Goal: Feedback & Contribution: Submit feedback/report problem

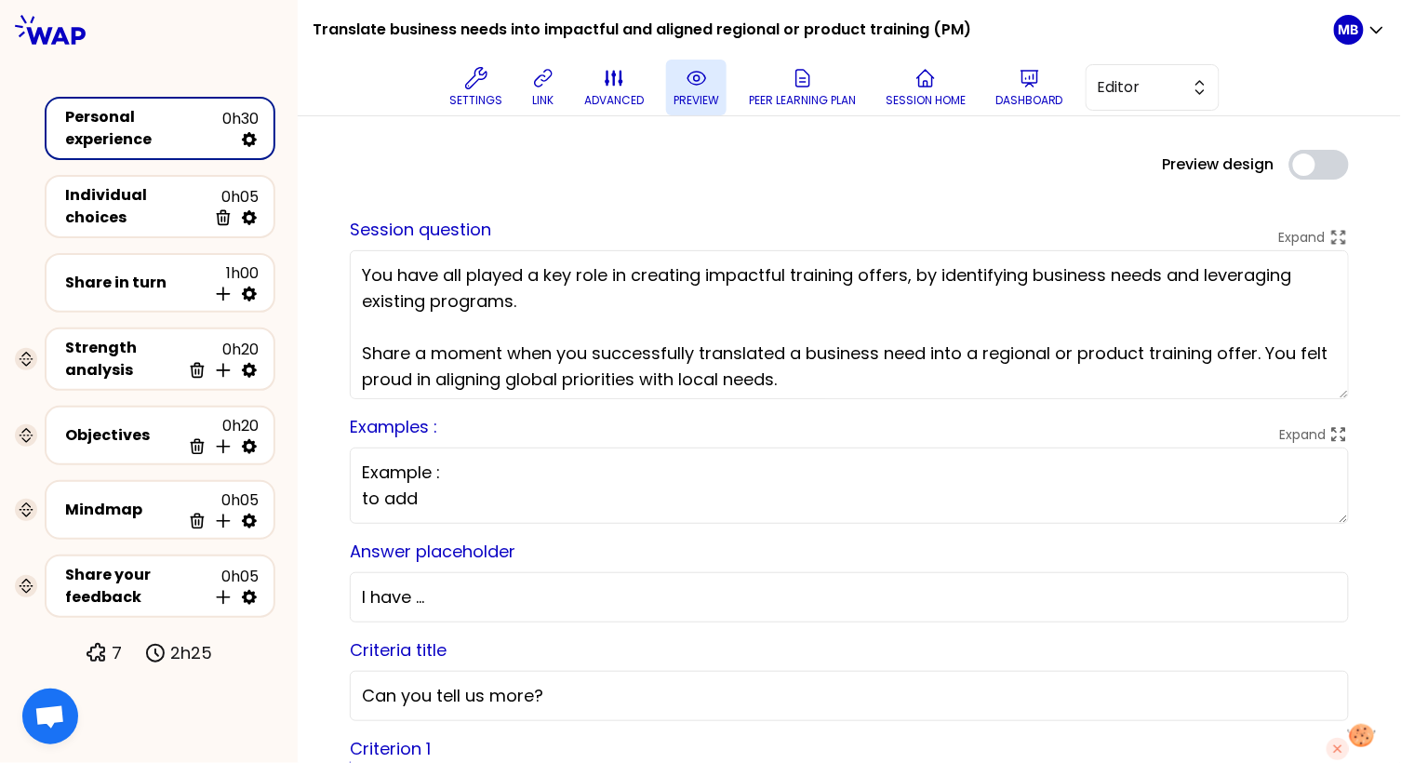
click at [692, 89] on button "preview" at bounding box center [696, 88] width 60 height 56
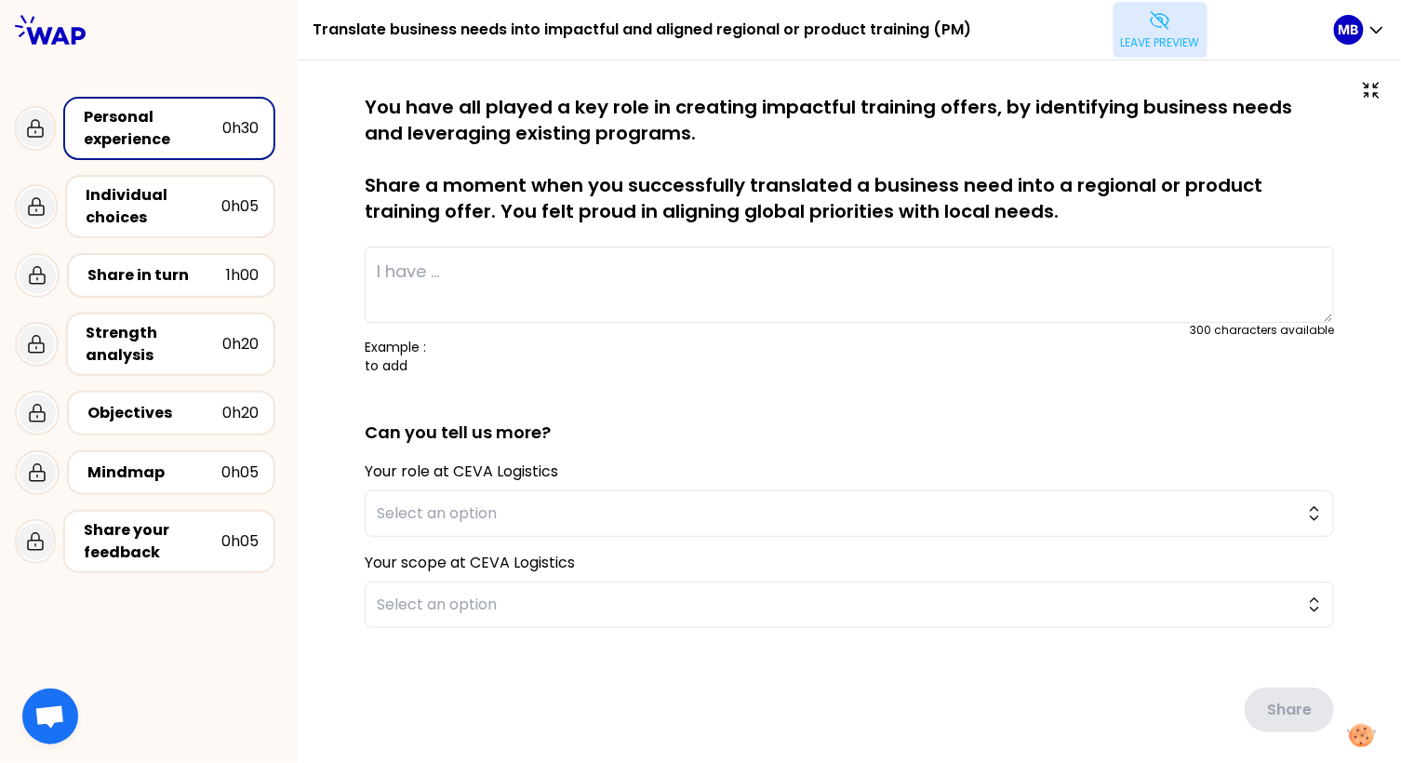
click at [1128, 40] on p "Leave preview" at bounding box center [1160, 42] width 79 height 15
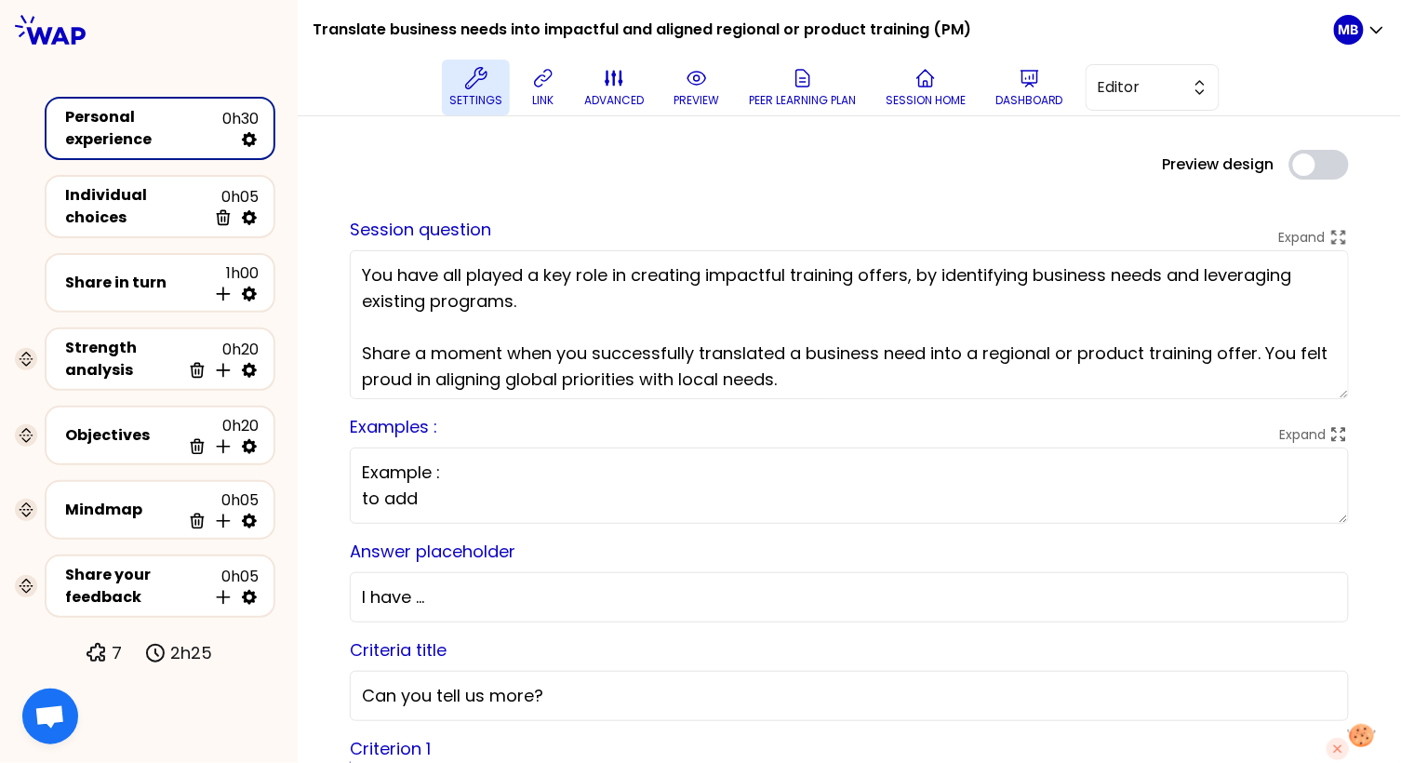
click at [486, 94] on p "Settings" at bounding box center [475, 100] width 53 height 15
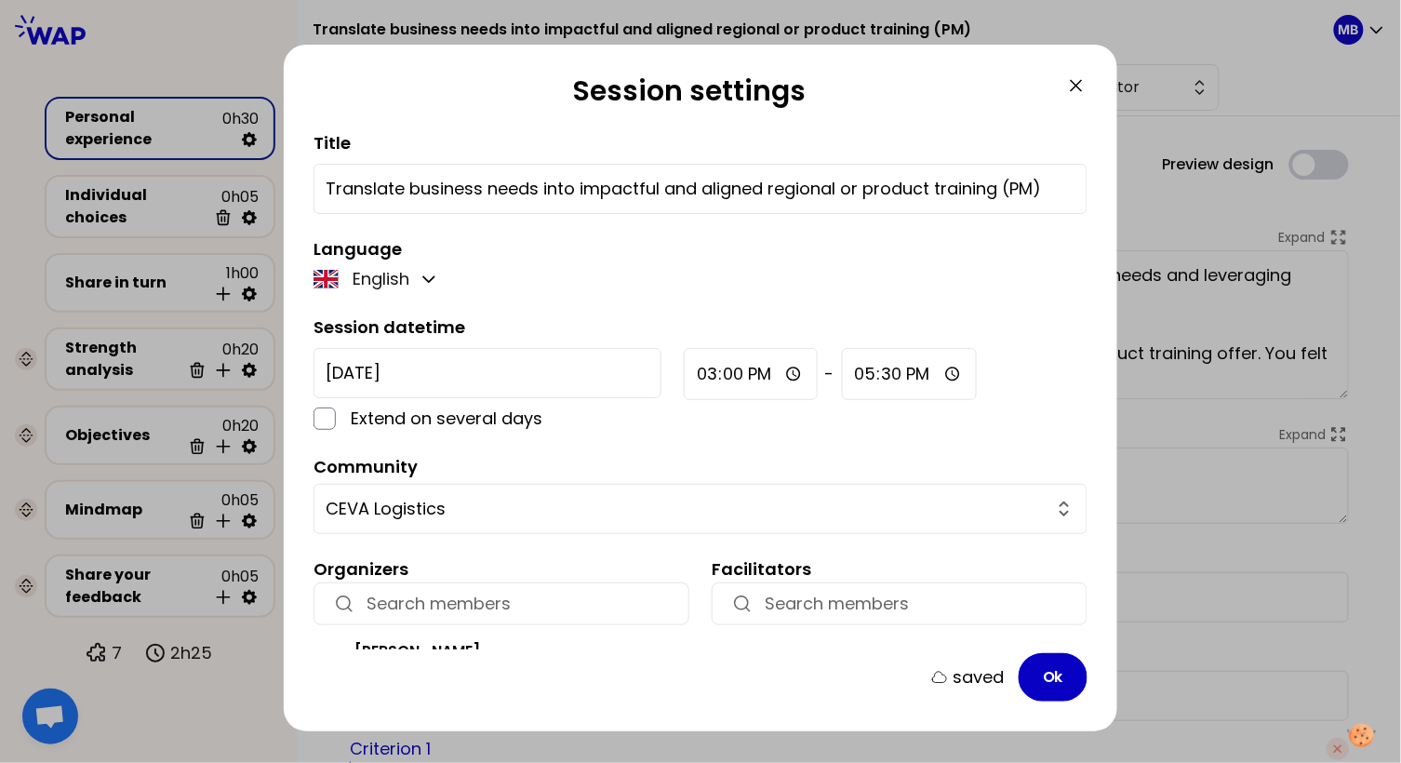
drag, startPoint x: 696, startPoint y: 190, endPoint x: 578, endPoint y: 190, distance: 118.2
click at [578, 190] on input "Translate business needs into impactful and aligned regional or product trainin…" at bounding box center [701, 189] width 750 height 26
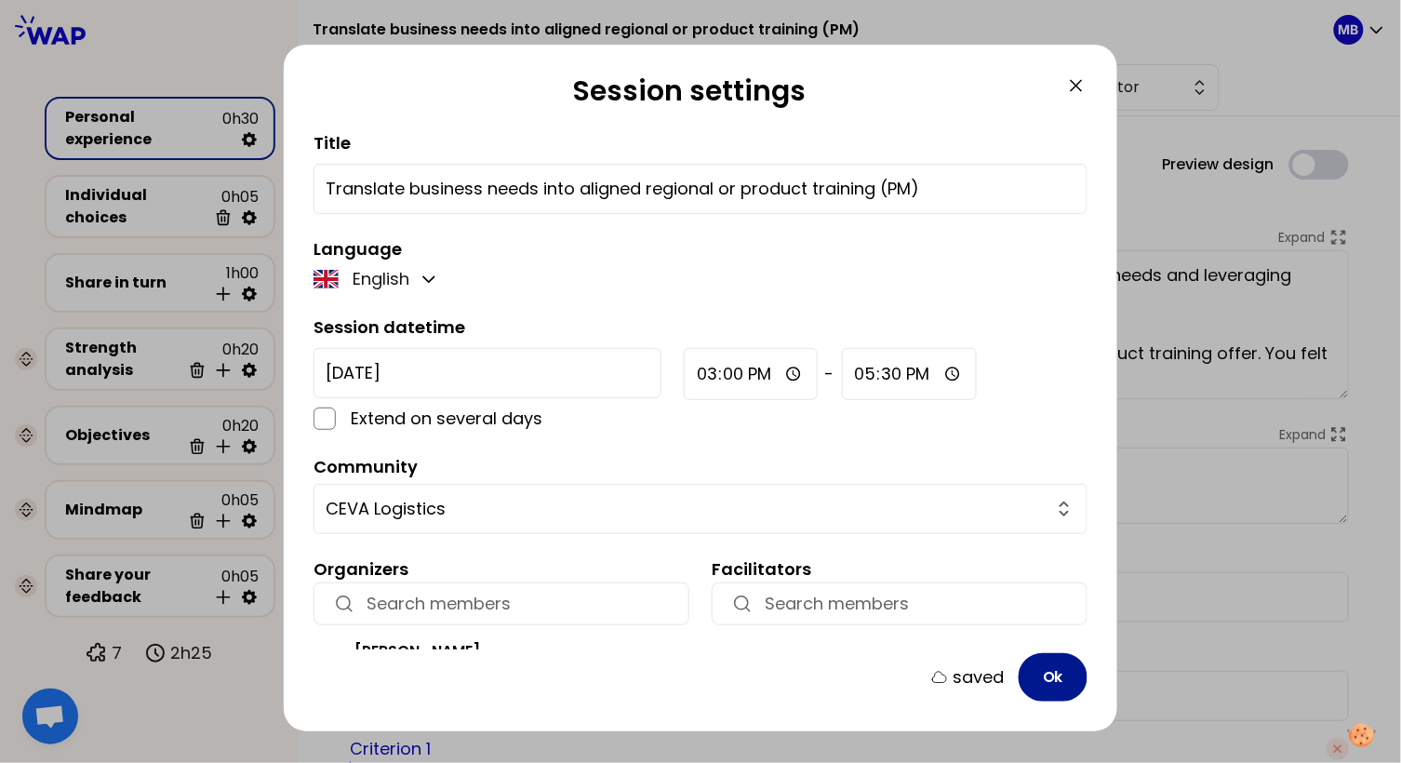
type input "Translate business needs into aligned regional or product training (PM)"
click at [1038, 674] on button "Ok" at bounding box center [1053, 677] width 69 height 48
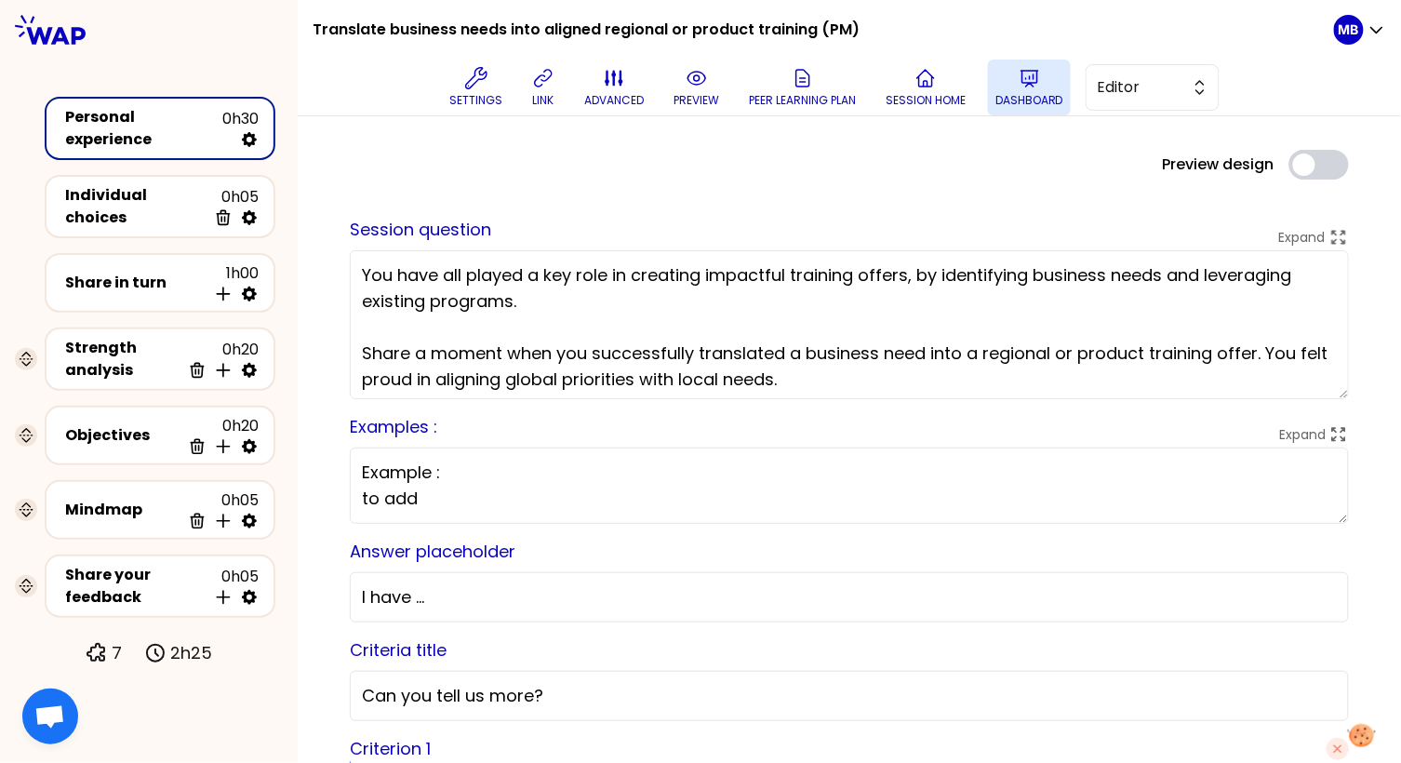
click at [1000, 106] on p "Dashboard" at bounding box center [1030, 100] width 68 height 15
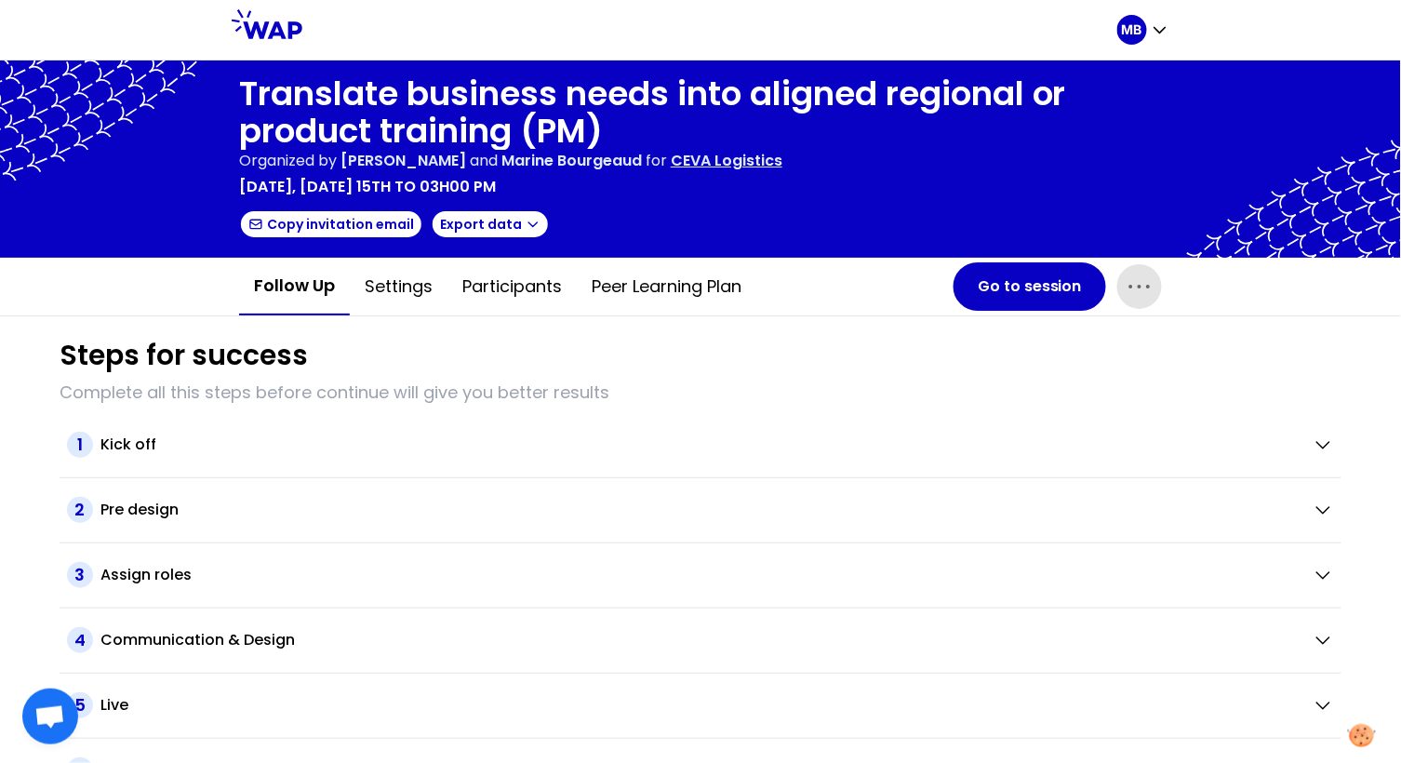
click at [1146, 288] on icon "button" at bounding box center [1140, 287] width 30 height 30
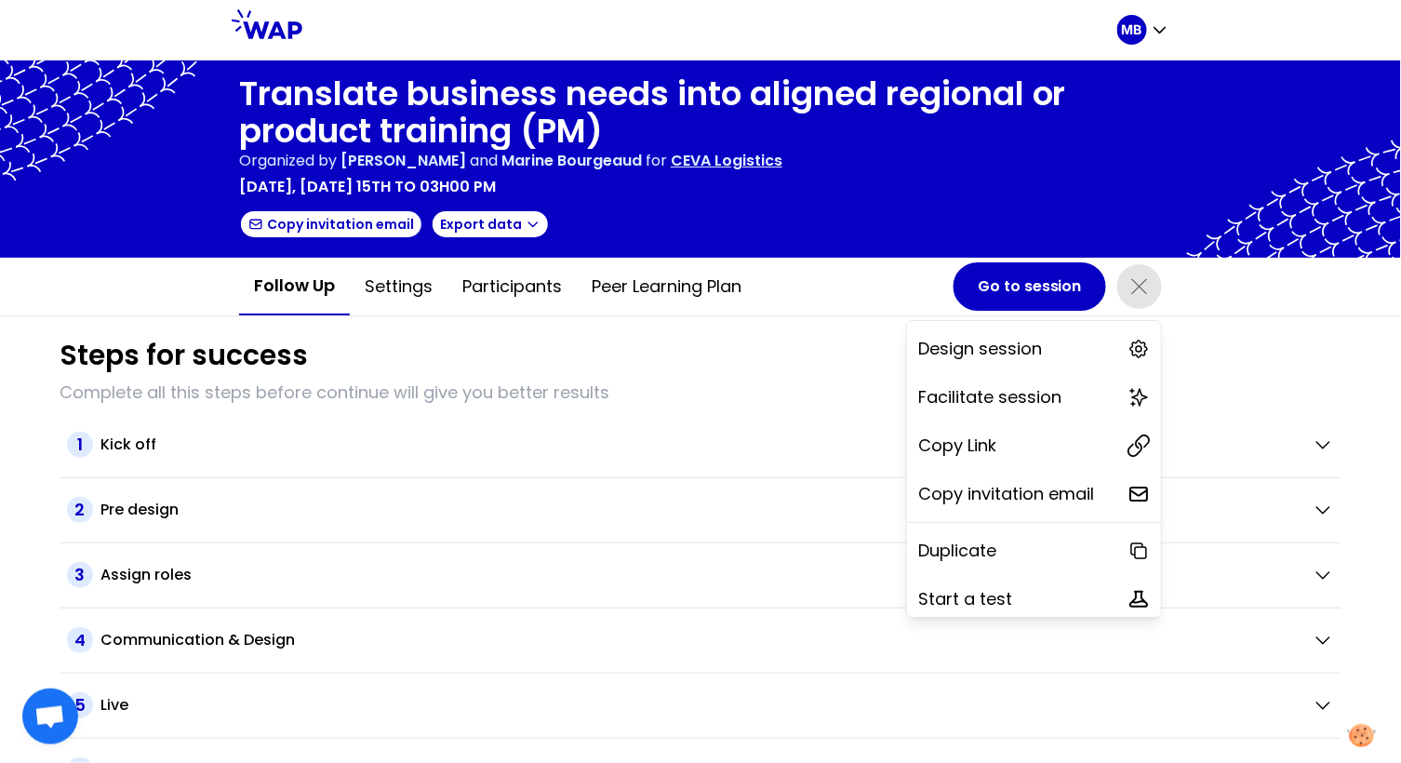
click at [1256, 358] on div "Steps for success" at bounding box center [701, 356] width 1282 height 34
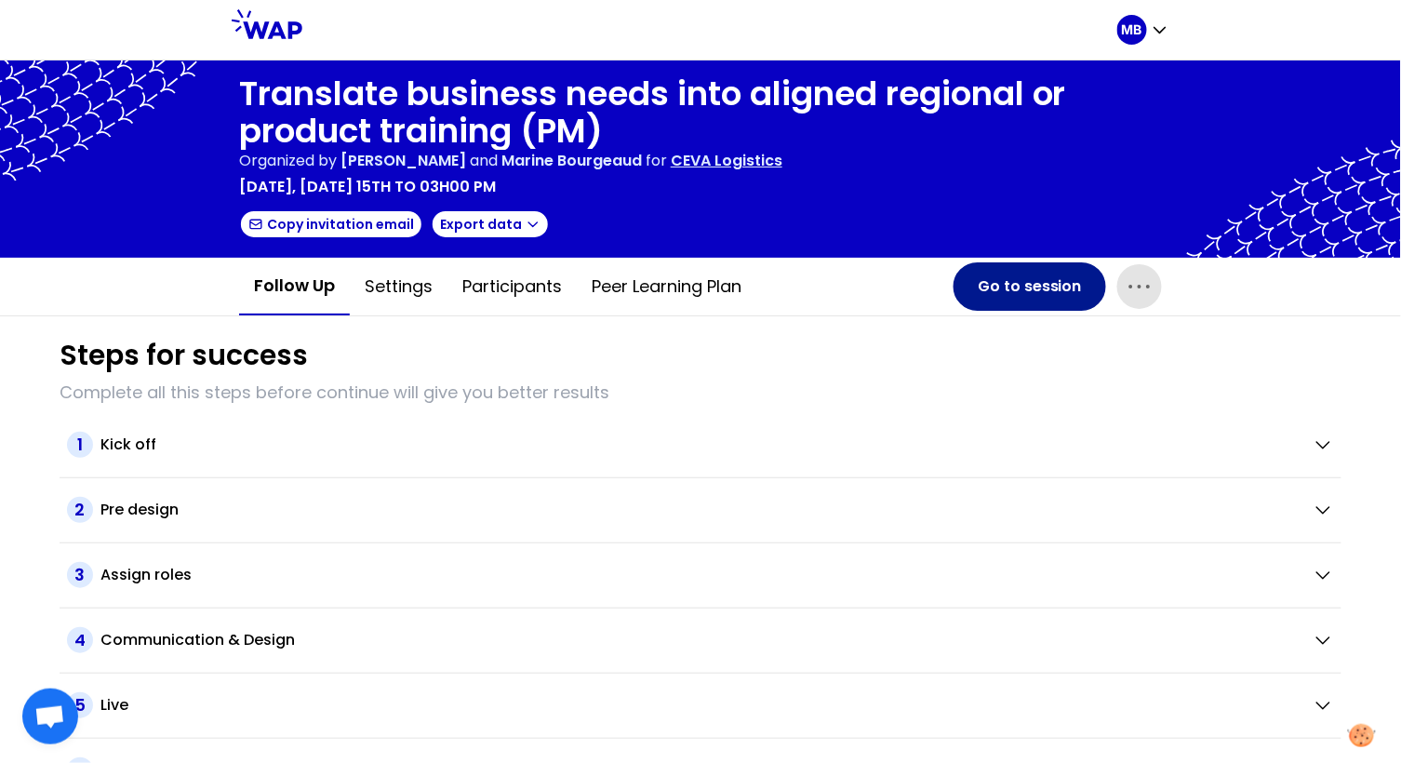
click at [1031, 300] on button "Go to session" at bounding box center [1030, 286] width 153 height 48
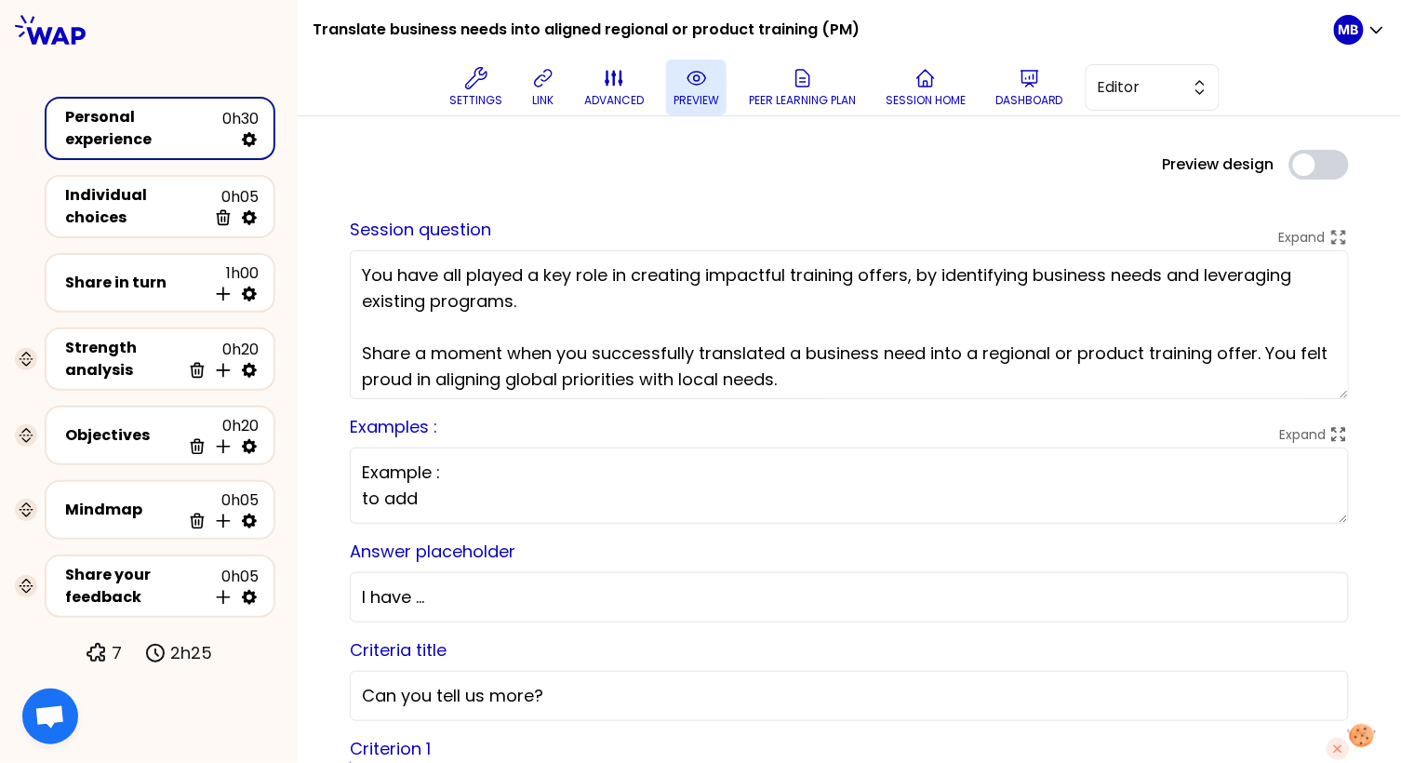
click at [703, 96] on p "preview" at bounding box center [697, 100] width 46 height 15
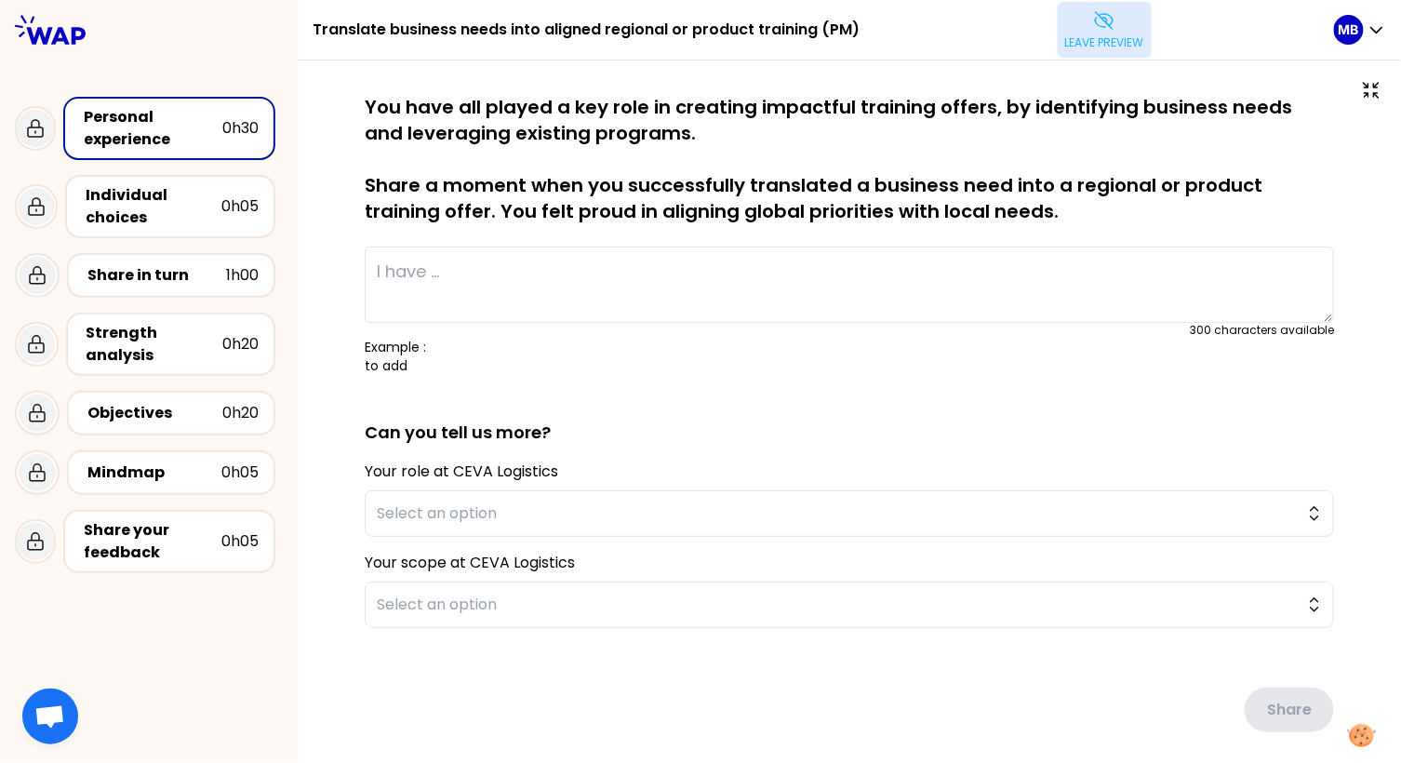
click at [1079, 36] on p "Leave preview" at bounding box center [1105, 42] width 79 height 15
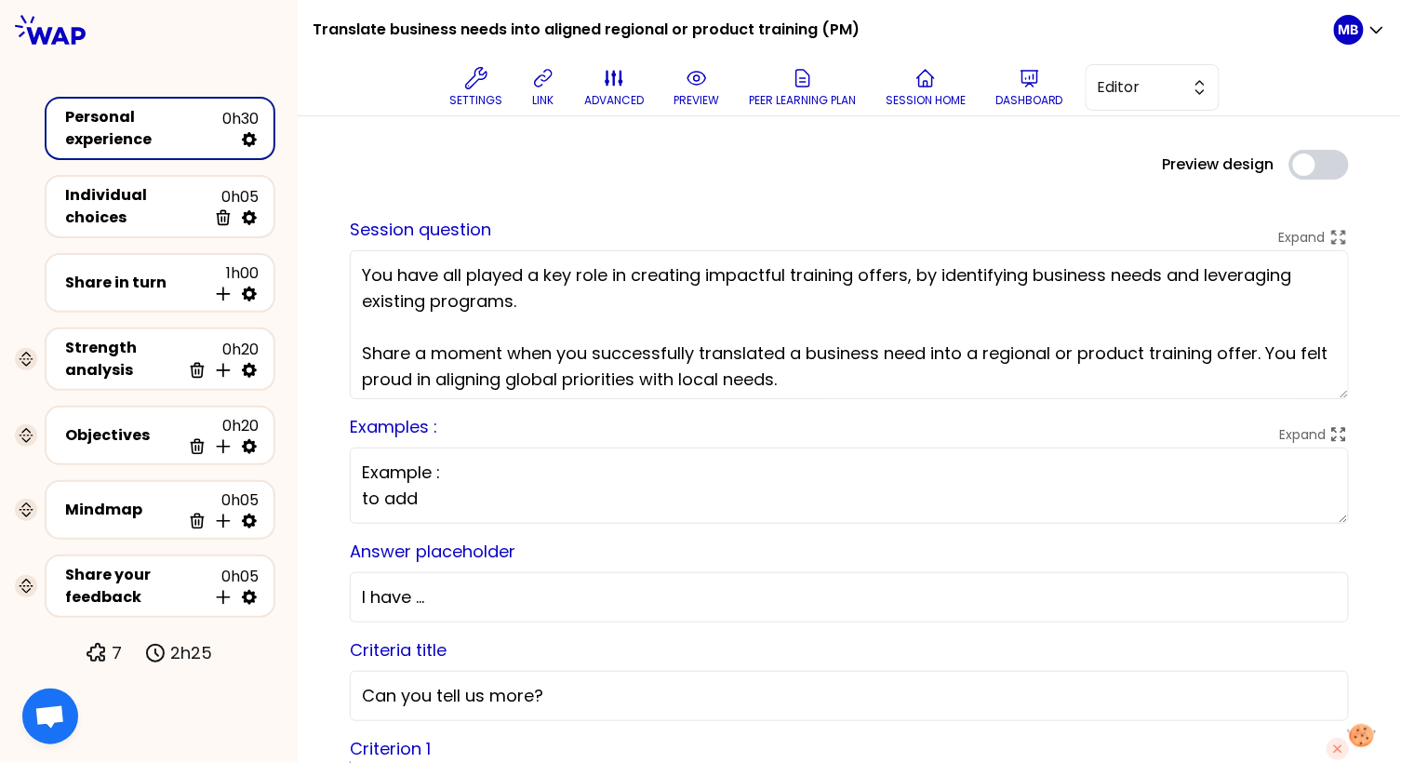
drag, startPoint x: 791, startPoint y: 275, endPoint x: 709, endPoint y: 277, distance: 81.9
type textarea "You have all played a key role in creating aligned training offers, by identify…"
click at [707, 87] on button "preview" at bounding box center [696, 88] width 60 height 56
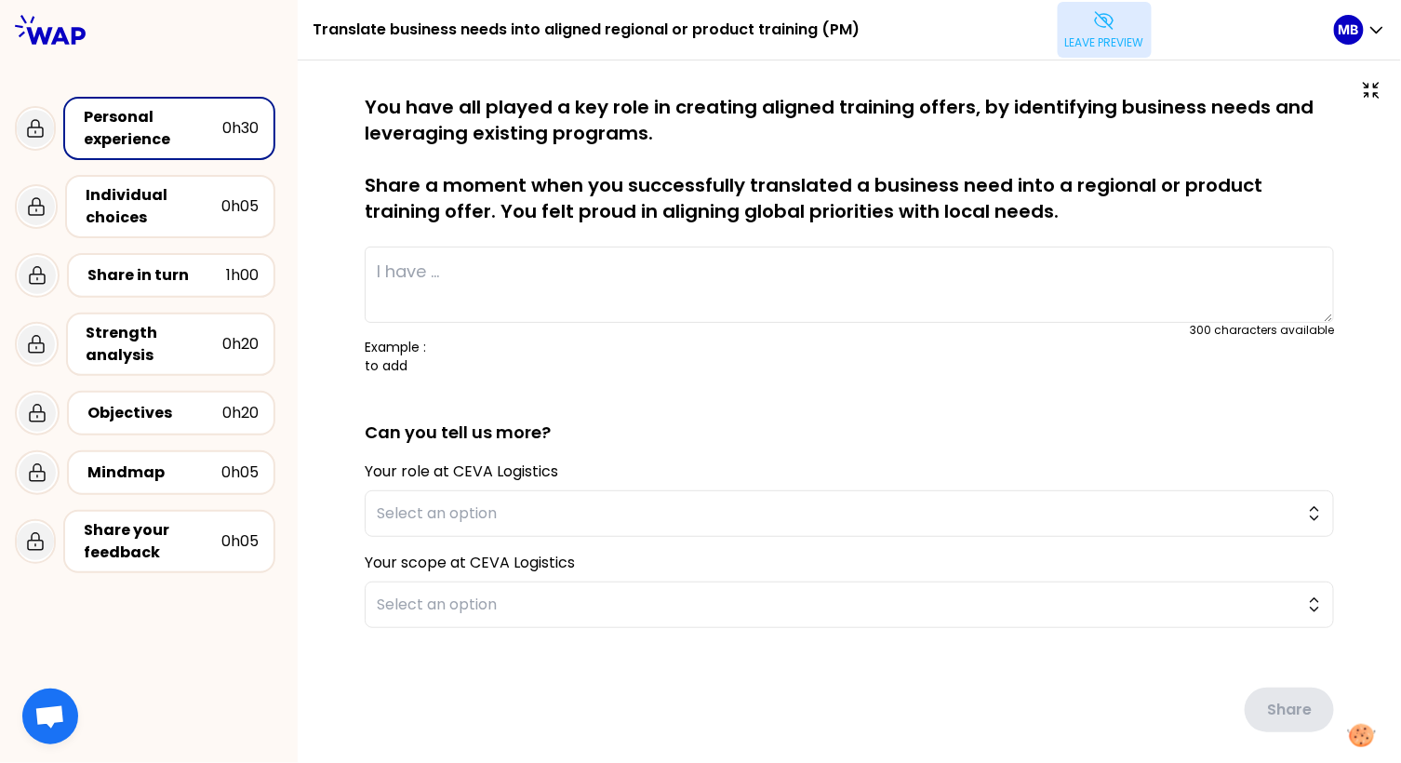
click at [1066, 45] on p "Leave preview" at bounding box center [1105, 42] width 79 height 15
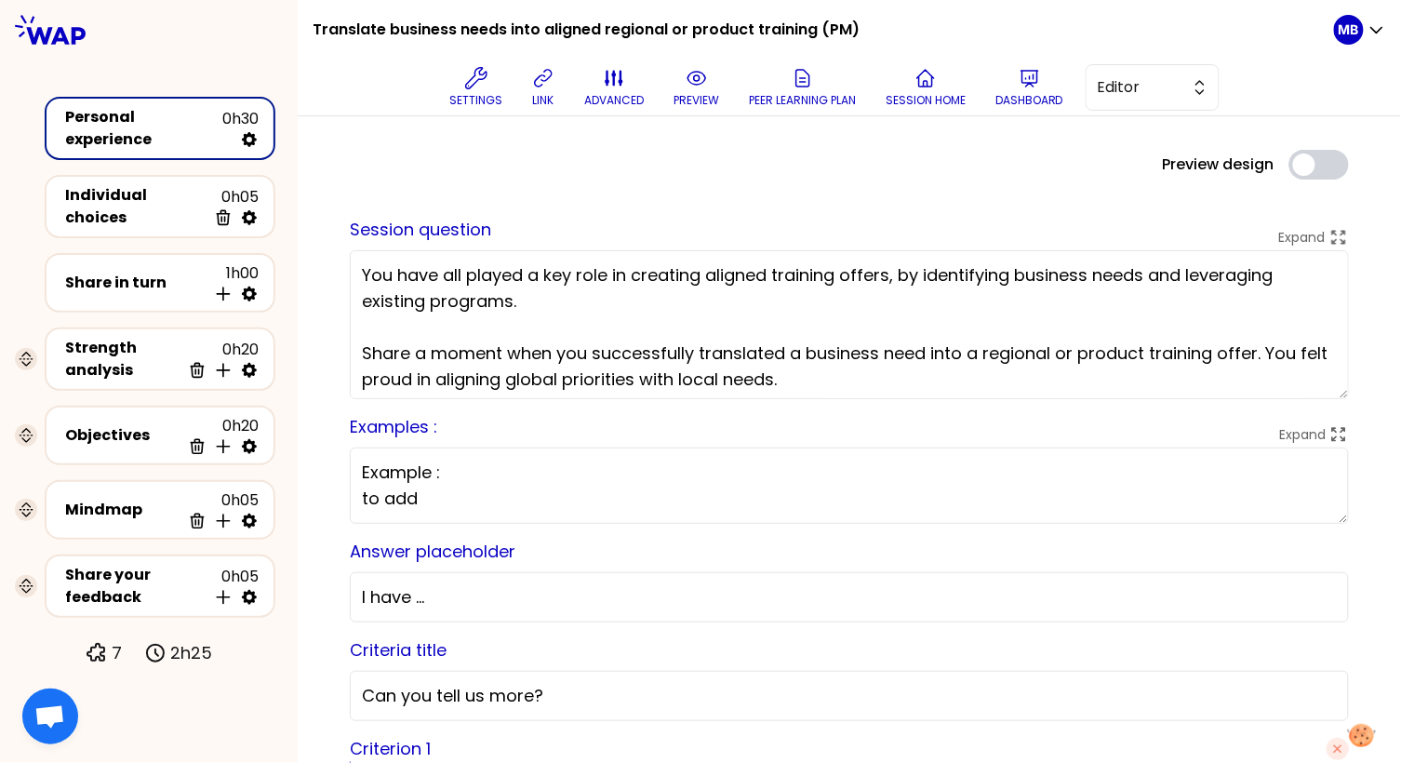
drag, startPoint x: 551, startPoint y: 353, endPoint x: 424, endPoint y: 356, distance: 126.6
type textarea "You have all played a key role in creating aligned training offers, by identify…"
click at [700, 87] on icon at bounding box center [697, 78] width 22 height 22
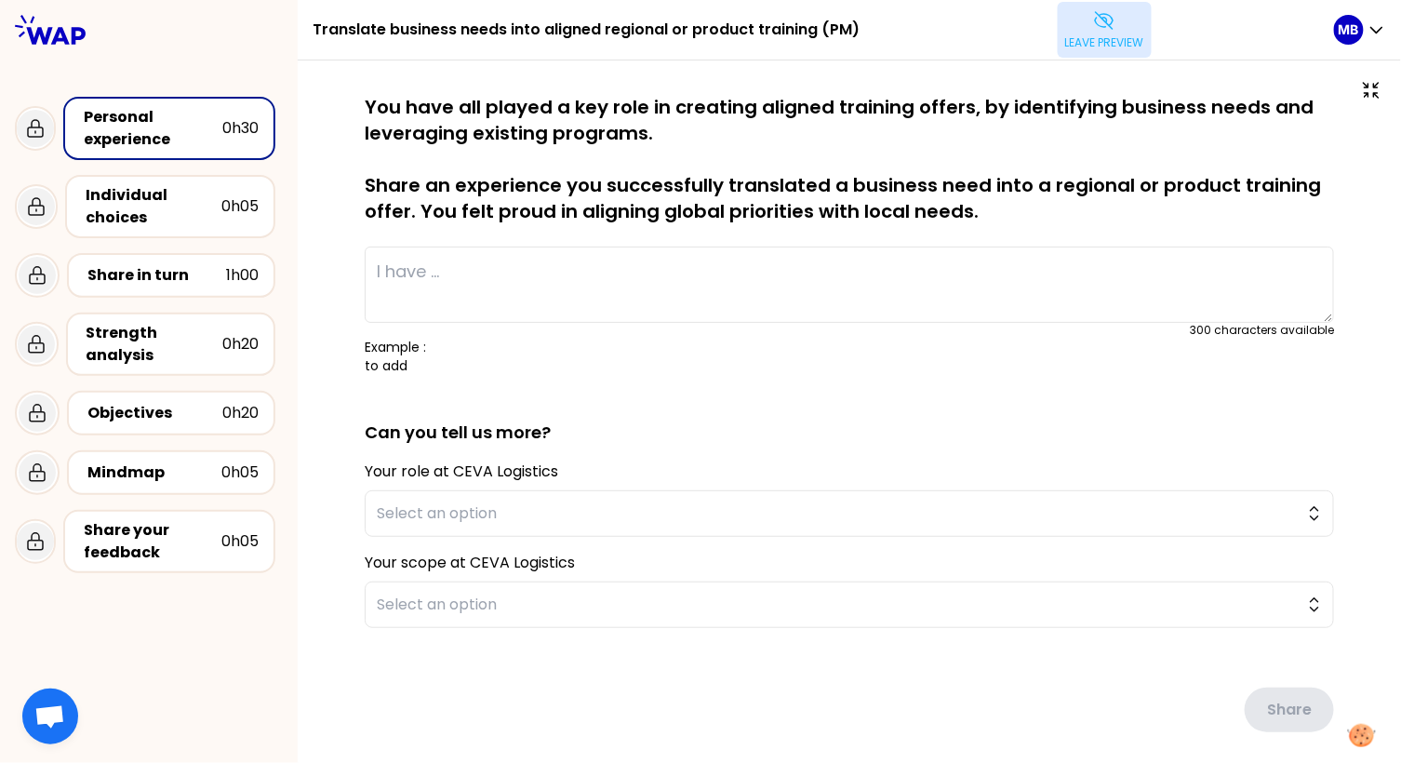
click at [1076, 50] on button "Leave preview" at bounding box center [1105, 30] width 94 height 56
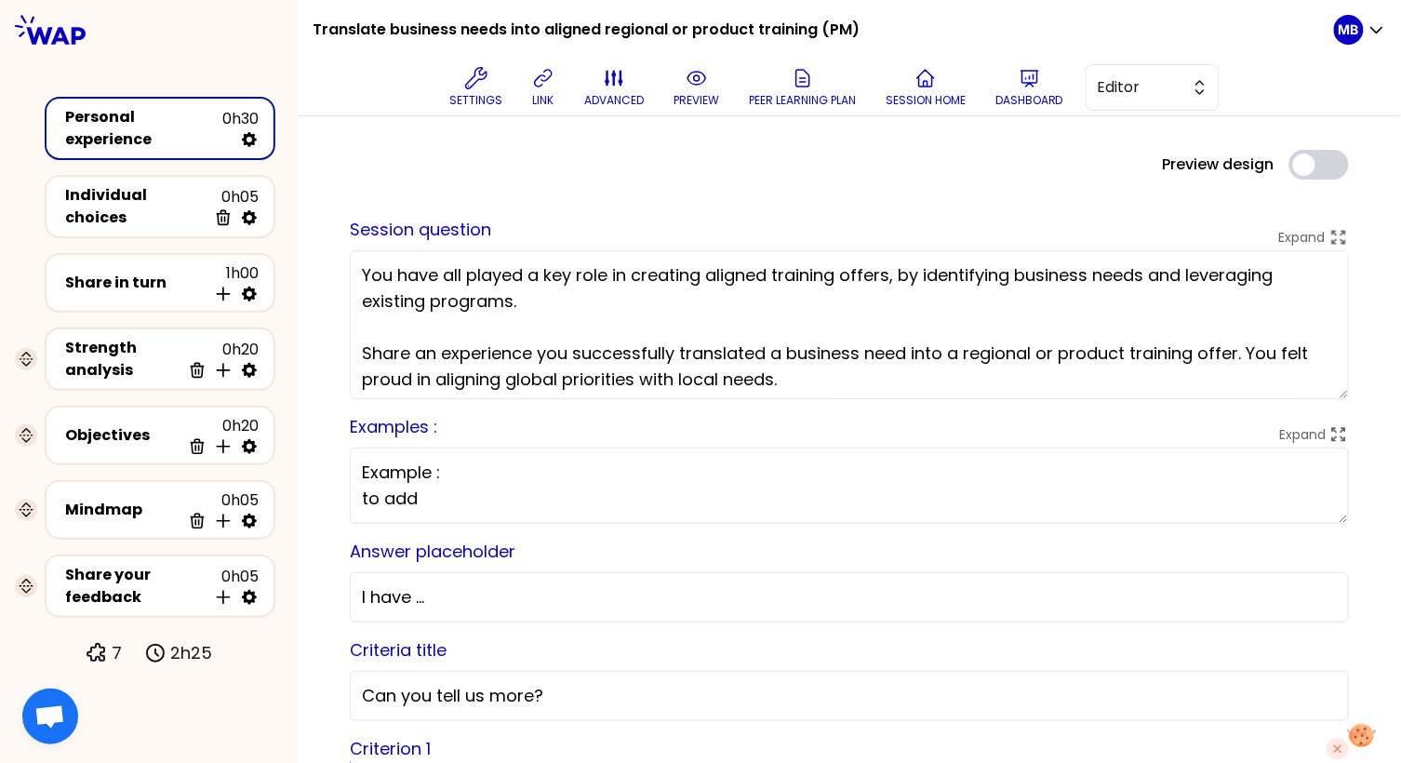
click at [535, 349] on textarea "You have all played a key role in creating aligned training offers, by identify…" at bounding box center [849, 324] width 999 height 149
type textarea "You have all played a key role in creating aligned training offers, by identify…"
click at [670, 101] on button "preview" at bounding box center [696, 88] width 60 height 56
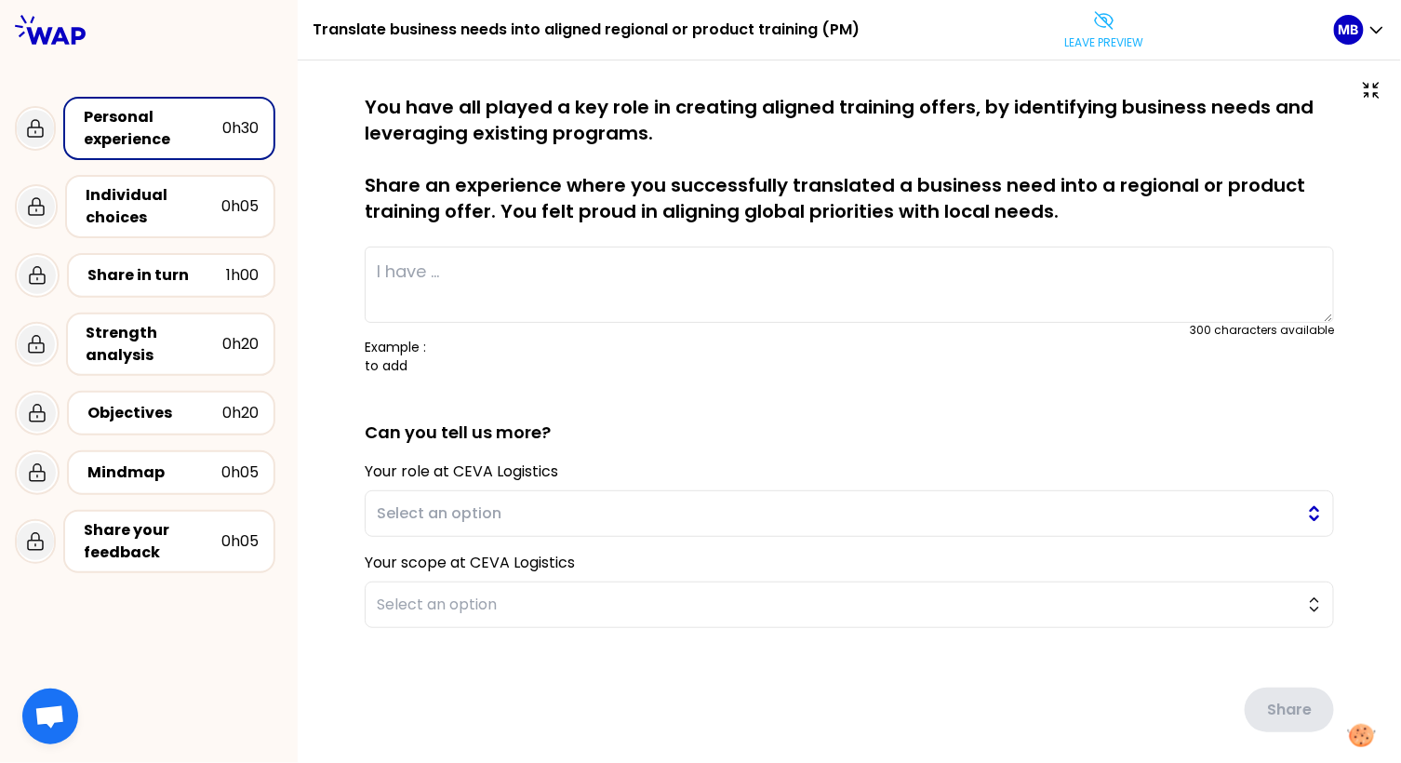
click at [422, 526] on button "Select an option" at bounding box center [850, 513] width 970 height 47
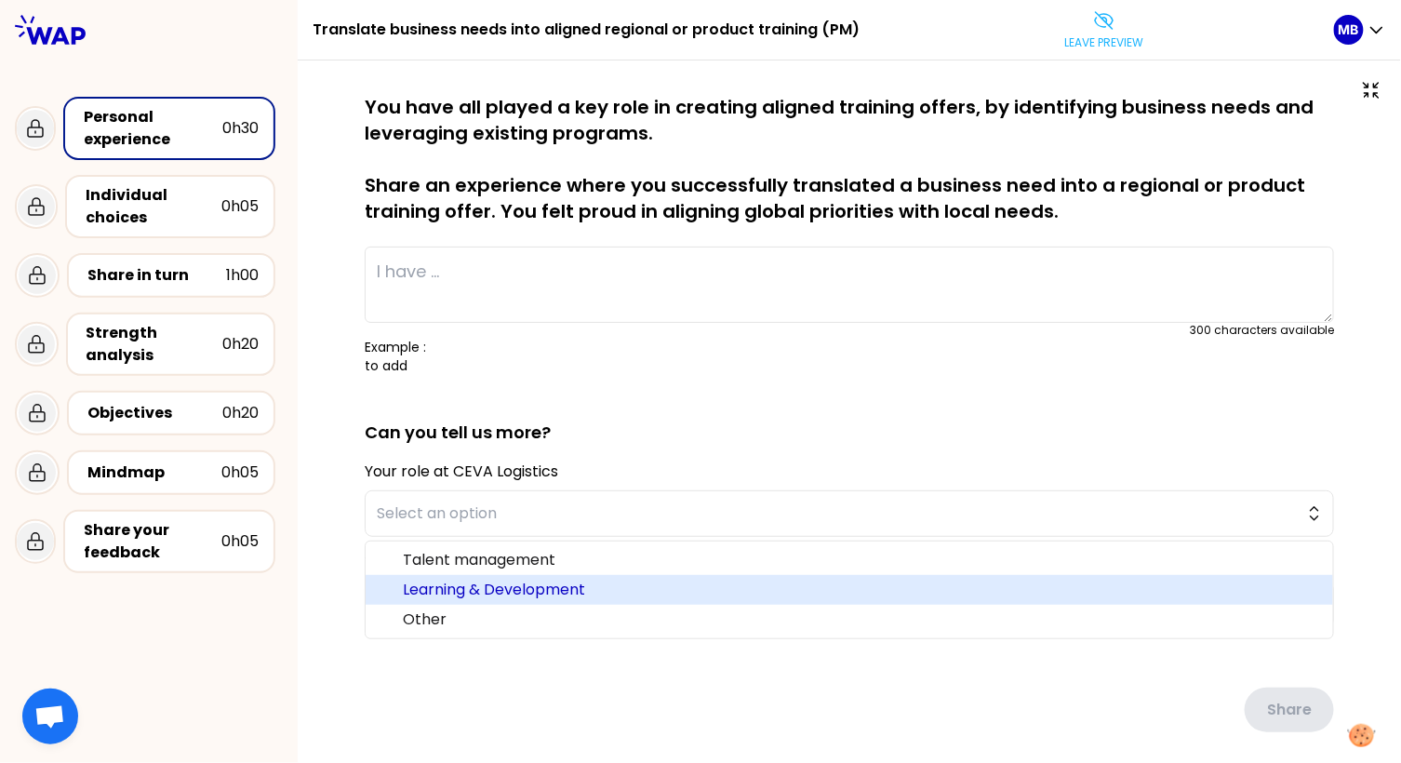
scroll to position [23, 0]
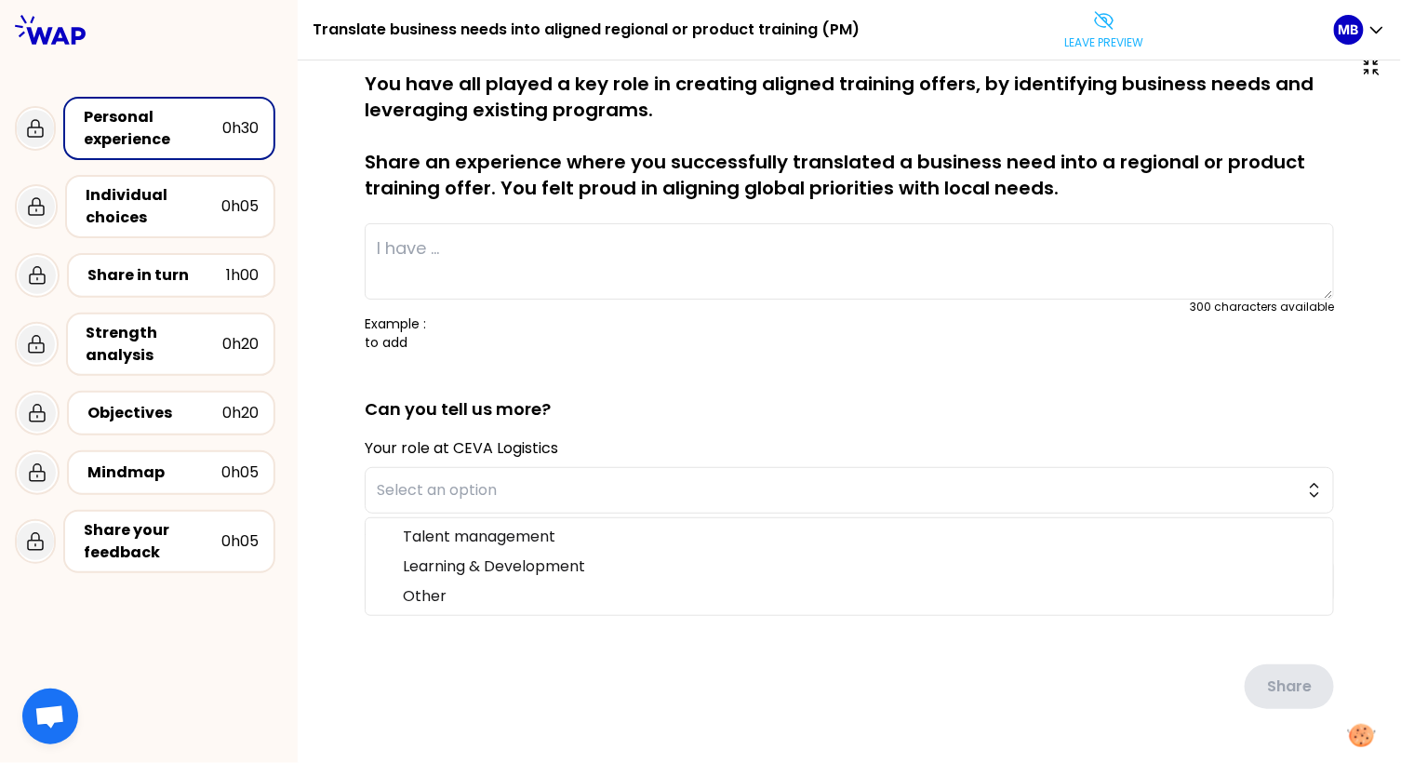
click at [327, 518] on div "saved You have all played a key role in creating aligned training offers, by id…" at bounding box center [850, 429] width 1104 height 784
click at [396, 583] on span "Select an option" at bounding box center [836, 581] width 919 height 22
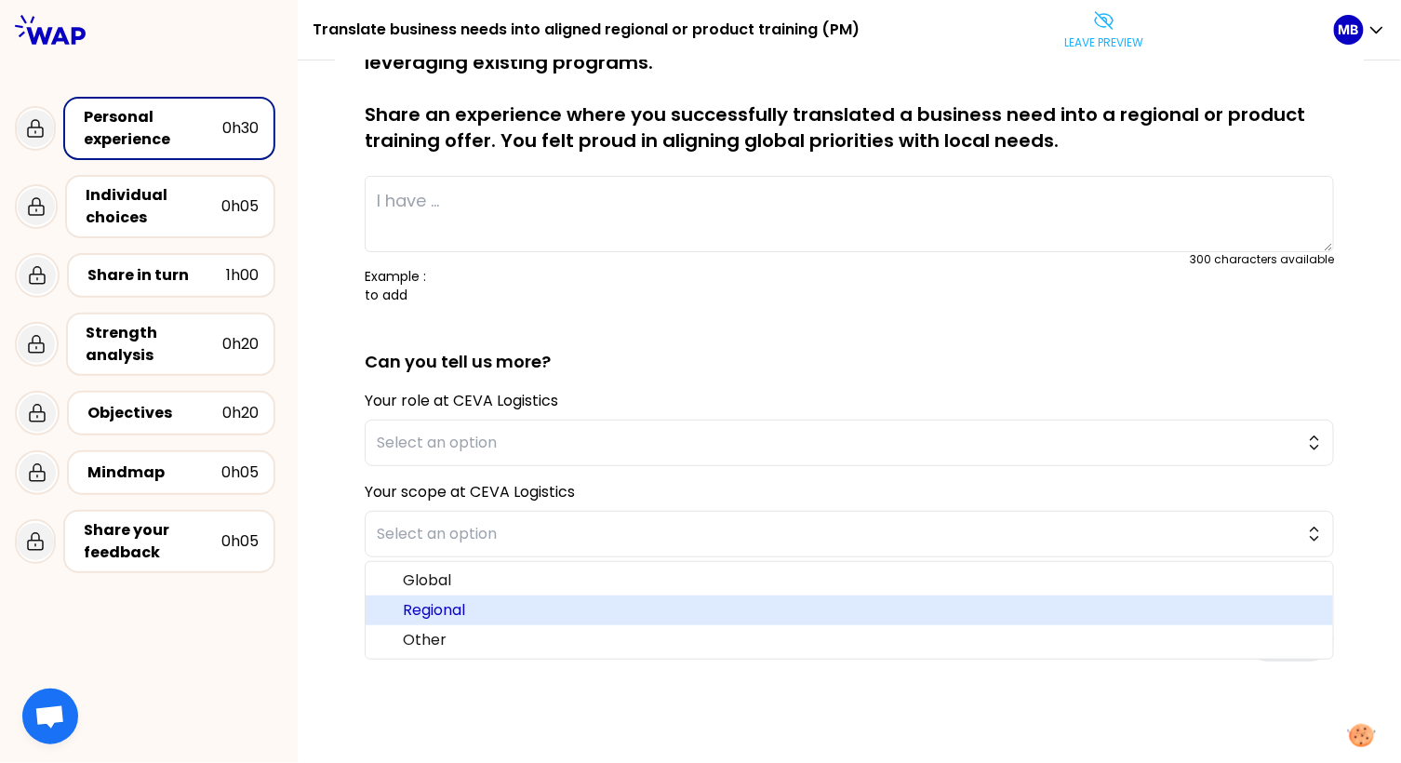
scroll to position [77, 0]
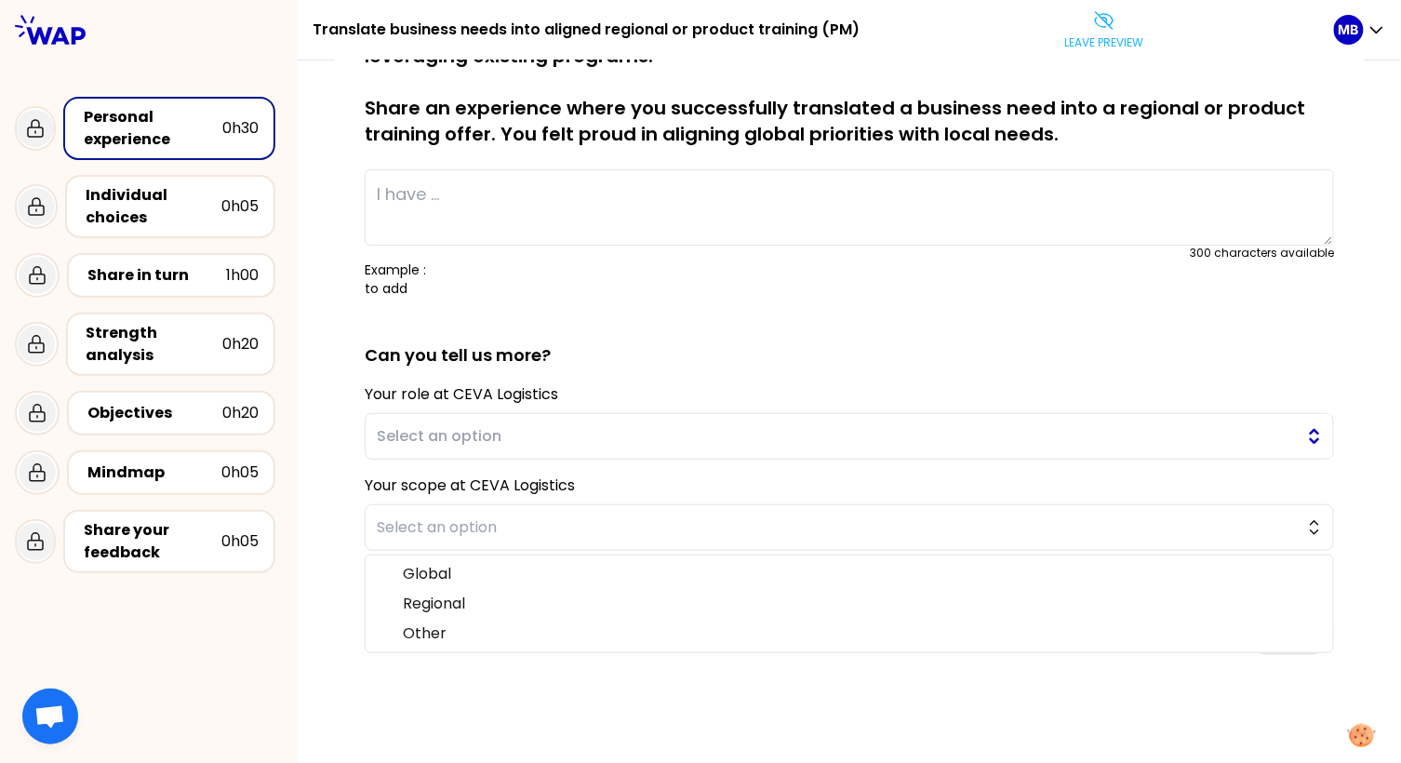
click at [393, 447] on button "Select an option" at bounding box center [850, 436] width 970 height 47
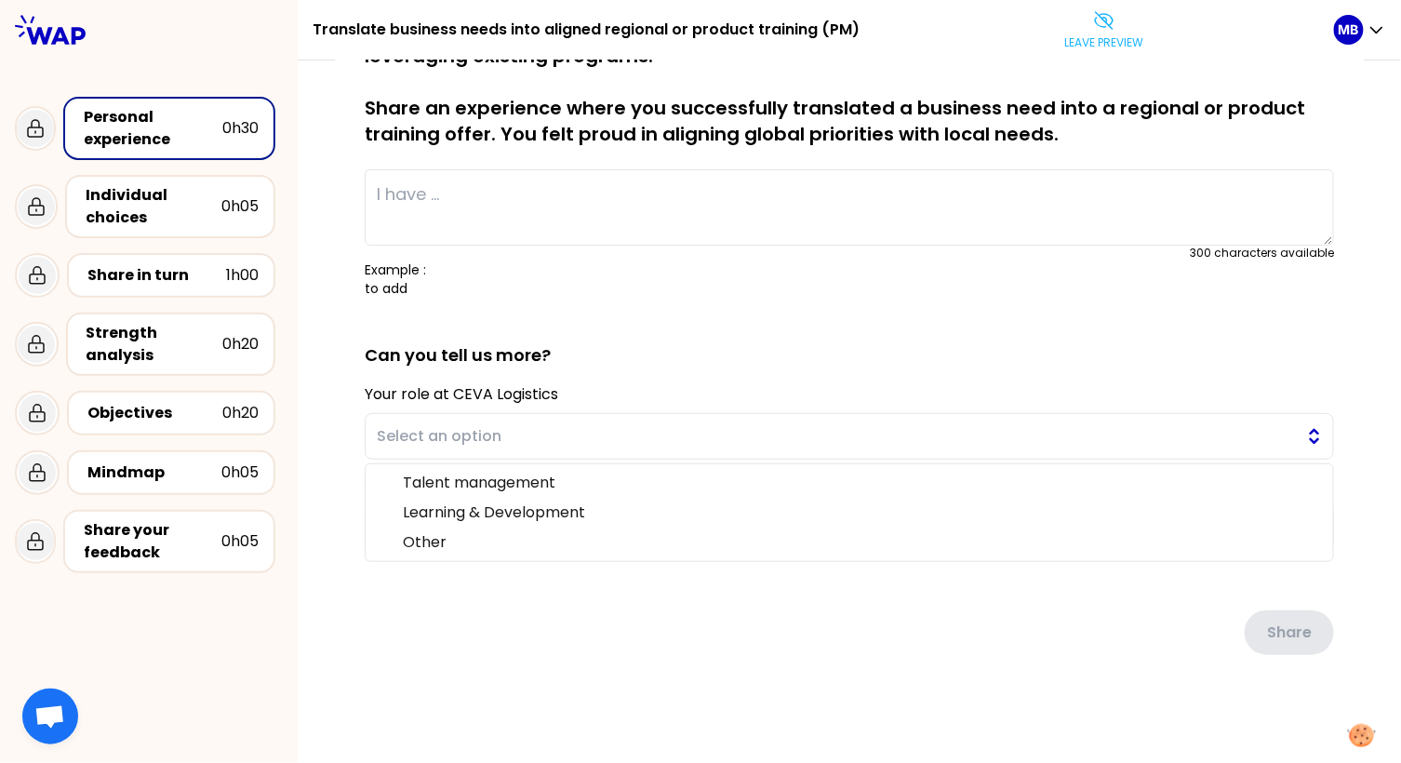
click at [393, 443] on span "Select an option" at bounding box center [836, 436] width 919 height 22
click at [138, 548] on div "Share your feedback" at bounding box center [153, 541] width 138 height 45
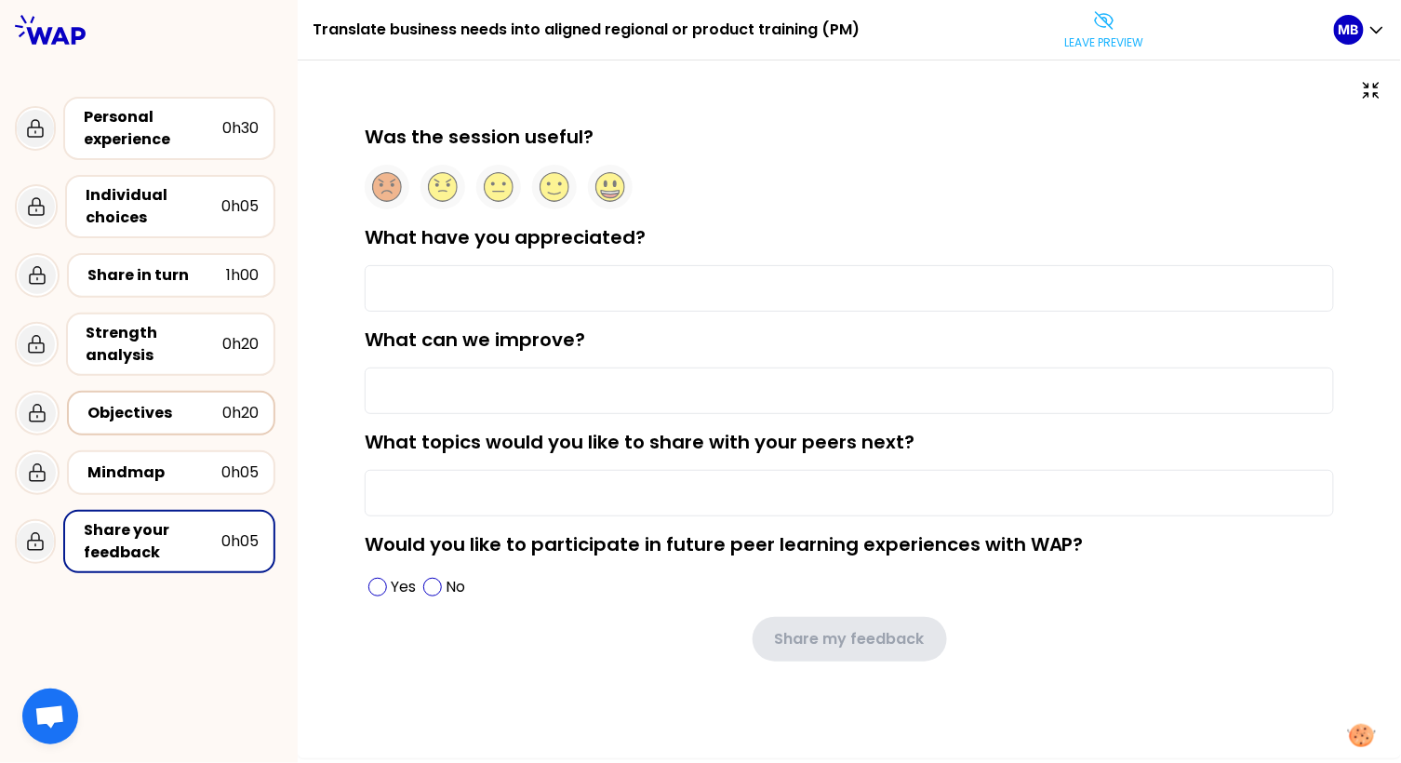
click at [135, 404] on div "Objectives" at bounding box center [154, 413] width 135 height 22
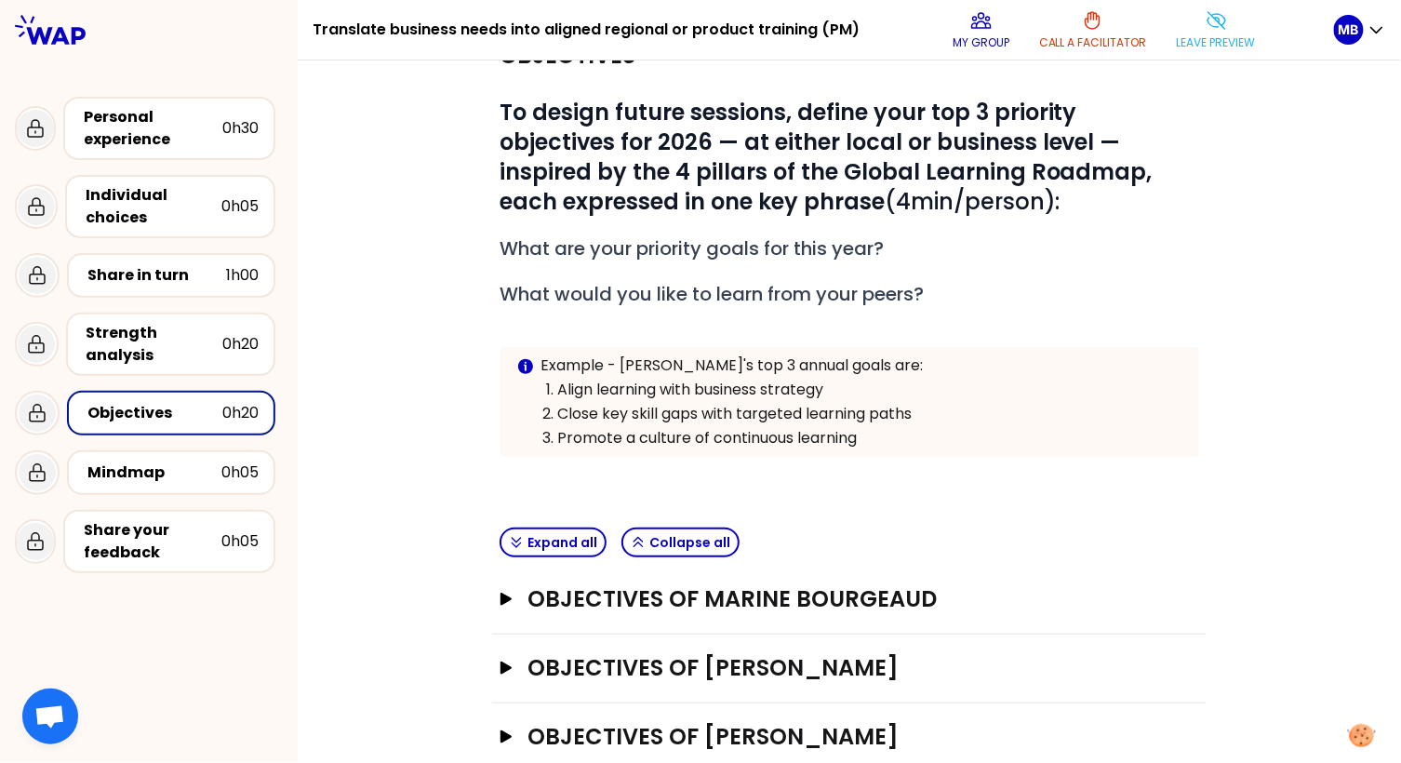
scroll to position [247, 0]
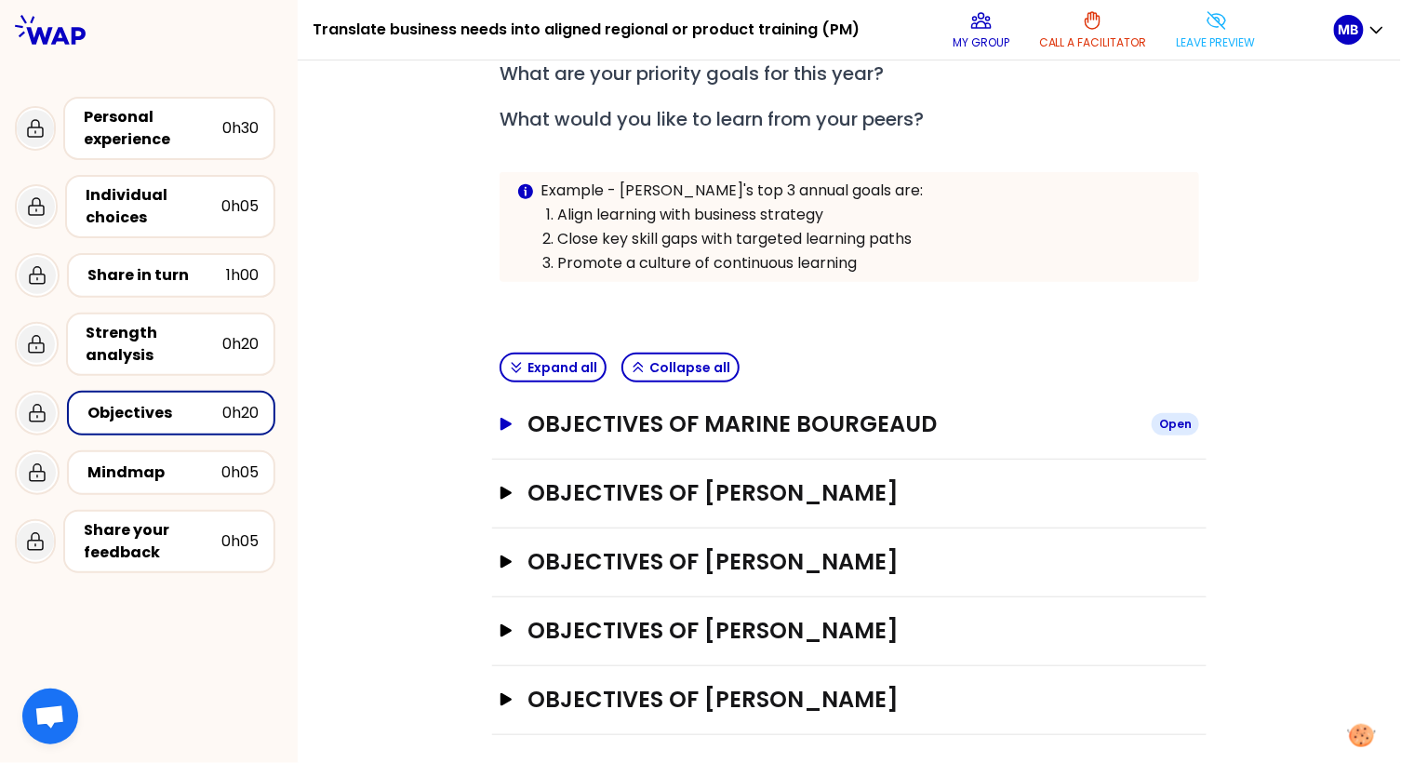
click at [503, 433] on button "Objectives of Marine Bourgeaud Open" at bounding box center [850, 424] width 700 height 30
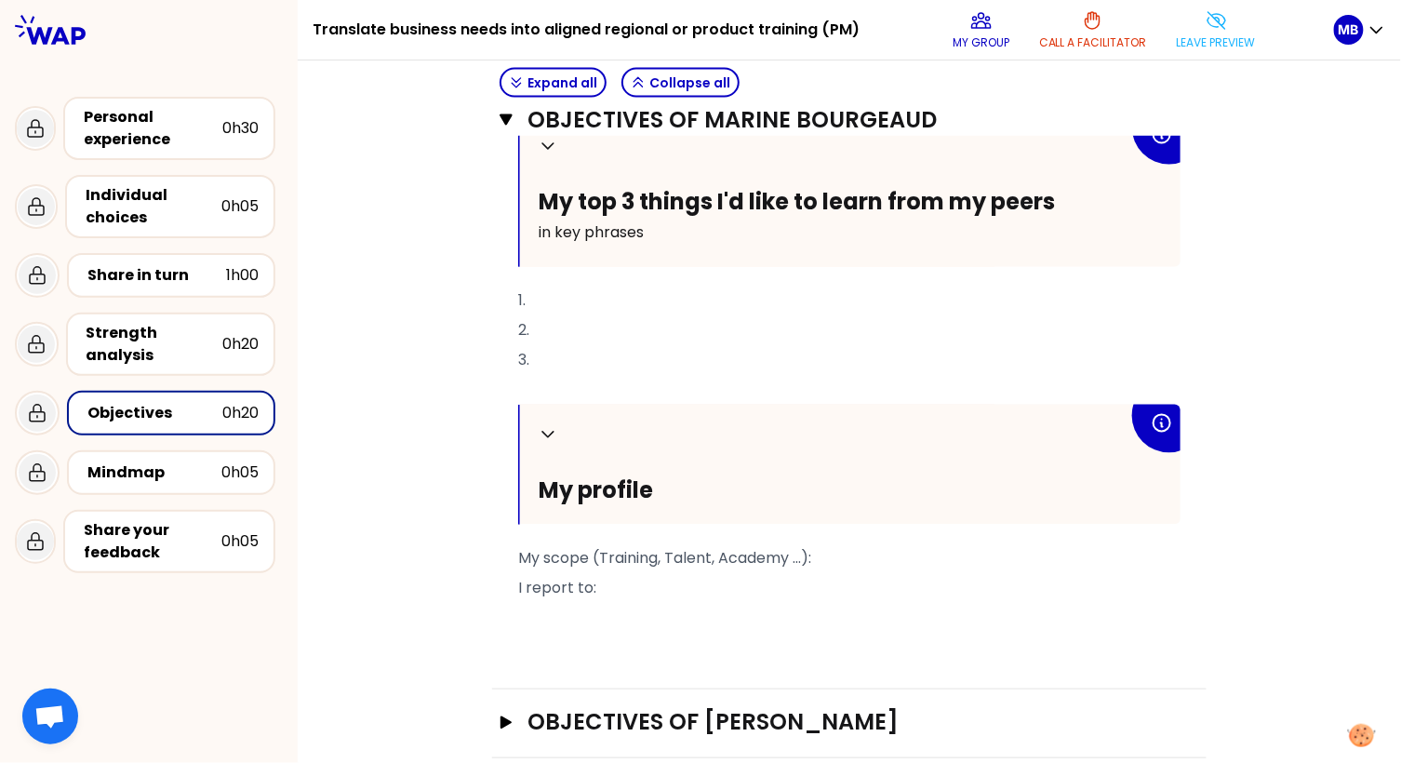
scroll to position [986, 0]
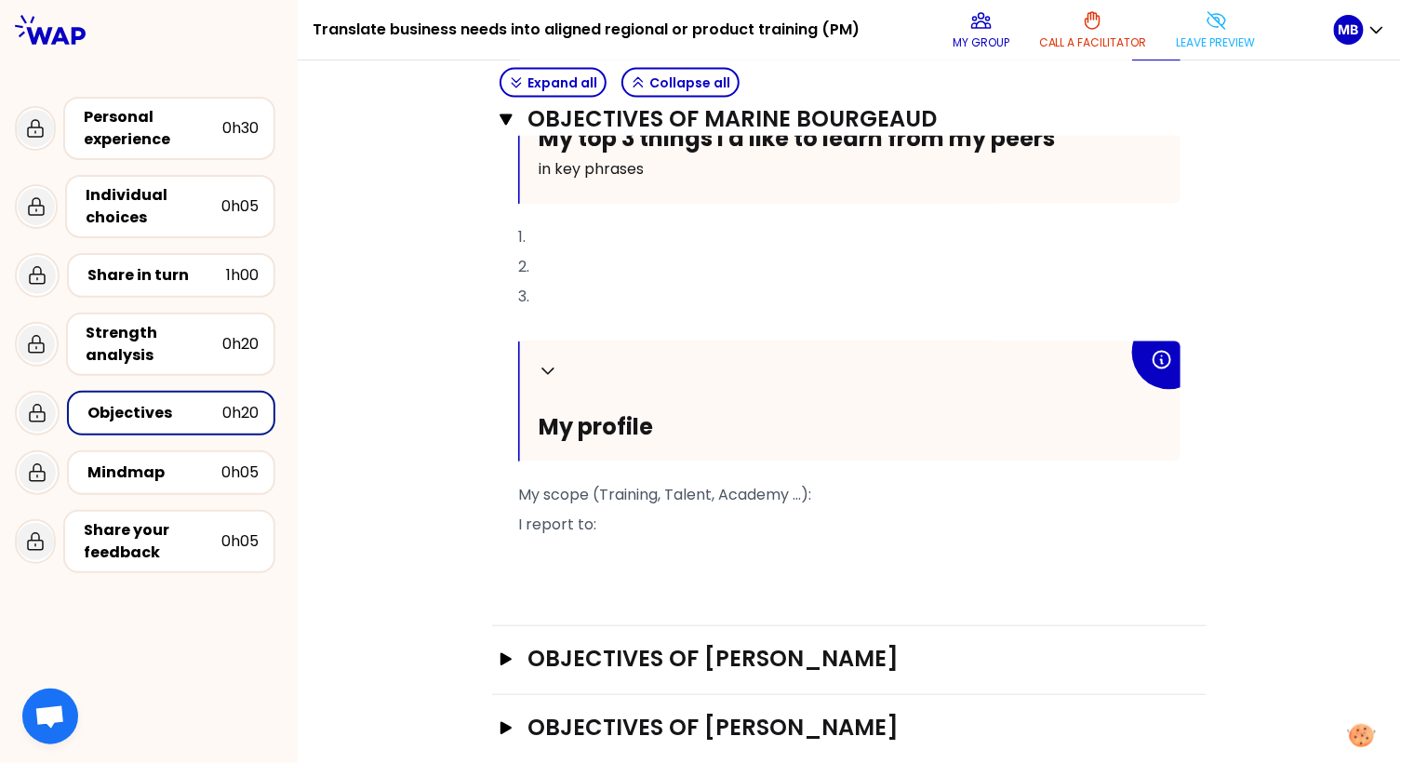
click at [630, 517] on p "I report to:" at bounding box center [849, 525] width 663 height 30
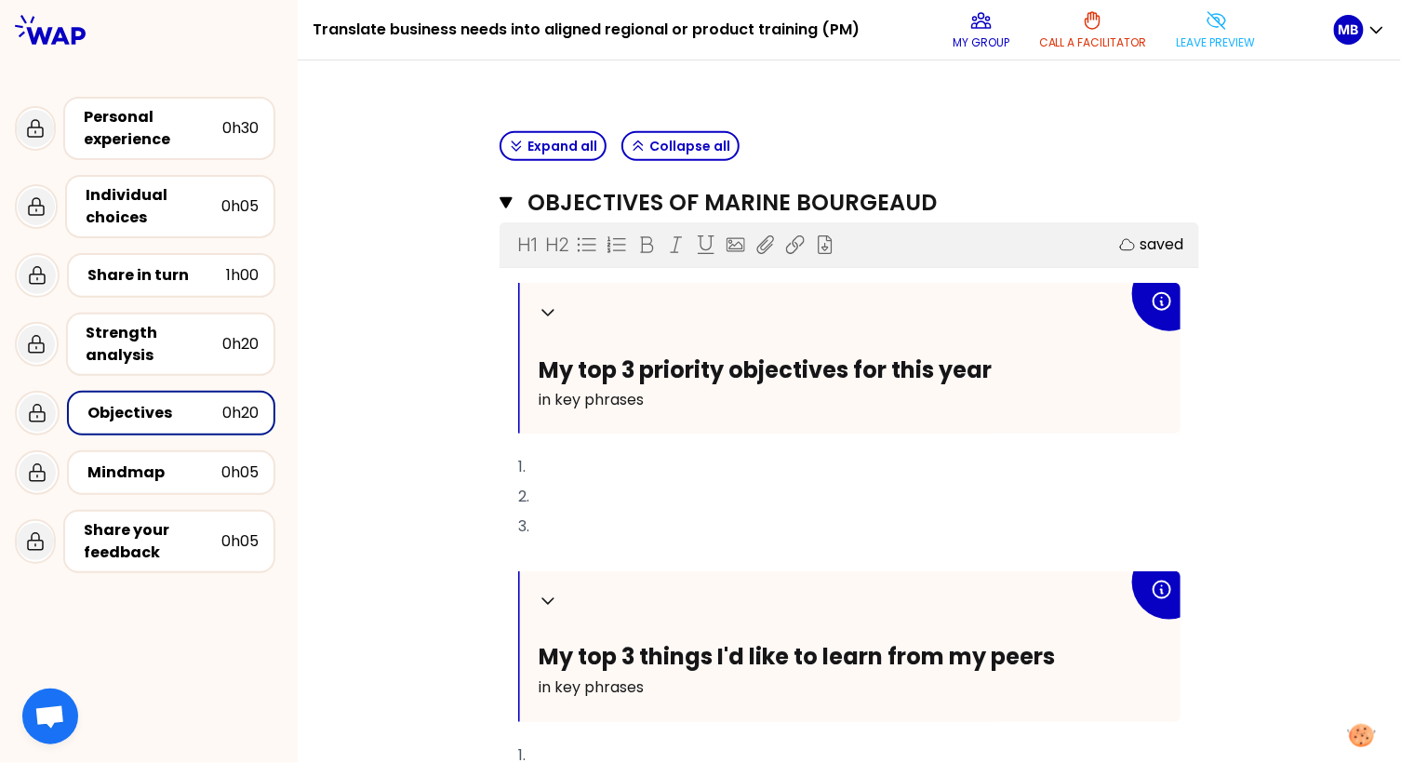
scroll to position [471, 0]
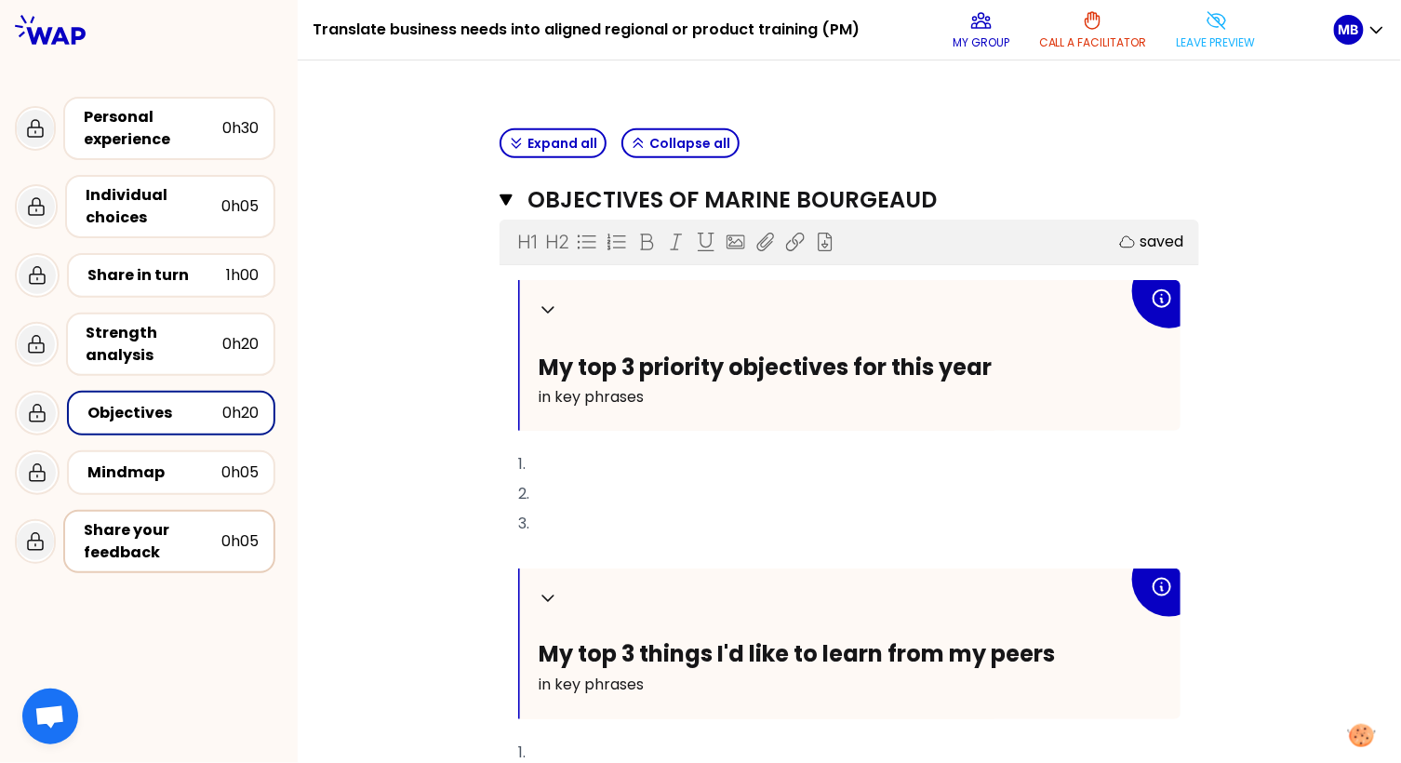
click at [161, 537] on div "Share your feedback" at bounding box center [153, 541] width 138 height 45
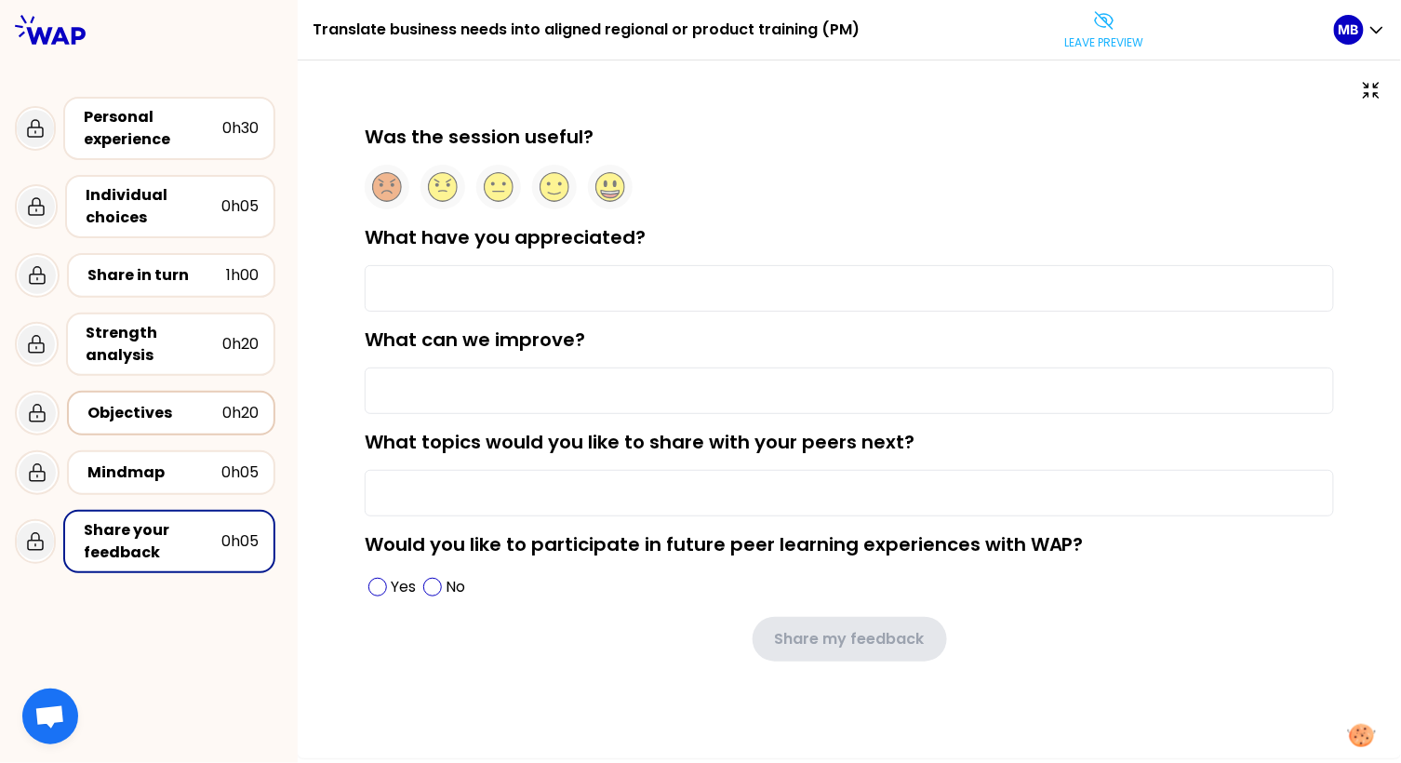
click at [165, 419] on div "Objectives" at bounding box center [154, 413] width 135 height 22
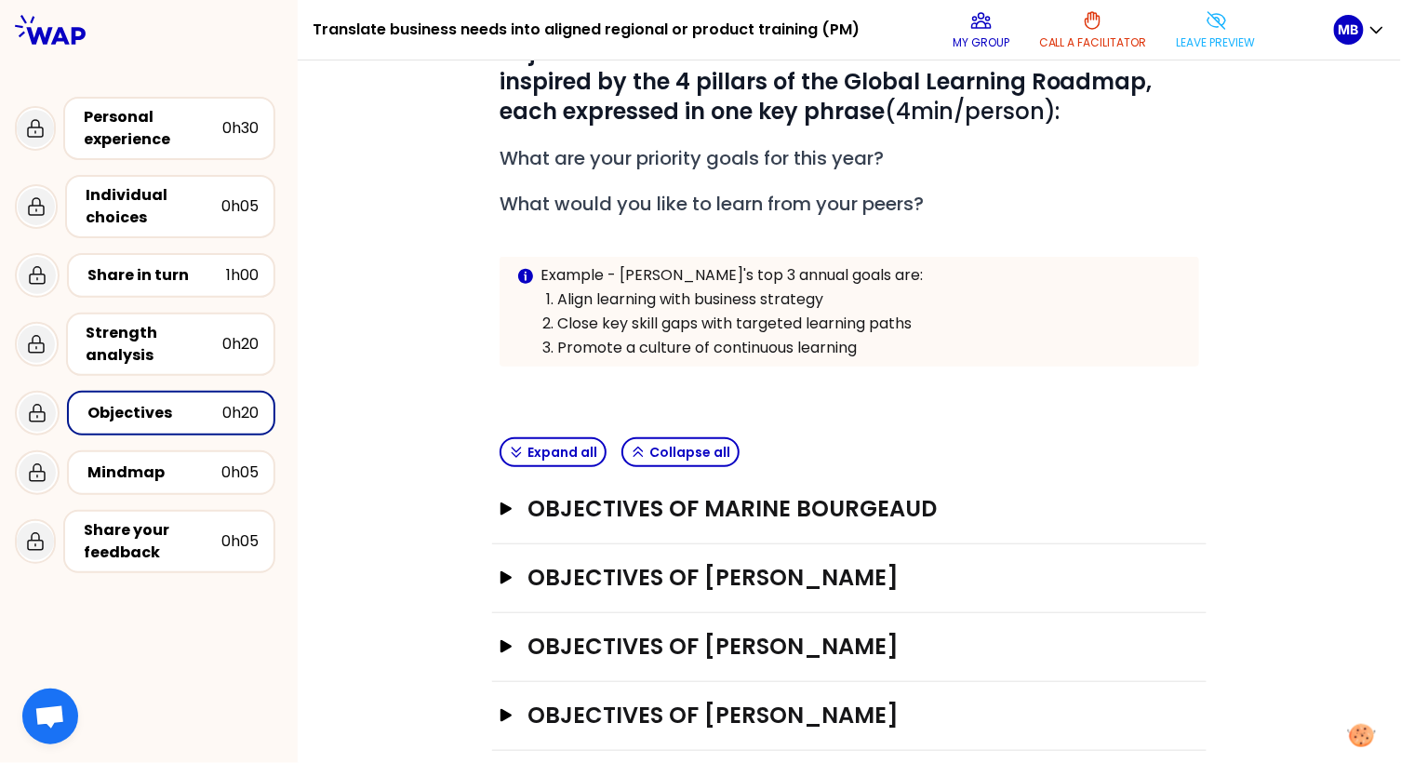
scroll to position [247, 0]
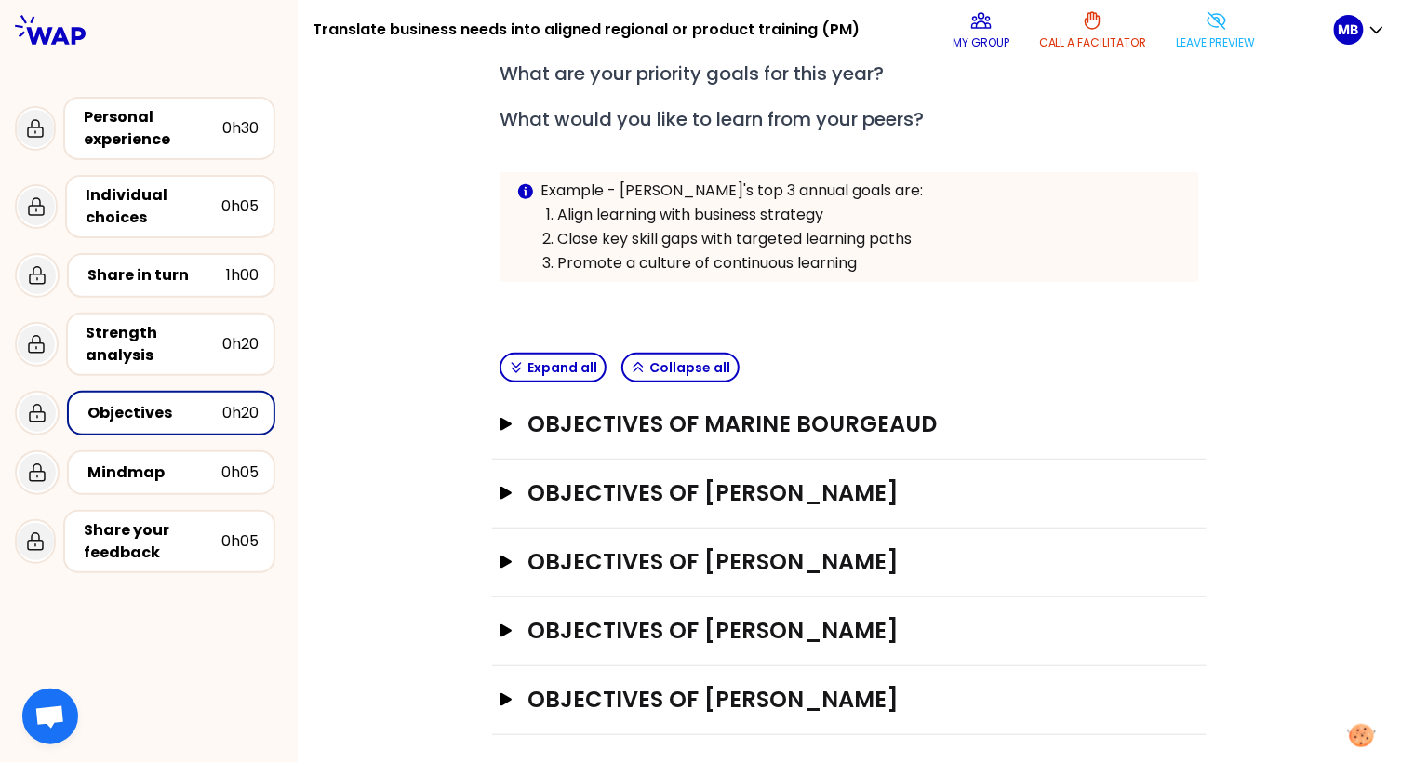
click at [492, 420] on div "Objectives of Marine Bourgeaud Open" at bounding box center [849, 425] width 715 height 69
click at [509, 419] on icon "button" at bounding box center [506, 424] width 11 height 13
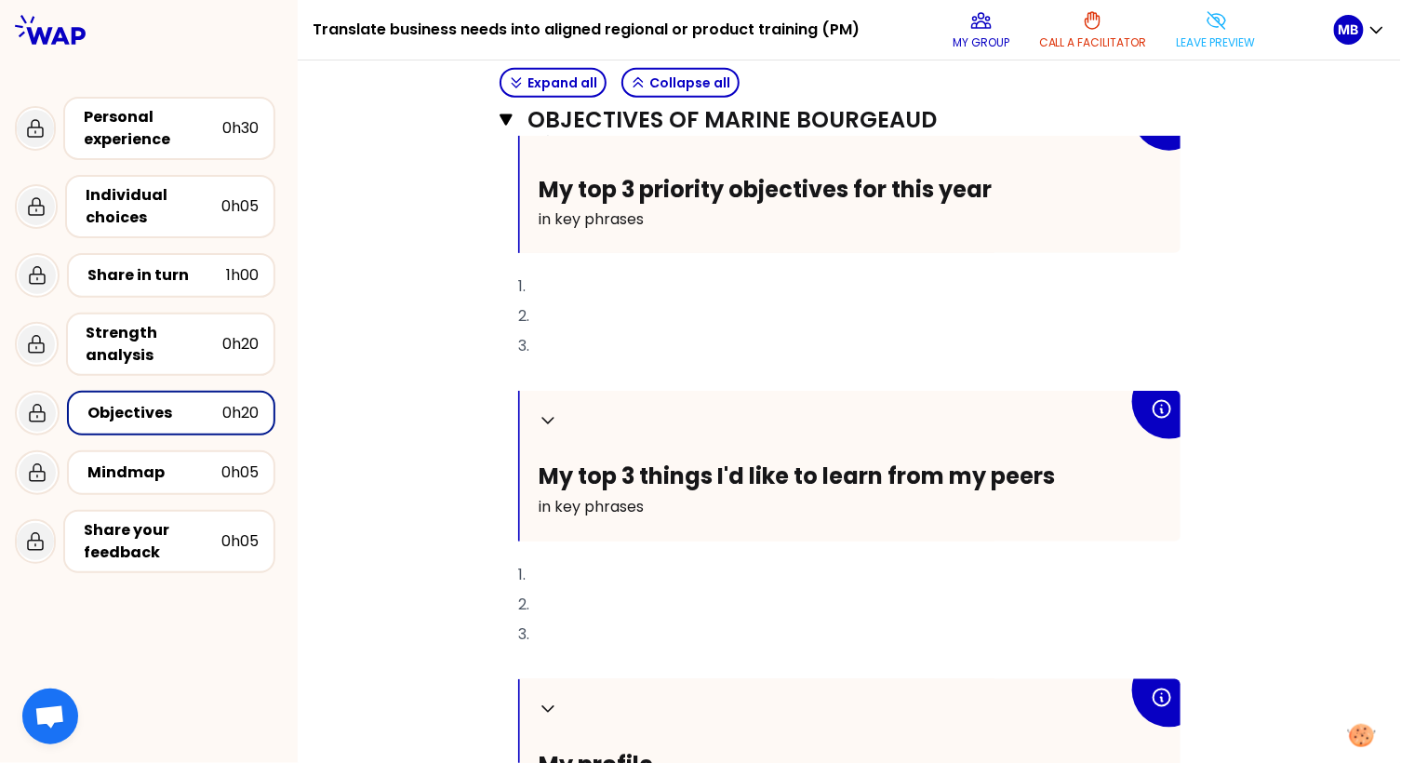
scroll to position [698, 0]
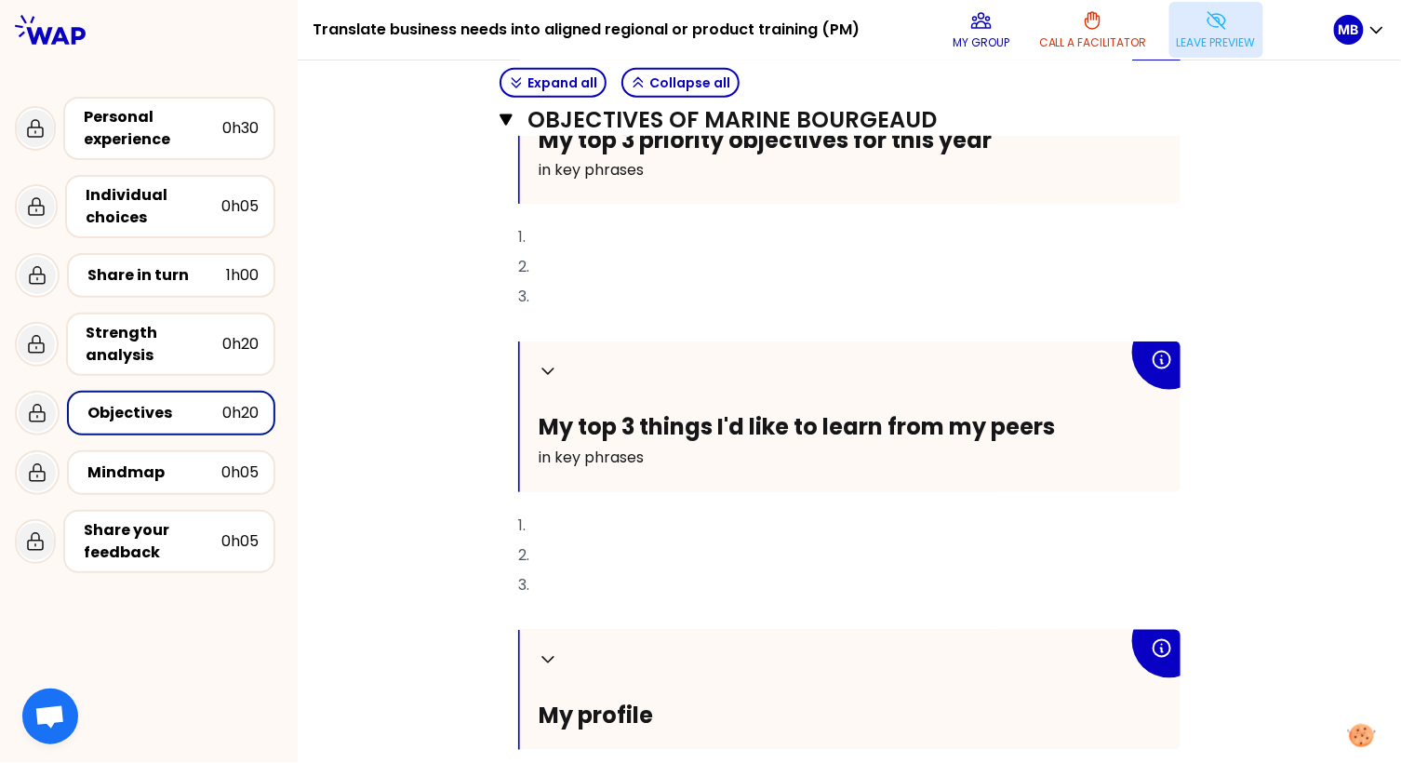
click at [1200, 38] on p "Leave preview" at bounding box center [1216, 42] width 79 height 15
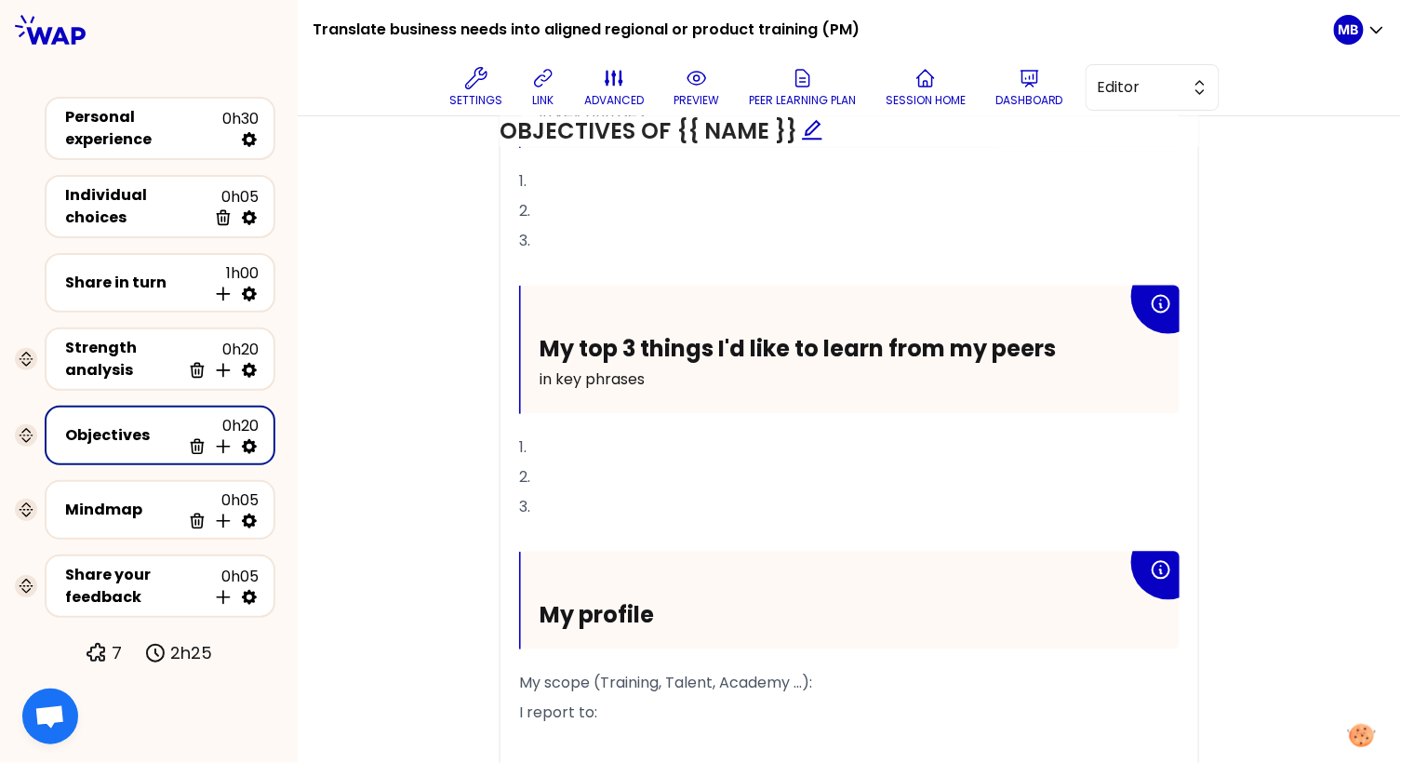
scroll to position [902, 0]
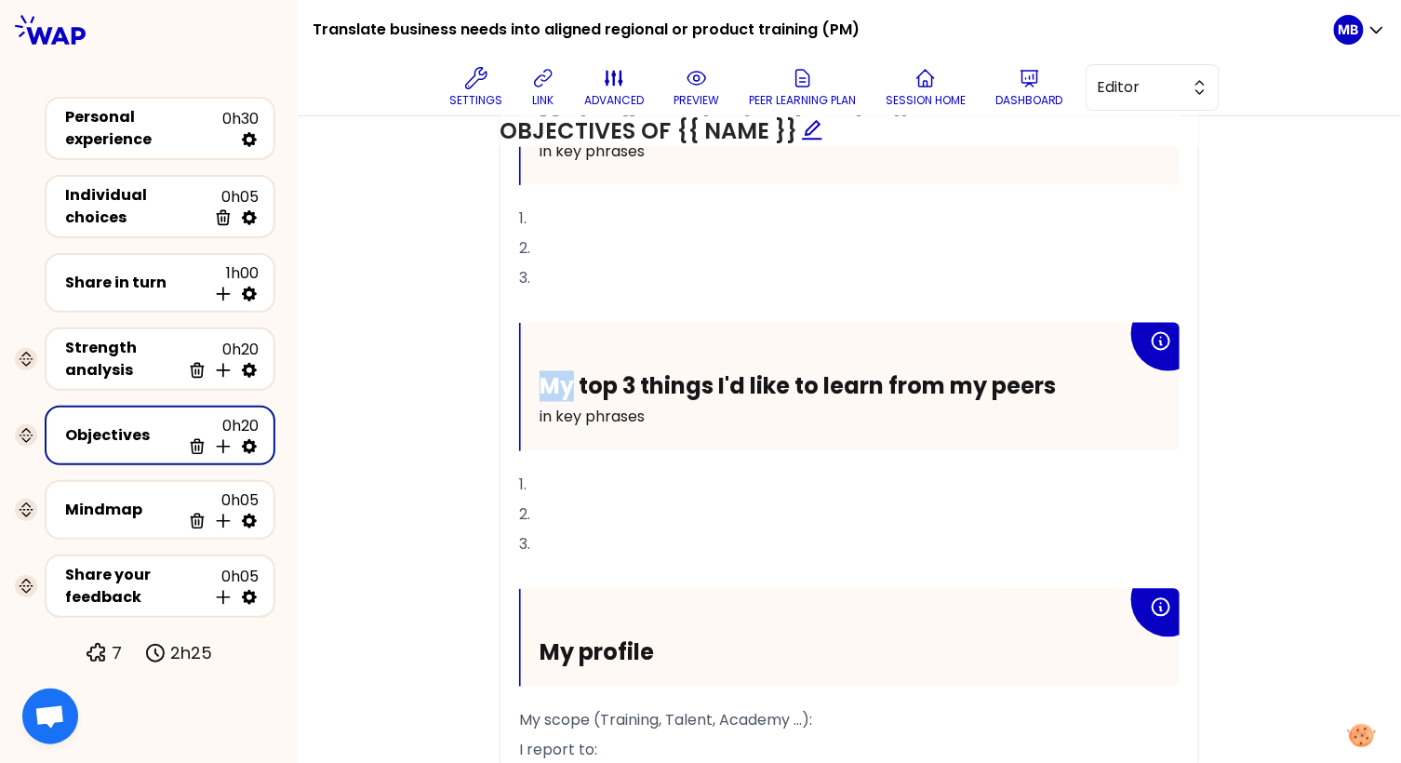
drag, startPoint x: 570, startPoint y: 384, endPoint x: 495, endPoint y: 389, distance: 74.6
click at [495, 389] on div "Objectives of {{ name }} Make instruction block H1 H2 Export saved My top 3 pri…" at bounding box center [849, 396] width 715 height 909
click at [717, 380] on span "The top 3 things I'd like to learn from my peers" at bounding box center [802, 386] width 525 height 31
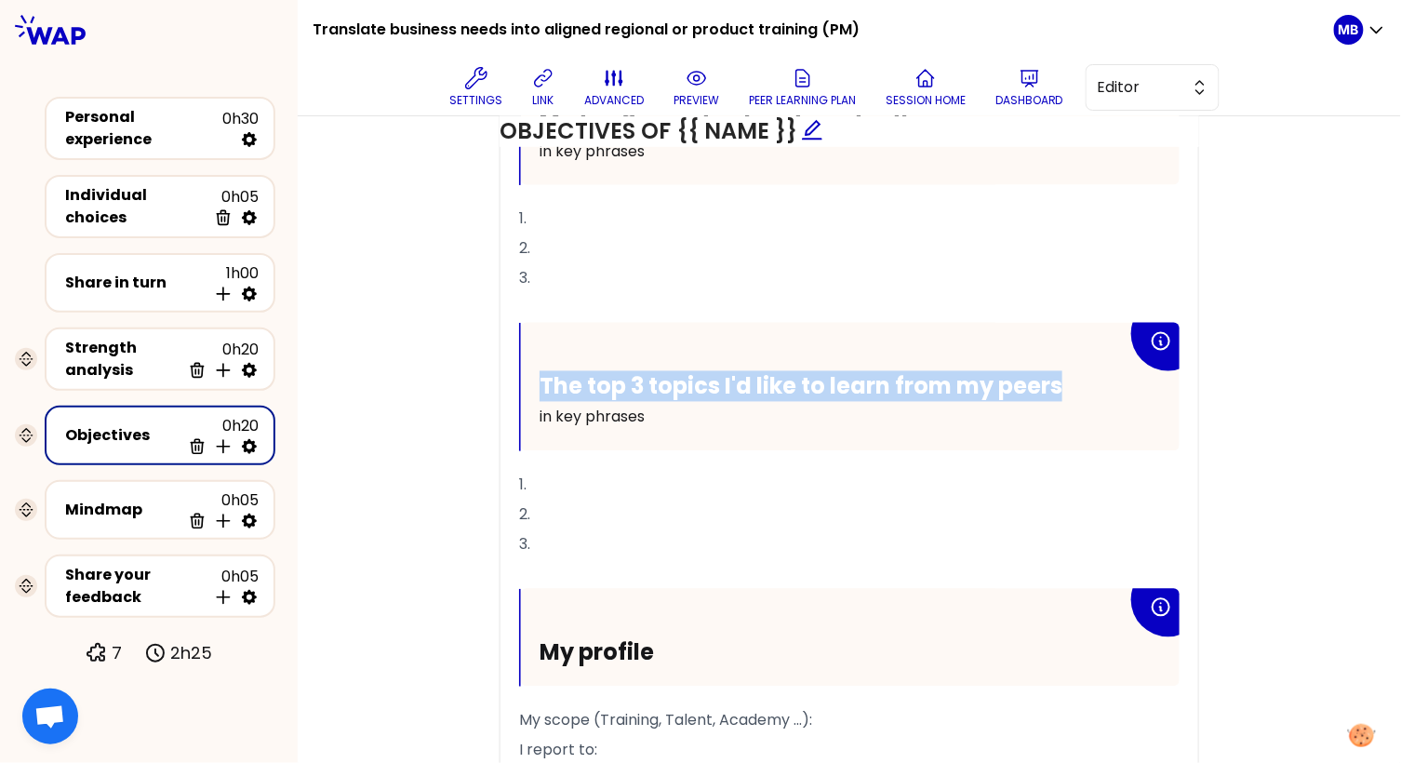
drag, startPoint x: 543, startPoint y: 378, endPoint x: 1068, endPoint y: 371, distance: 525.8
click at [1068, 372] on h2 "The top 3 topics I'd like to learn from my peers" at bounding box center [834, 386] width 588 height 29
copy span "The top 3 topics I'd like to learn from my peers"
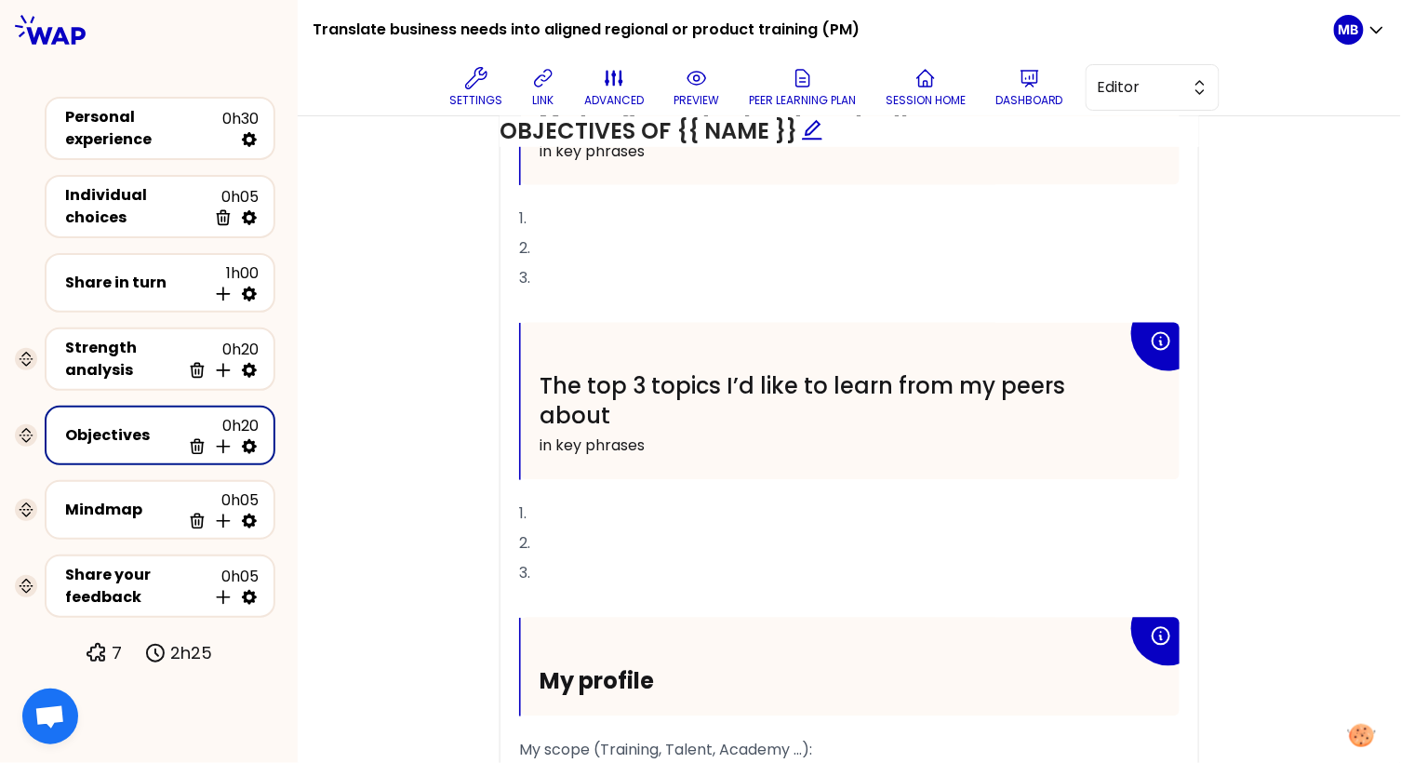
drag, startPoint x: 623, startPoint y: 401, endPoint x: 539, endPoint y: 383, distance: 85.6
click at [540, 383] on h2 "The top 3 topics I’d like to learn from my peers about" at bounding box center [834, 401] width 588 height 58
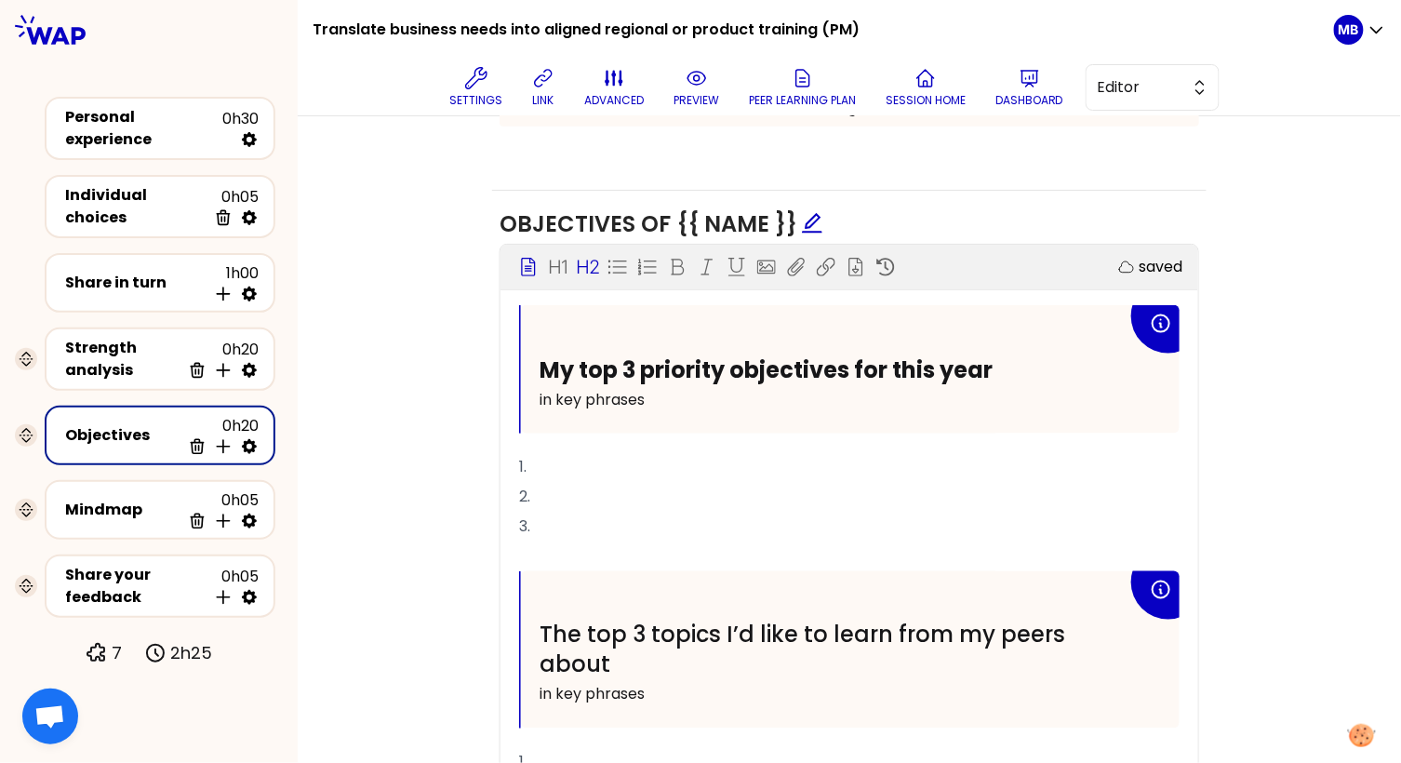
scroll to position [652, 0]
click at [673, 260] on icon at bounding box center [678, 268] width 13 height 17
click at [641, 483] on p "2." at bounding box center [849, 498] width 661 height 30
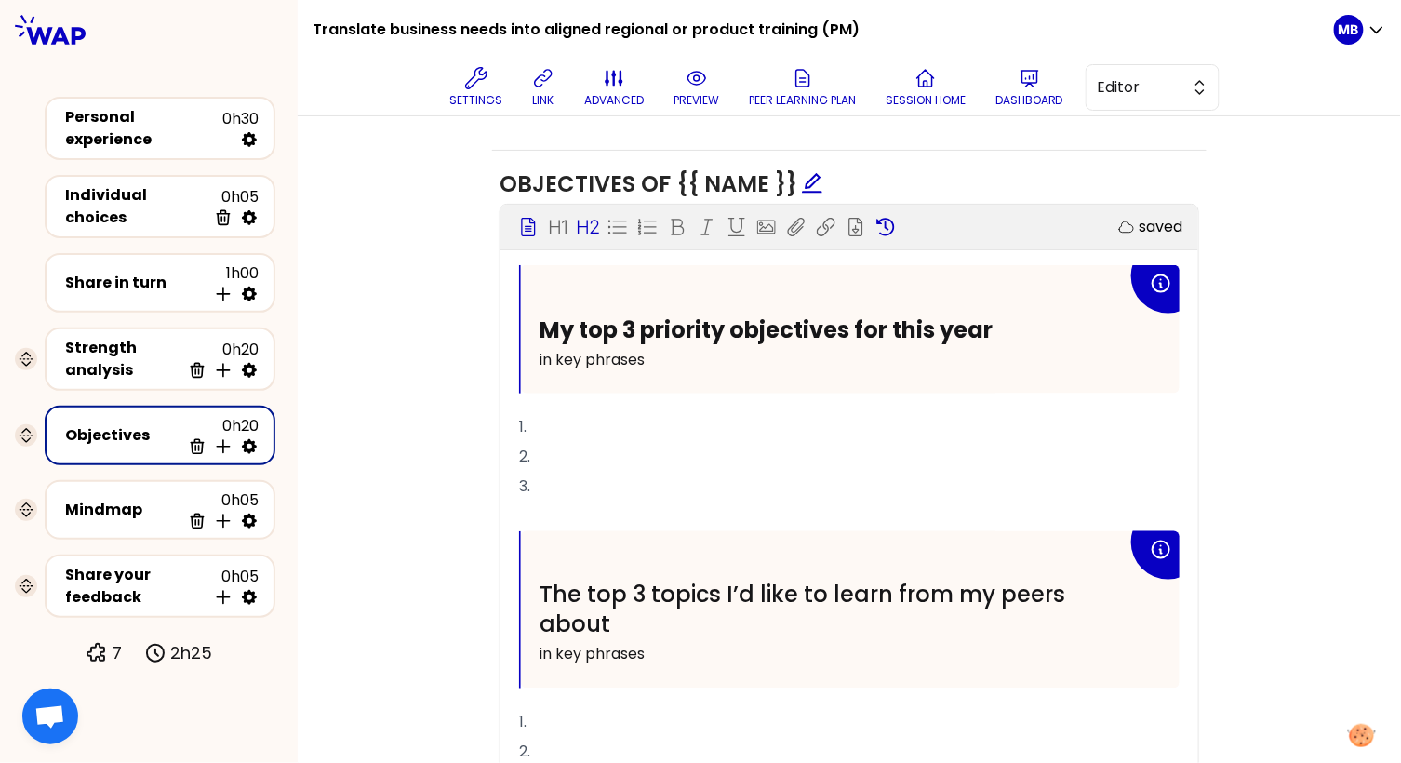
scroll to position [702, 0]
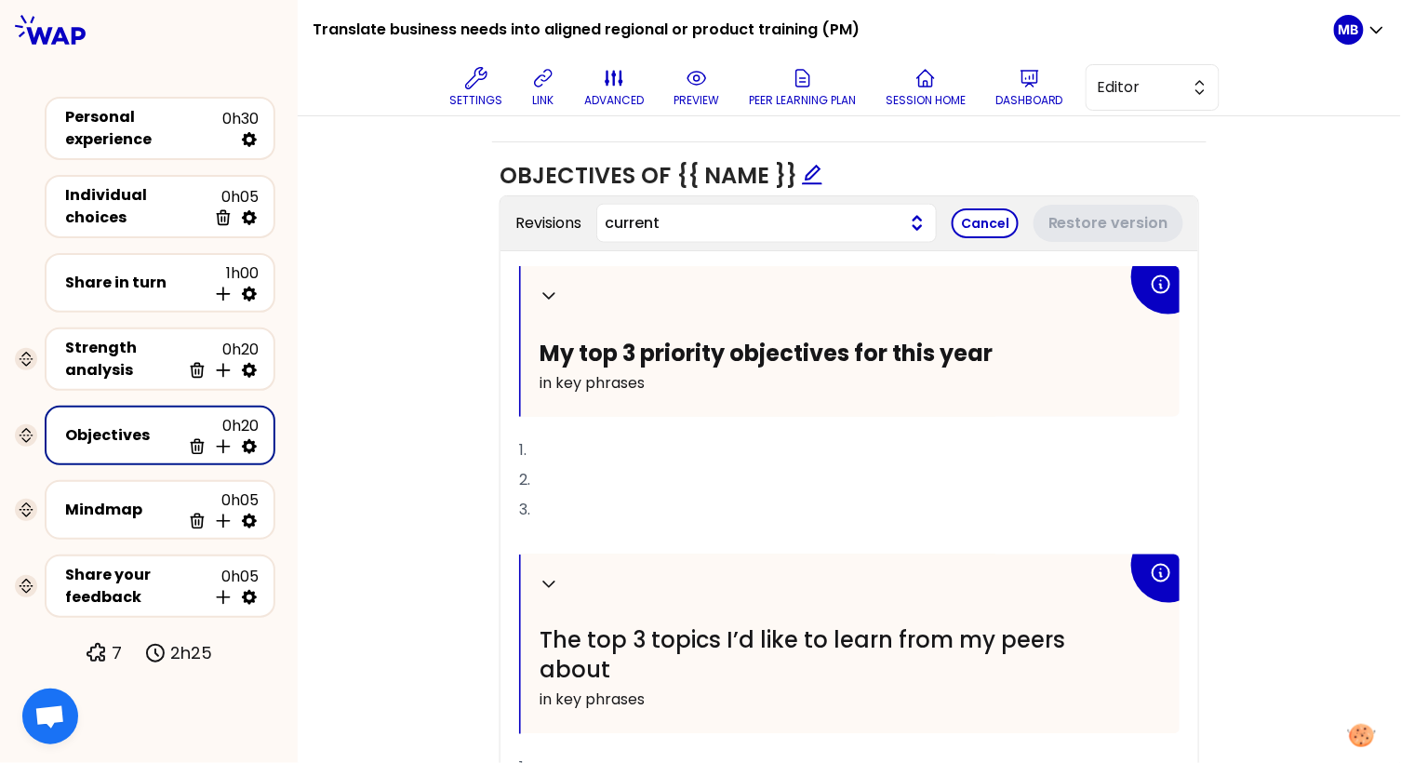
click at [887, 217] on span "current" at bounding box center [752, 223] width 294 height 22
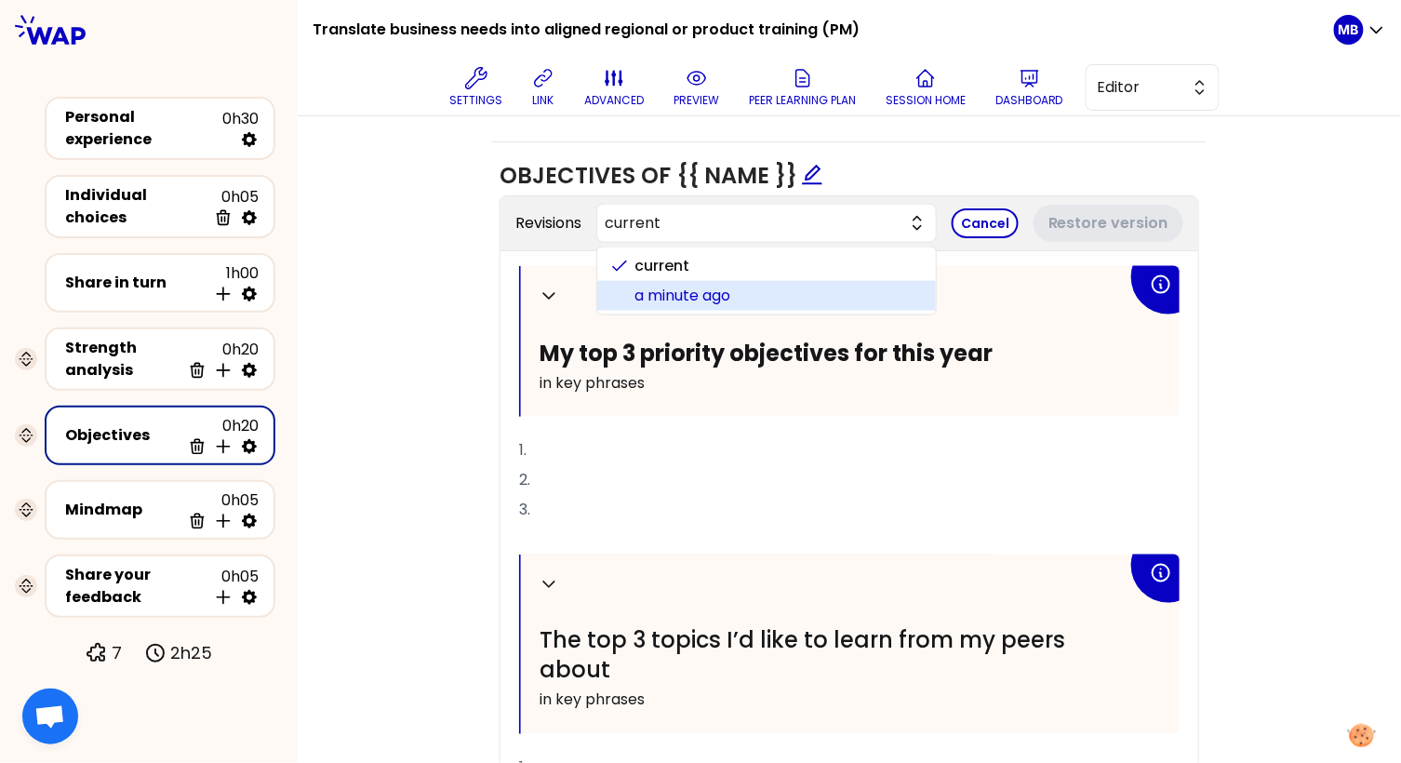
click at [870, 285] on span "a minute ago" at bounding box center [778, 296] width 287 height 22
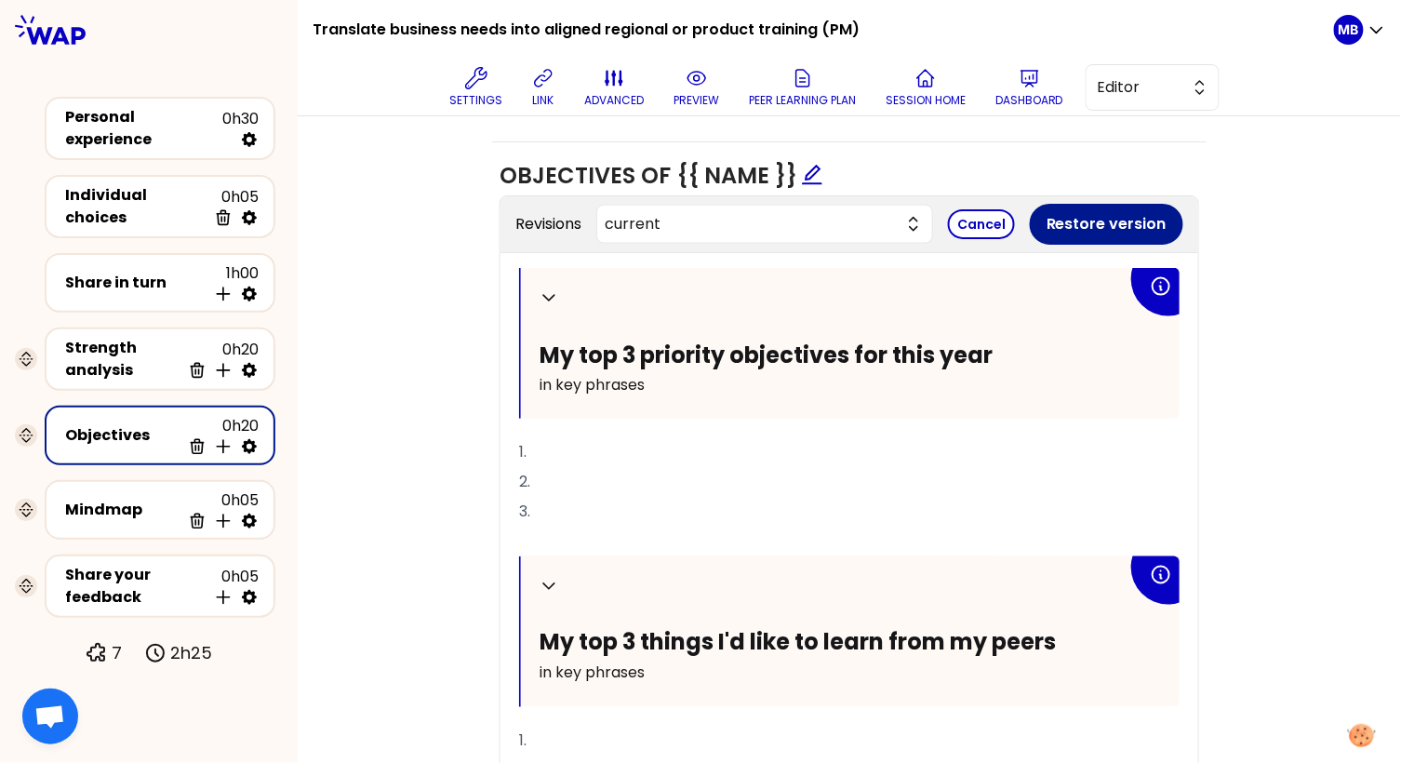
click at [1079, 222] on button "Restore version" at bounding box center [1107, 224] width 154 height 41
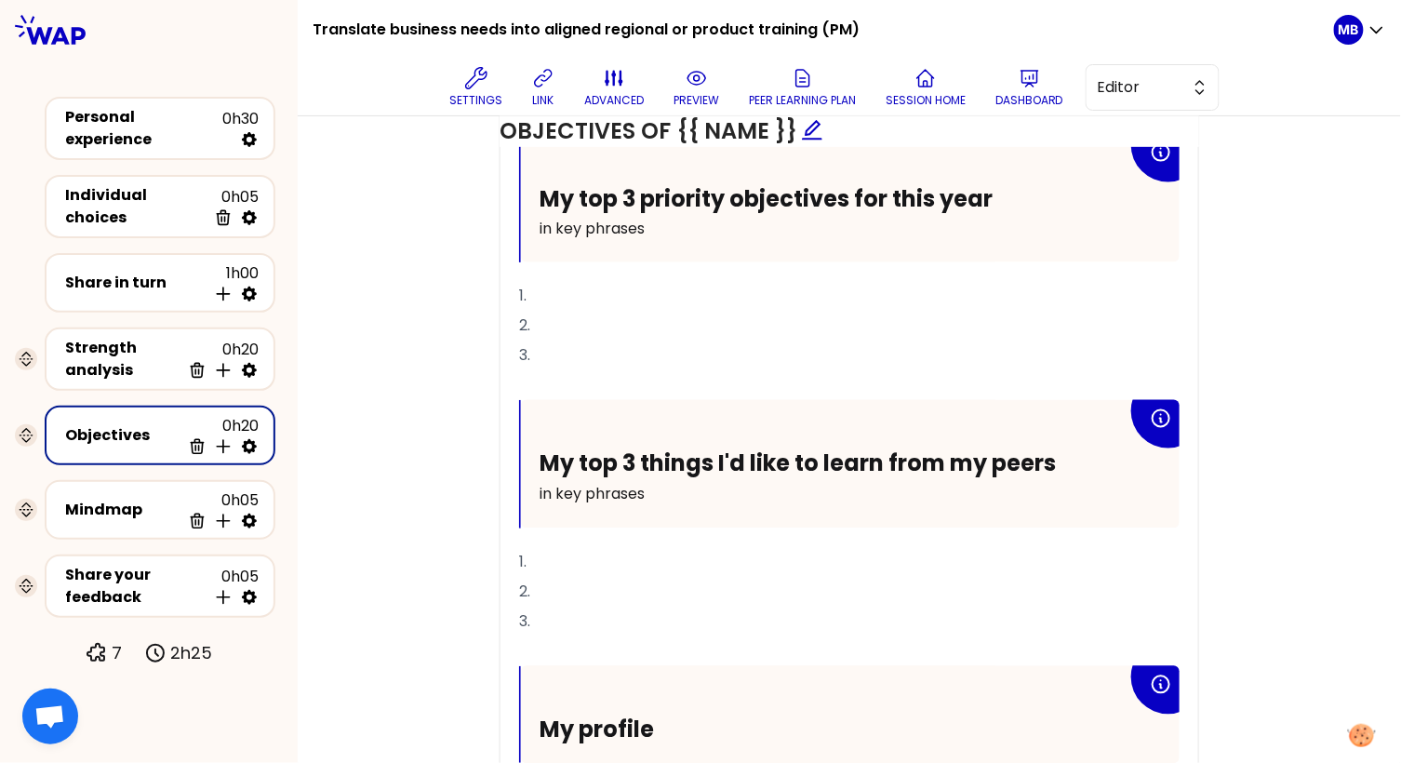
scroll to position [865, 0]
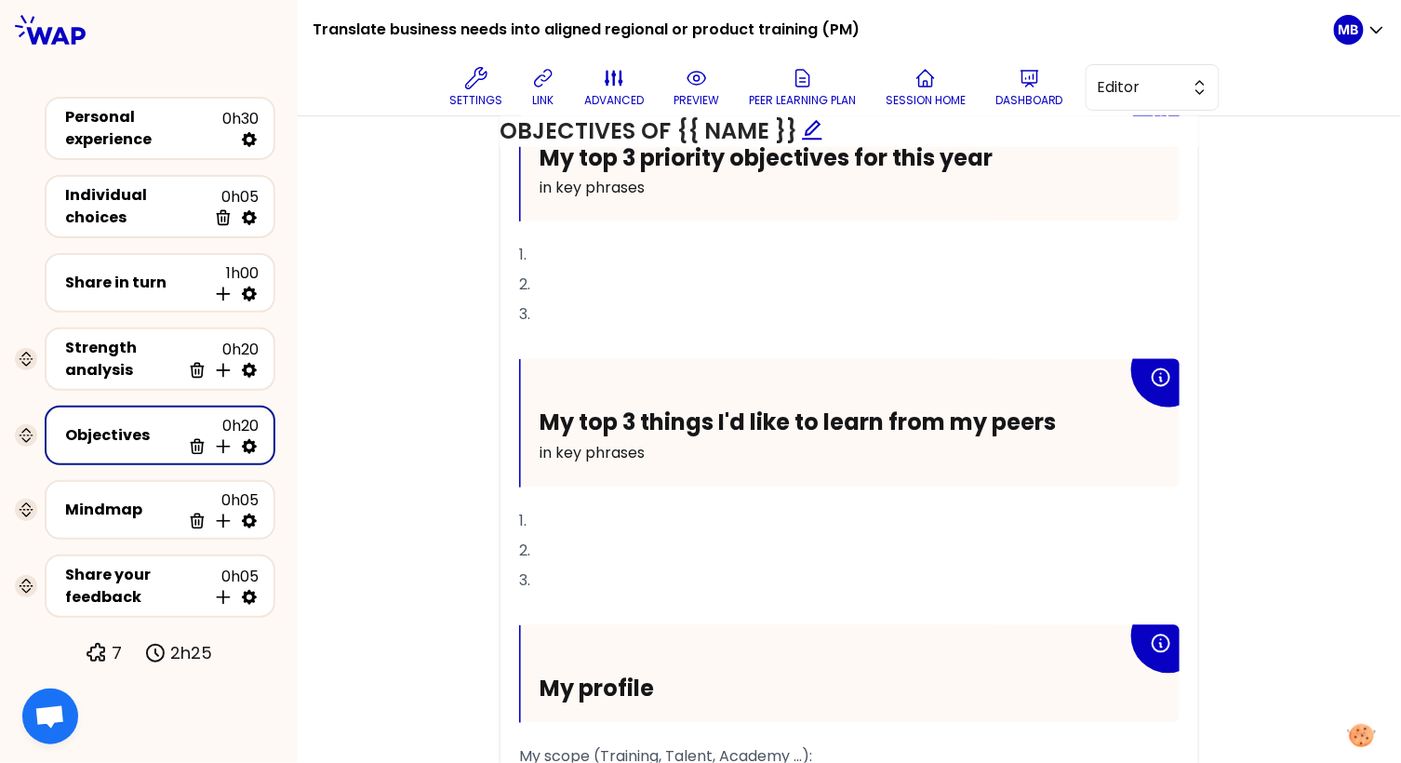
click at [557, 439] on p "in key phrases" at bounding box center [834, 454] width 588 height 30
drag, startPoint x: 574, startPoint y: 420, endPoint x: 483, endPoint y: 419, distance: 91.2
click at [483, 419] on div "Objectives Edit # To design future sessions, define your top 3 priority objecti…" at bounding box center [849, 172] width 1029 height 1430
click at [377, 550] on div "Objectives Edit # To design future sessions, define your top 3 priority objecti…" at bounding box center [849, 172] width 1029 height 1430
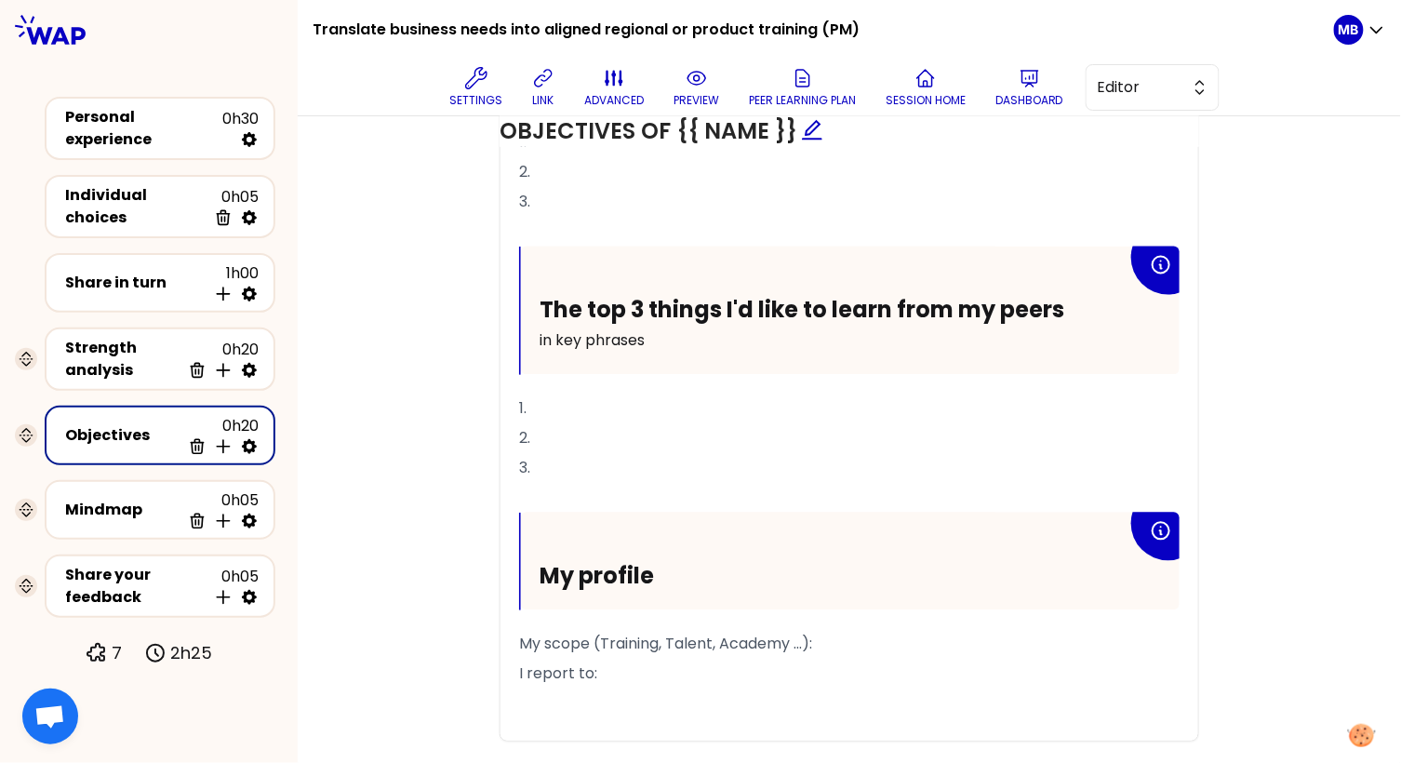
scroll to position [1021, 0]
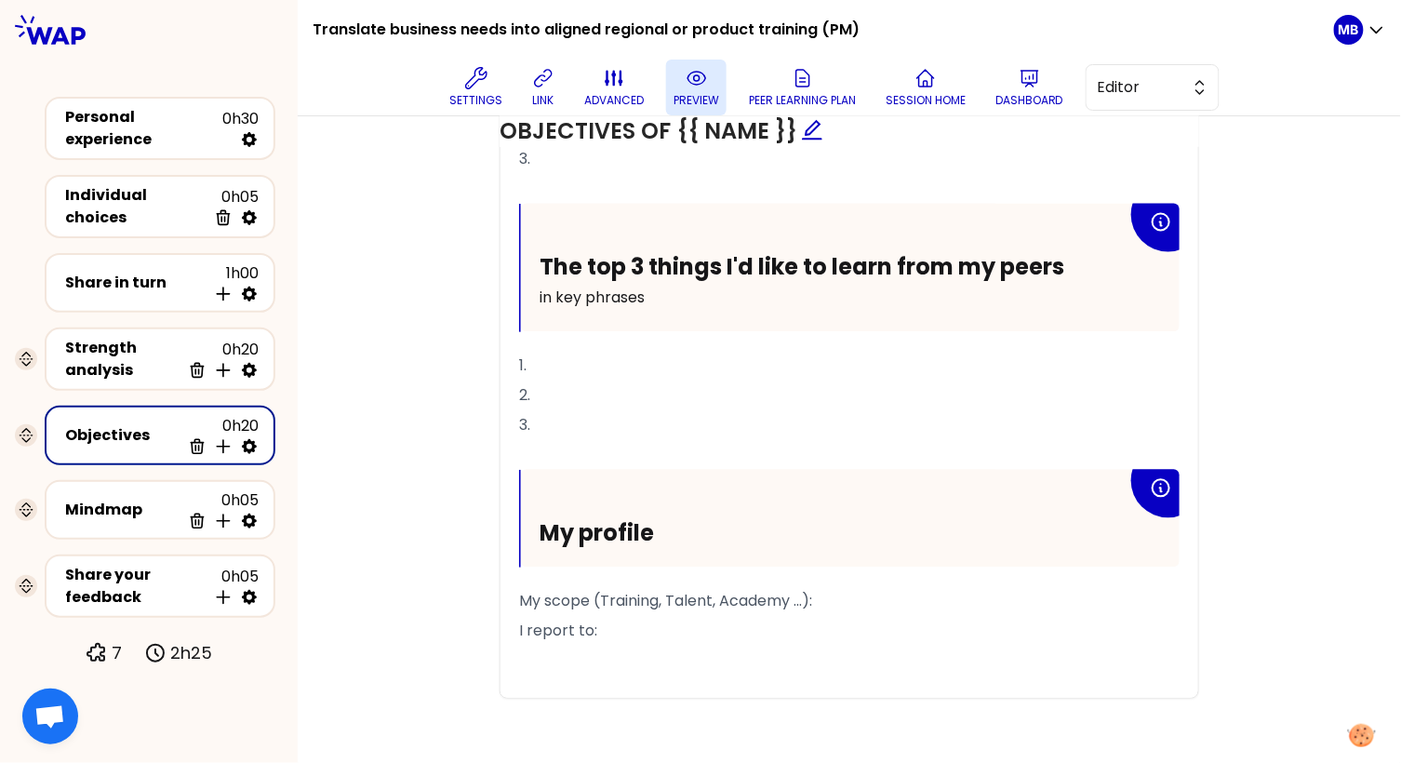
click at [695, 84] on icon at bounding box center [697, 78] width 18 height 13
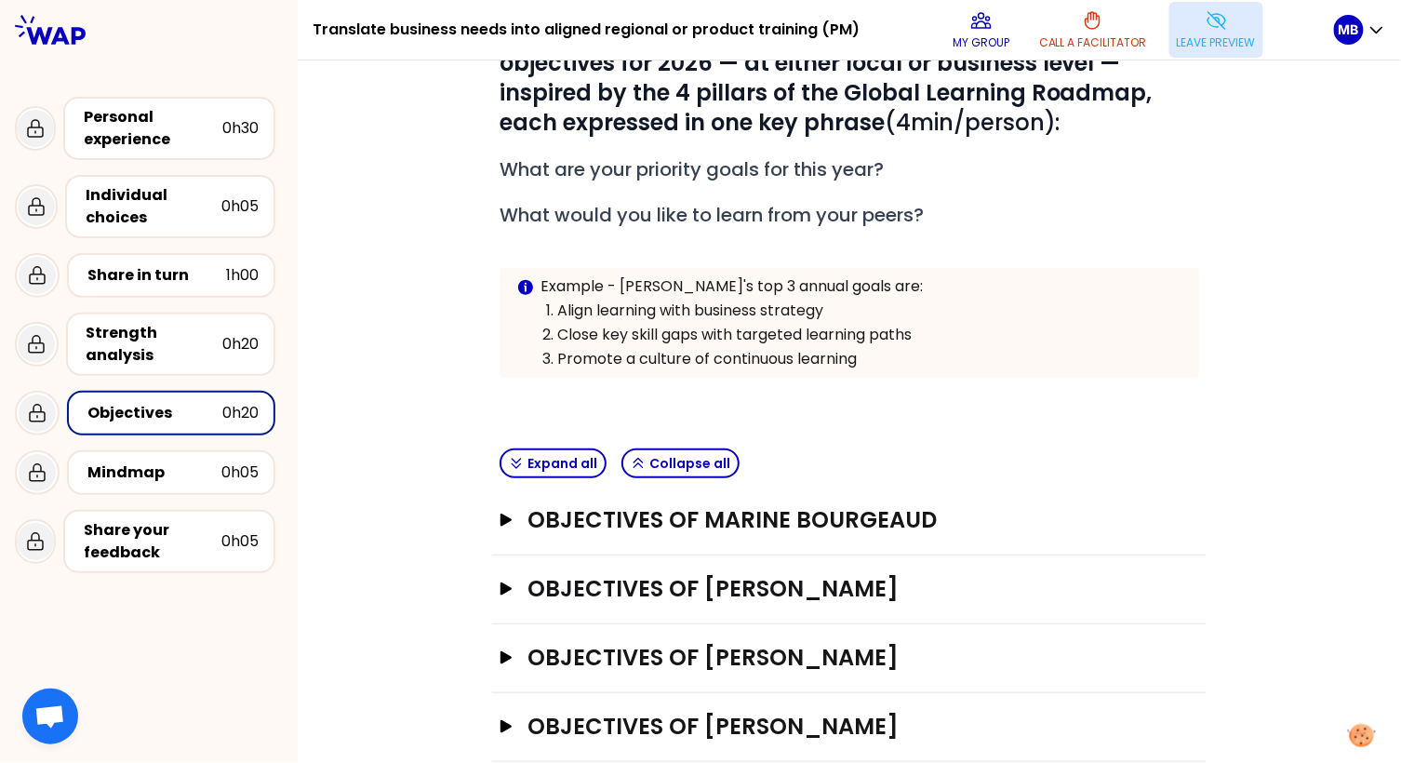
scroll to position [247, 0]
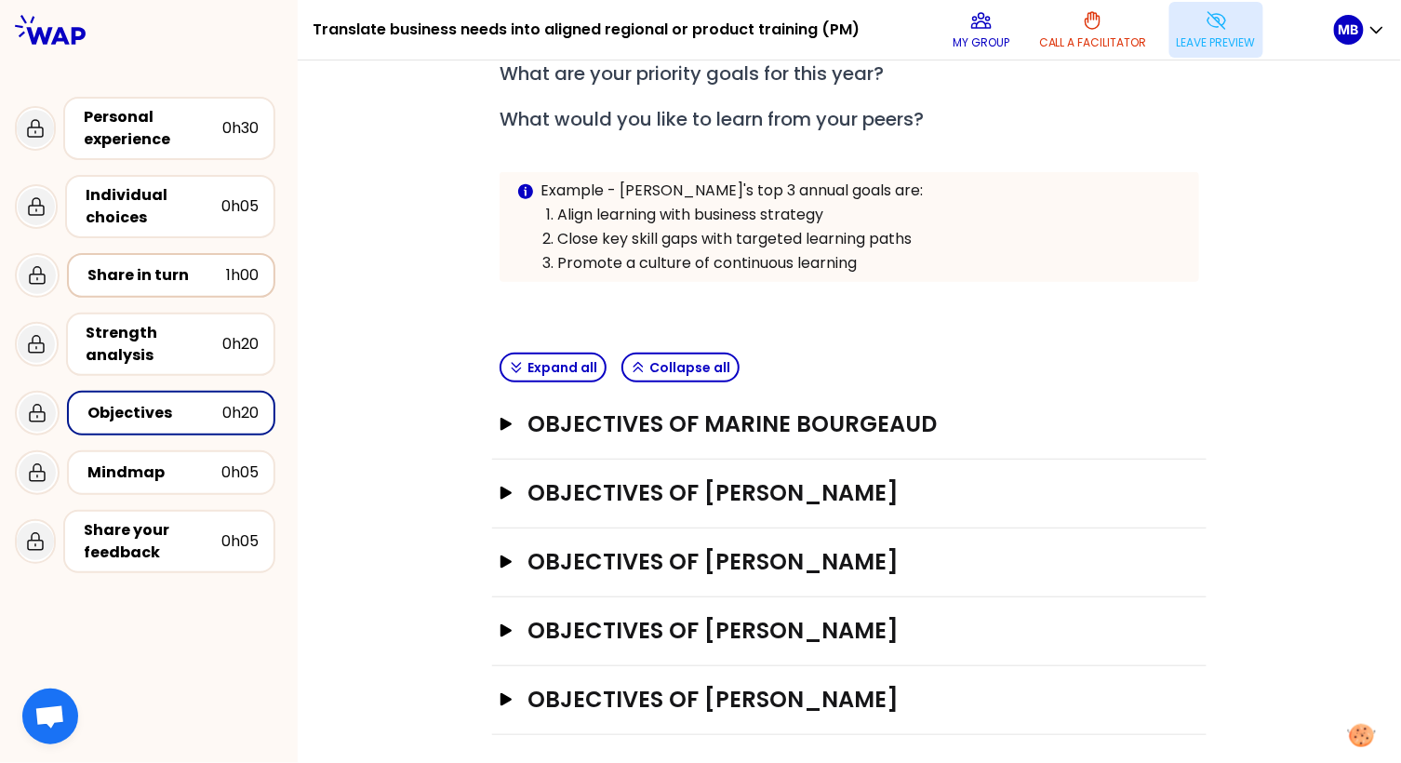
click at [148, 278] on div "Share in turn" at bounding box center [156, 275] width 139 height 22
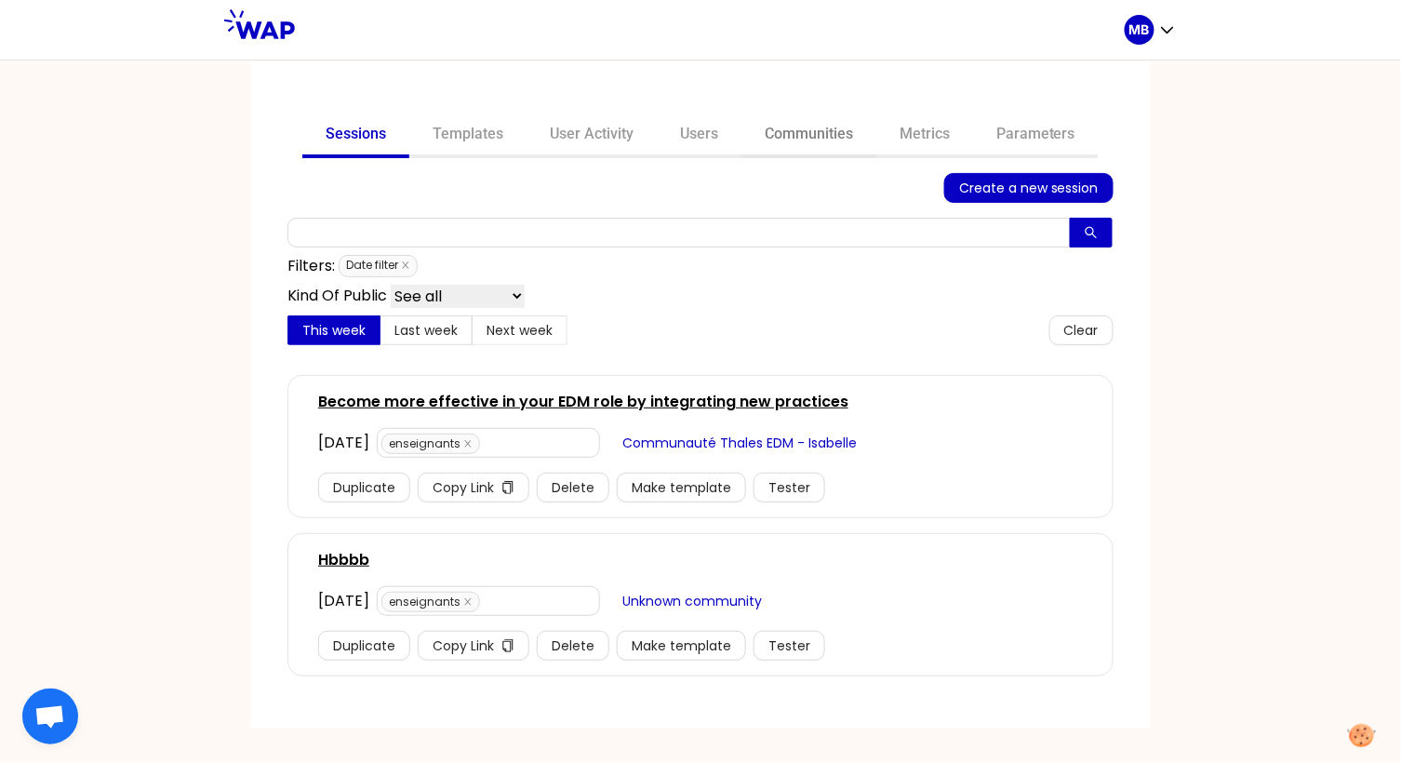
click at [794, 132] on link "Communities" at bounding box center [809, 136] width 135 height 45
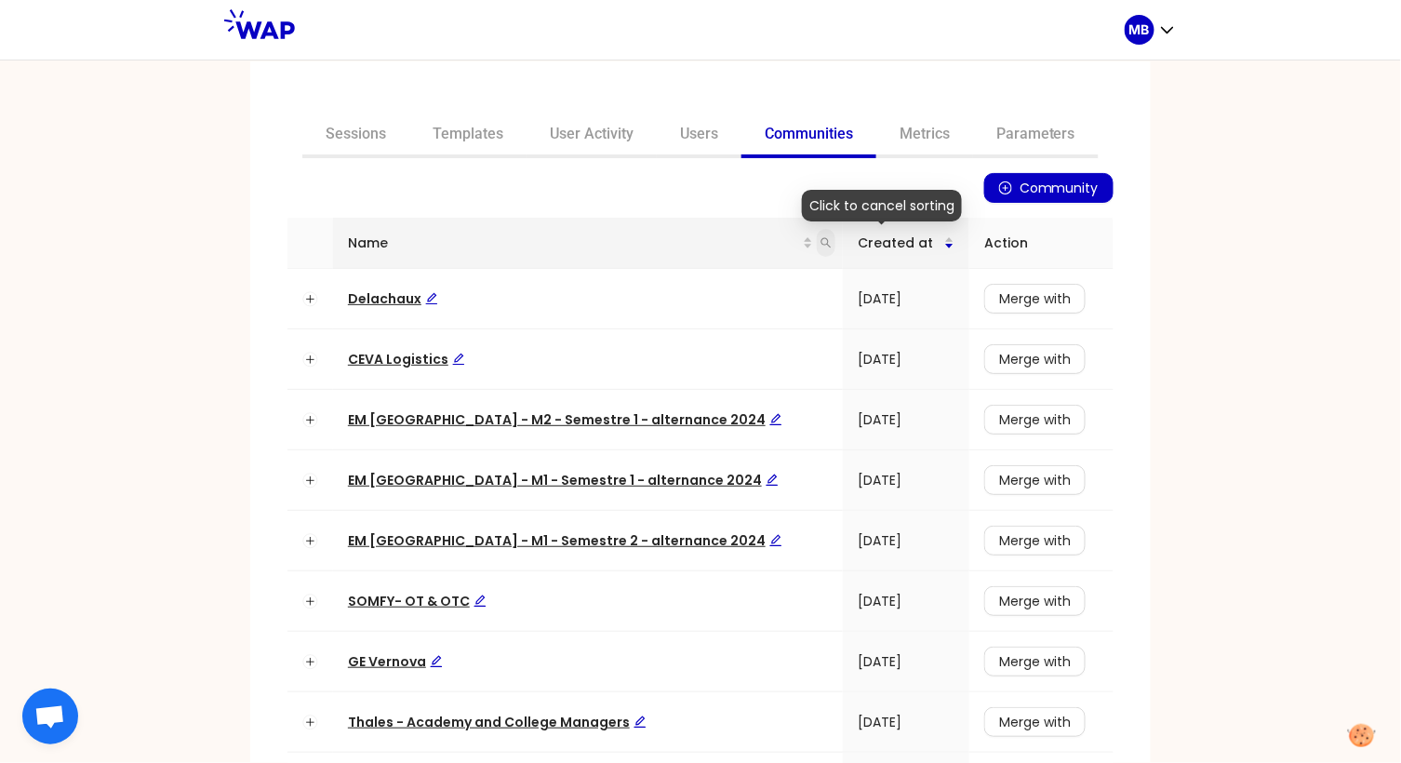
click at [817, 242] on span at bounding box center [826, 243] width 19 height 28
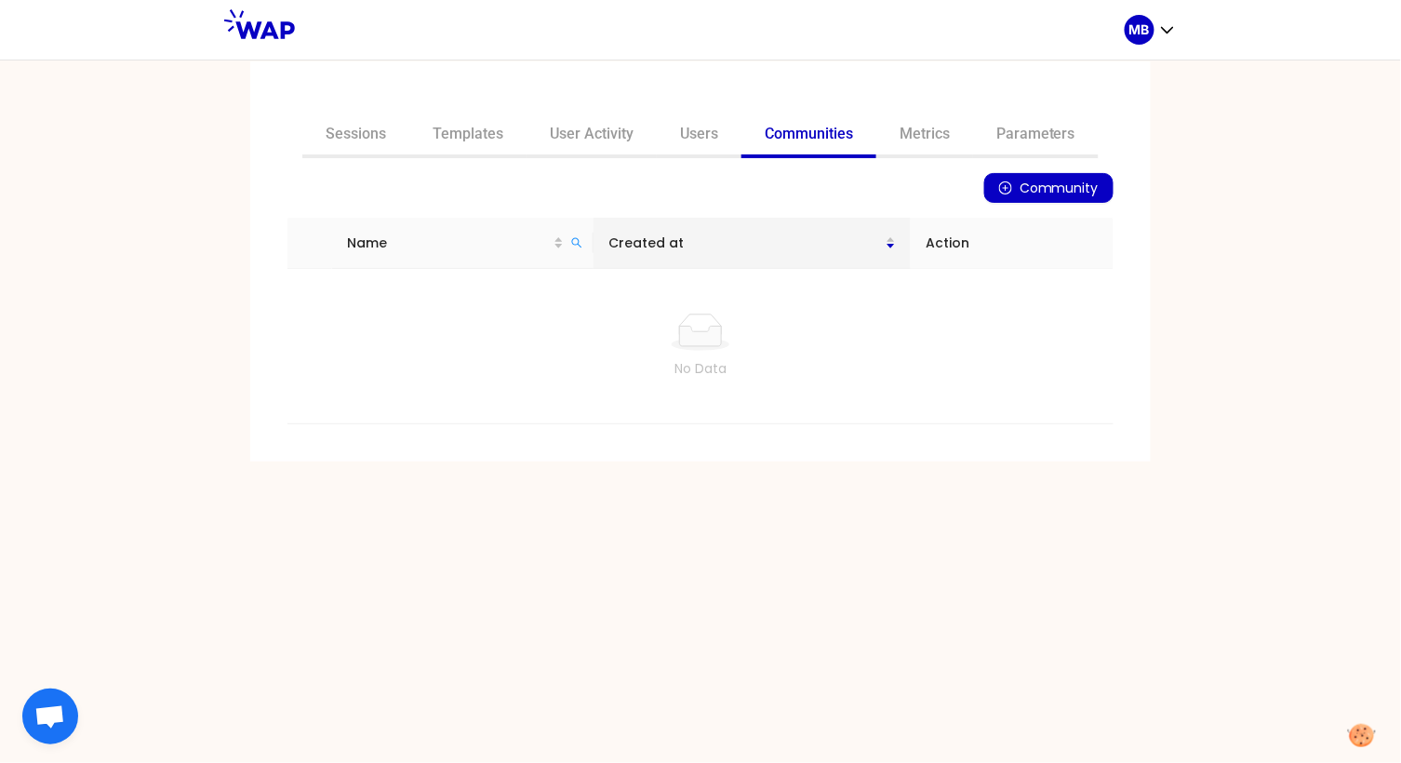
click at [802, 131] on link "Communities" at bounding box center [809, 136] width 135 height 45
click at [583, 241] on icon "search" at bounding box center [576, 242] width 11 height 11
type input "ceva"
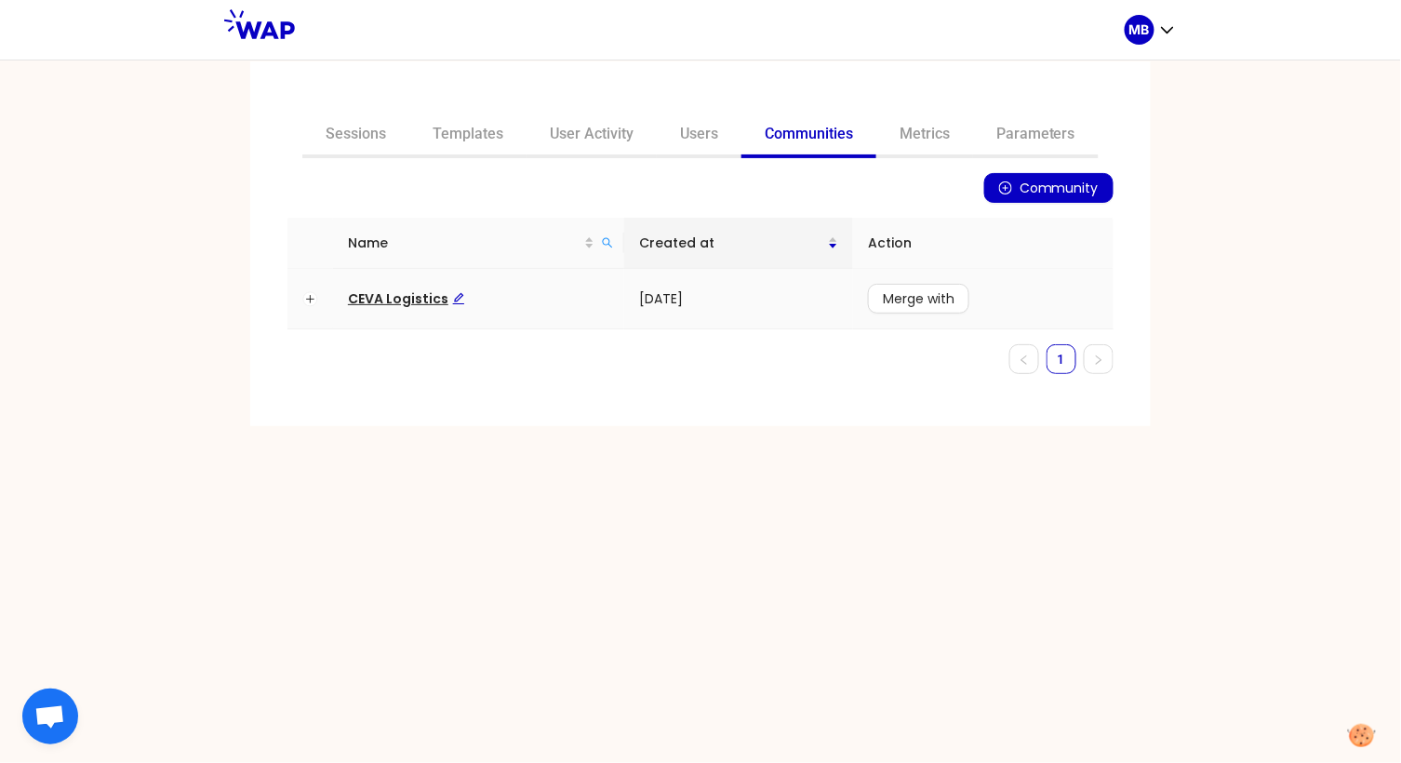
click at [414, 303] on span "CEVA Logistics" at bounding box center [406, 298] width 117 height 19
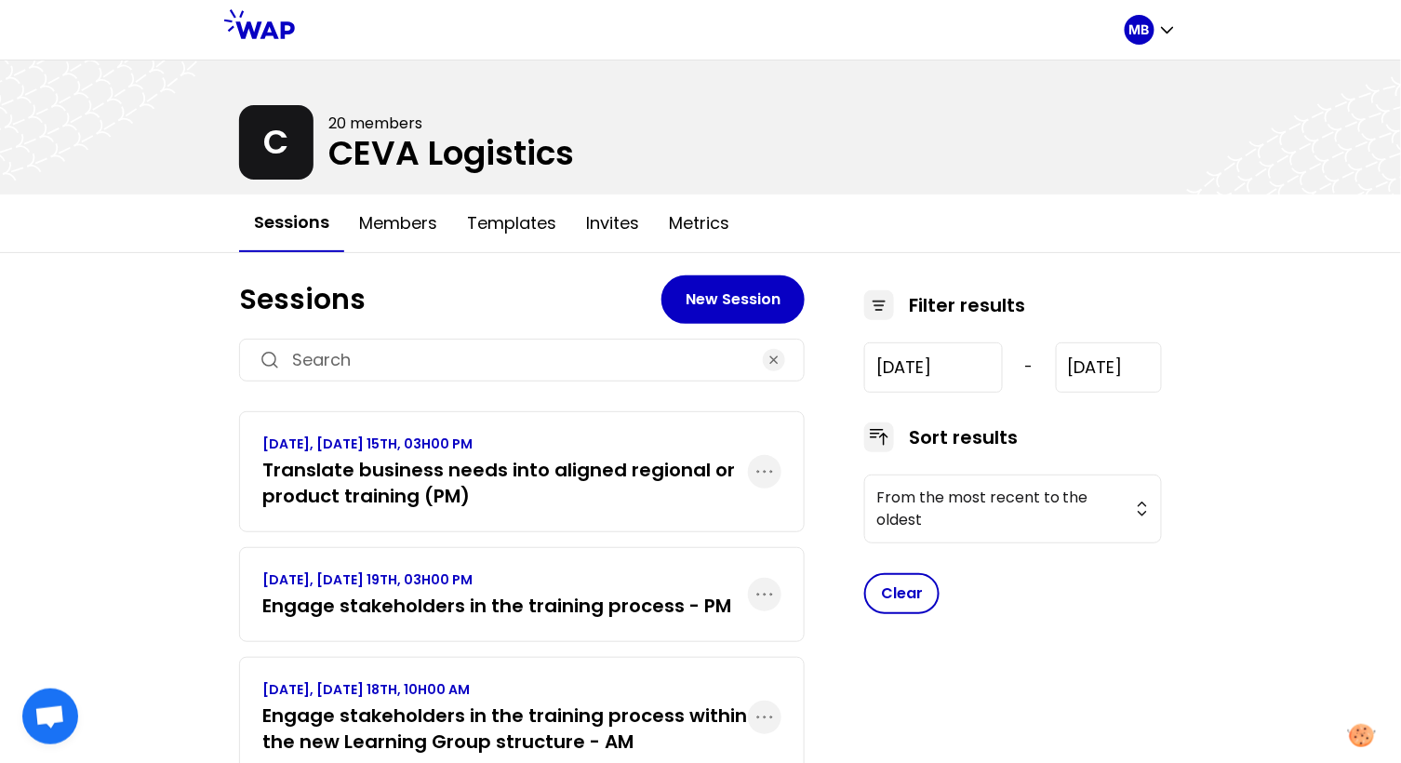
scroll to position [69, 0]
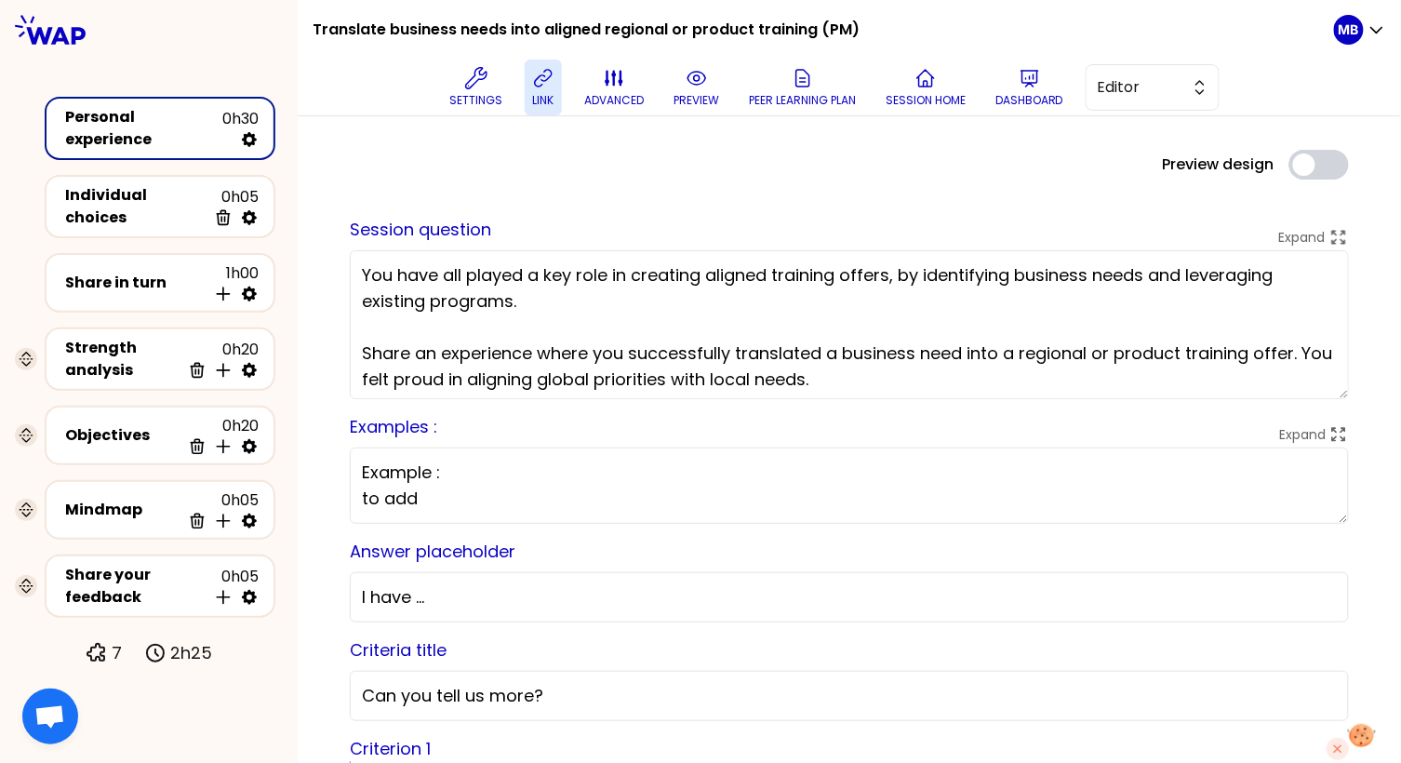
click at [529, 87] on button "link" at bounding box center [543, 88] width 37 height 56
click at [134, 424] on div "Objectives" at bounding box center [122, 435] width 115 height 22
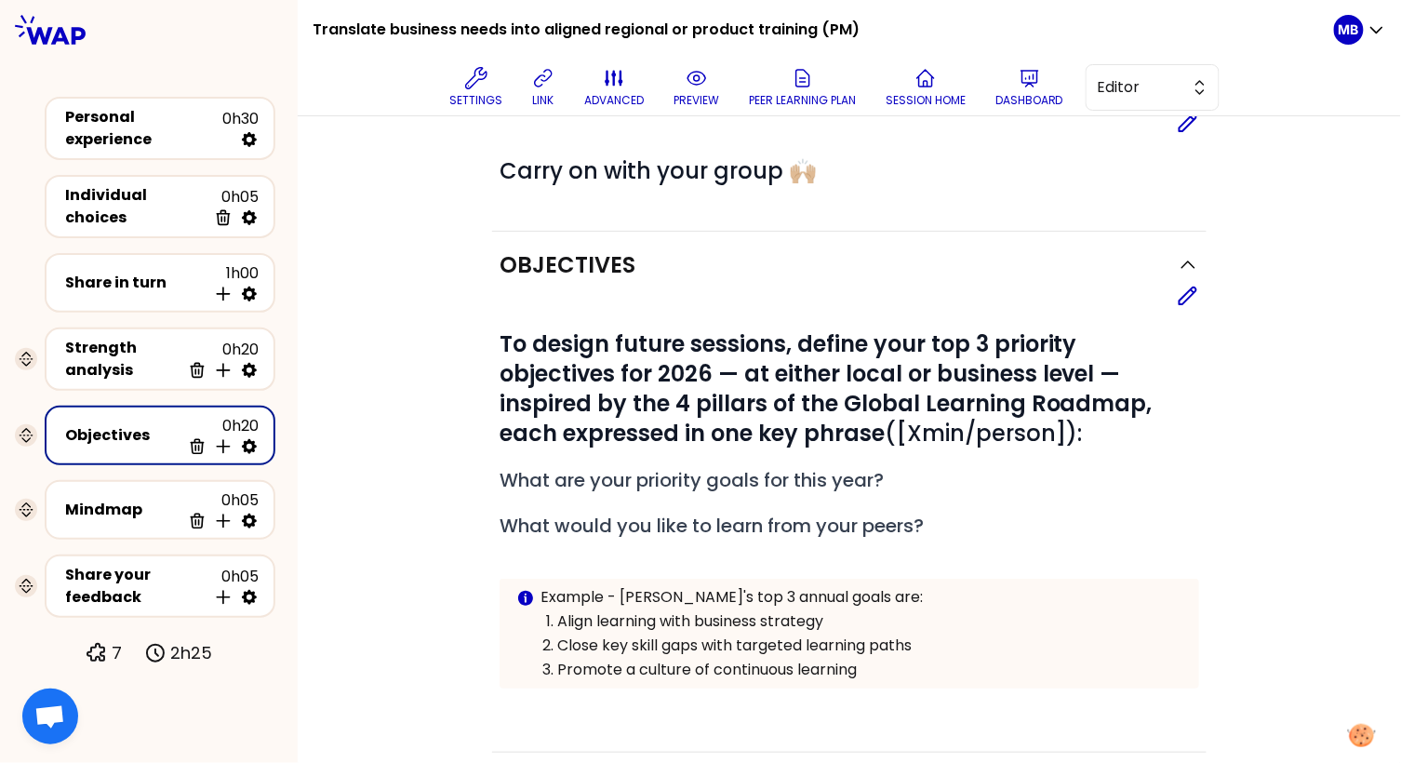
scroll to position [97, 0]
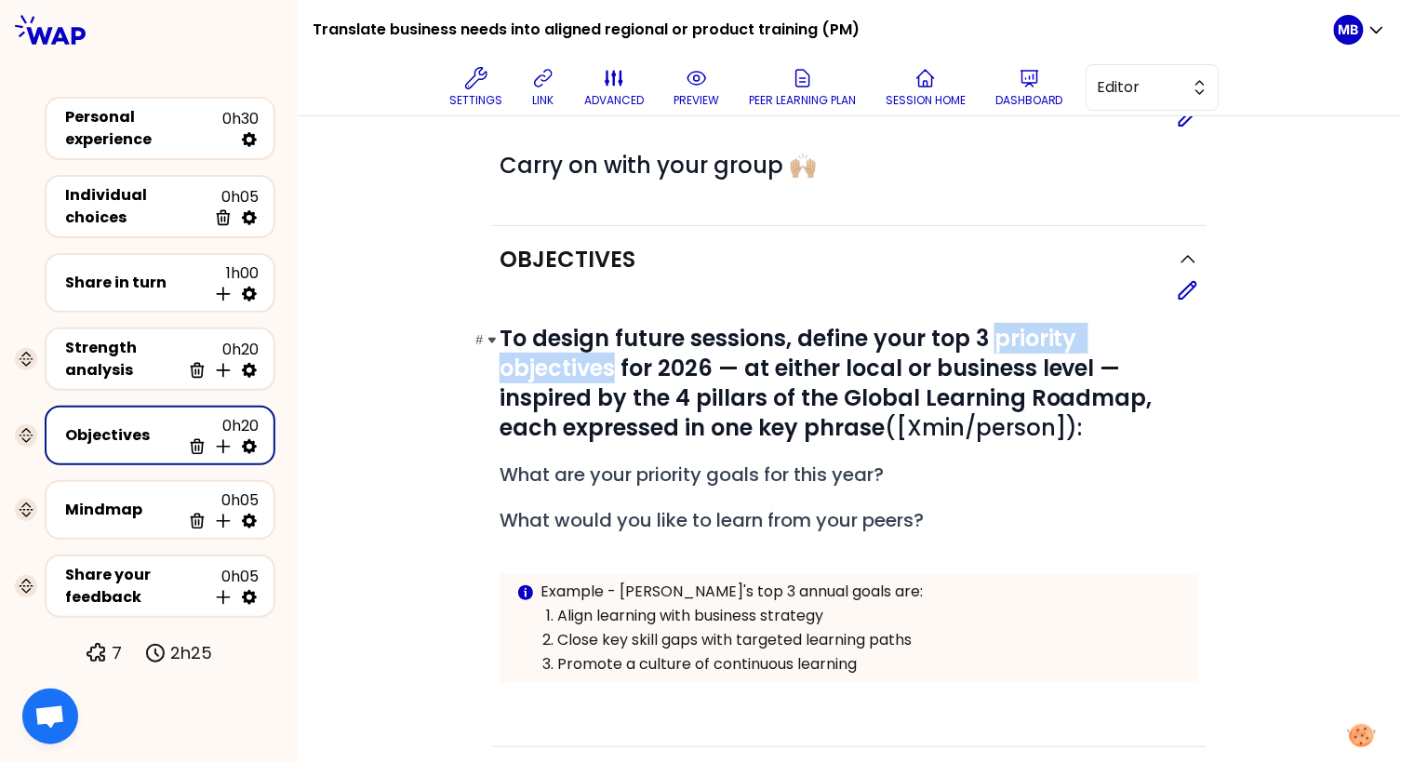
drag, startPoint x: 995, startPoint y: 335, endPoint x: 615, endPoint y: 364, distance: 380.8
click at [615, 364] on strong "To design future sessions, define your top 3 priority objectives for 2026 — at …" at bounding box center [829, 383] width 659 height 120
copy strong "priority objectives"
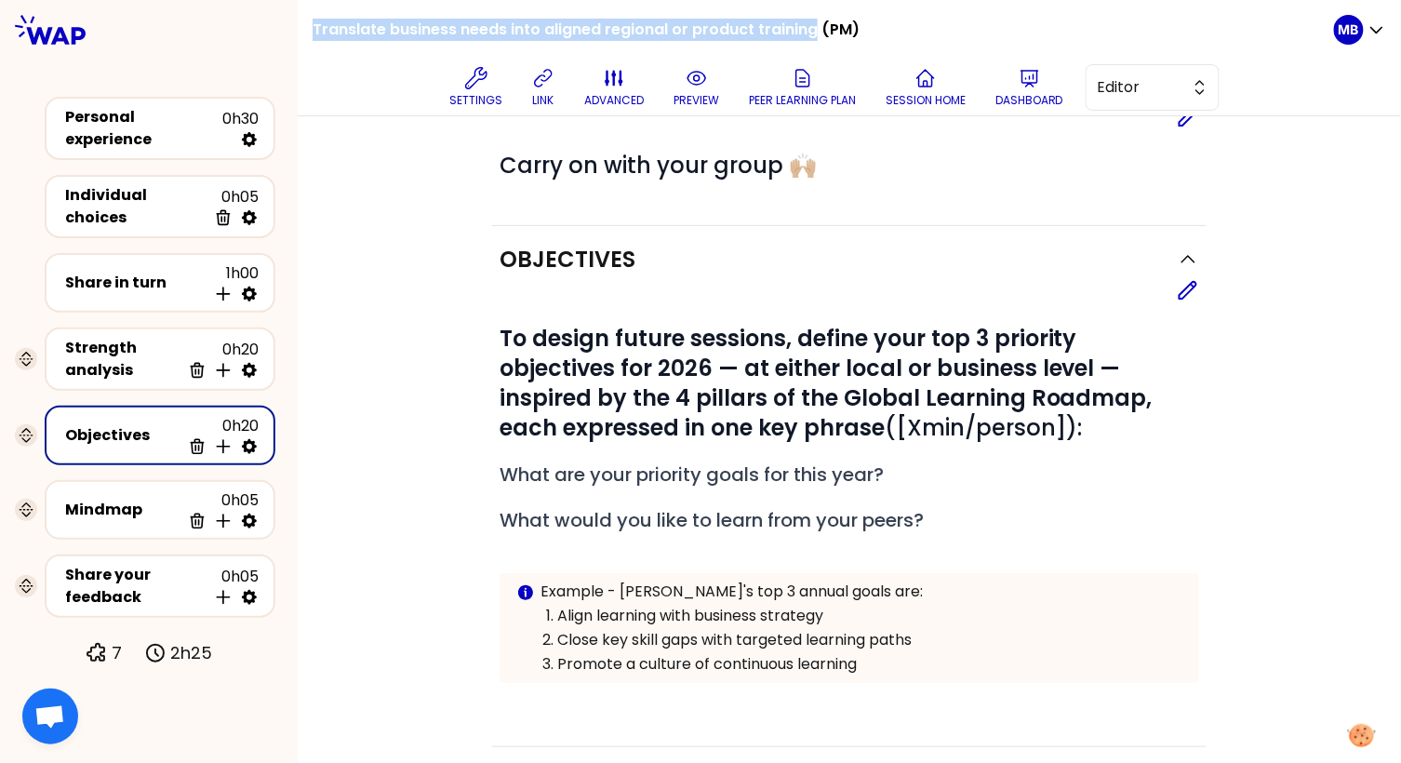
drag, startPoint x: 312, startPoint y: 29, endPoint x: 811, endPoint y: 35, distance: 498.8
click at [811, 35] on h1 "Translate business needs into aligned regional or product training (PM)" at bounding box center [586, 30] width 547 height 60
copy h1 "Translate business needs into aligned regional or product training"
click at [170, 121] on div "Personal experience" at bounding box center [143, 128] width 157 height 45
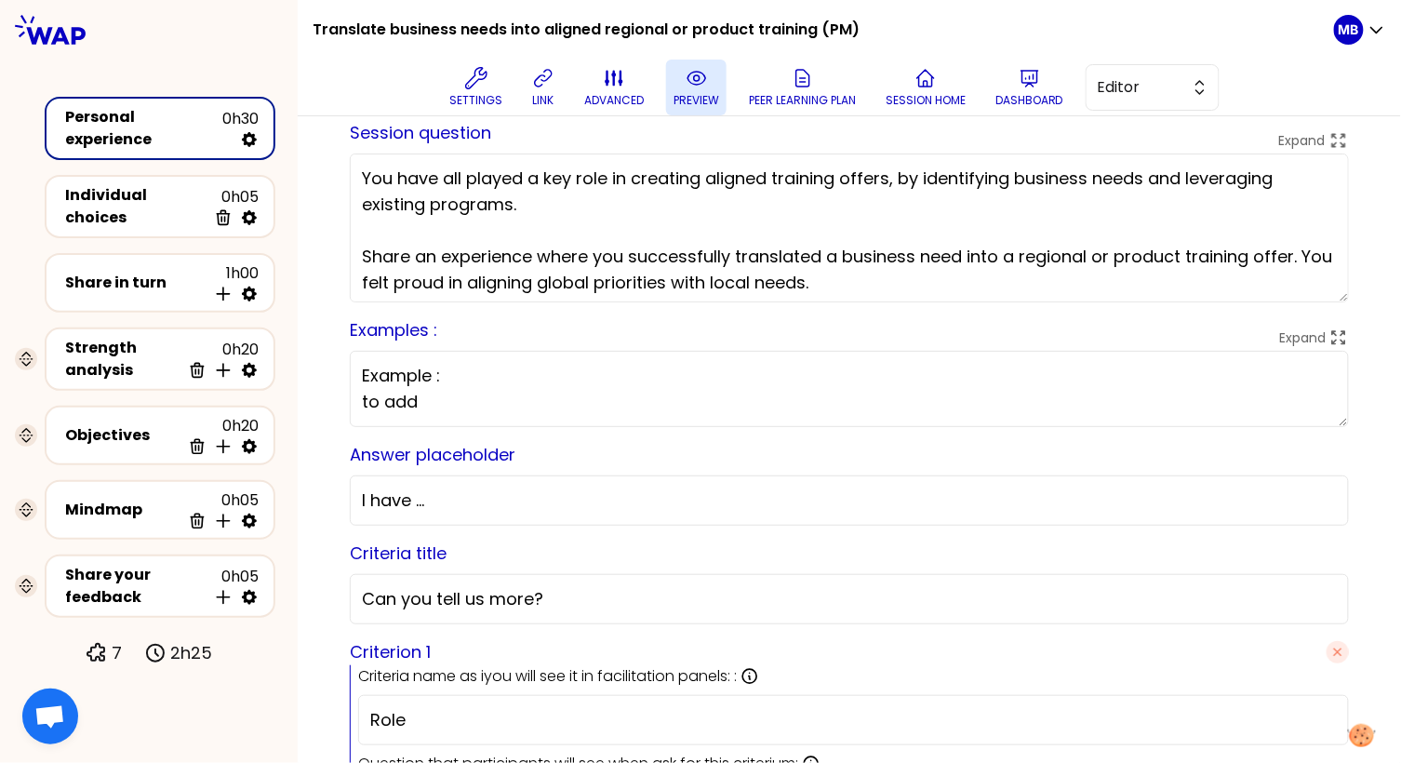
click at [688, 87] on icon at bounding box center [697, 78] width 22 height 22
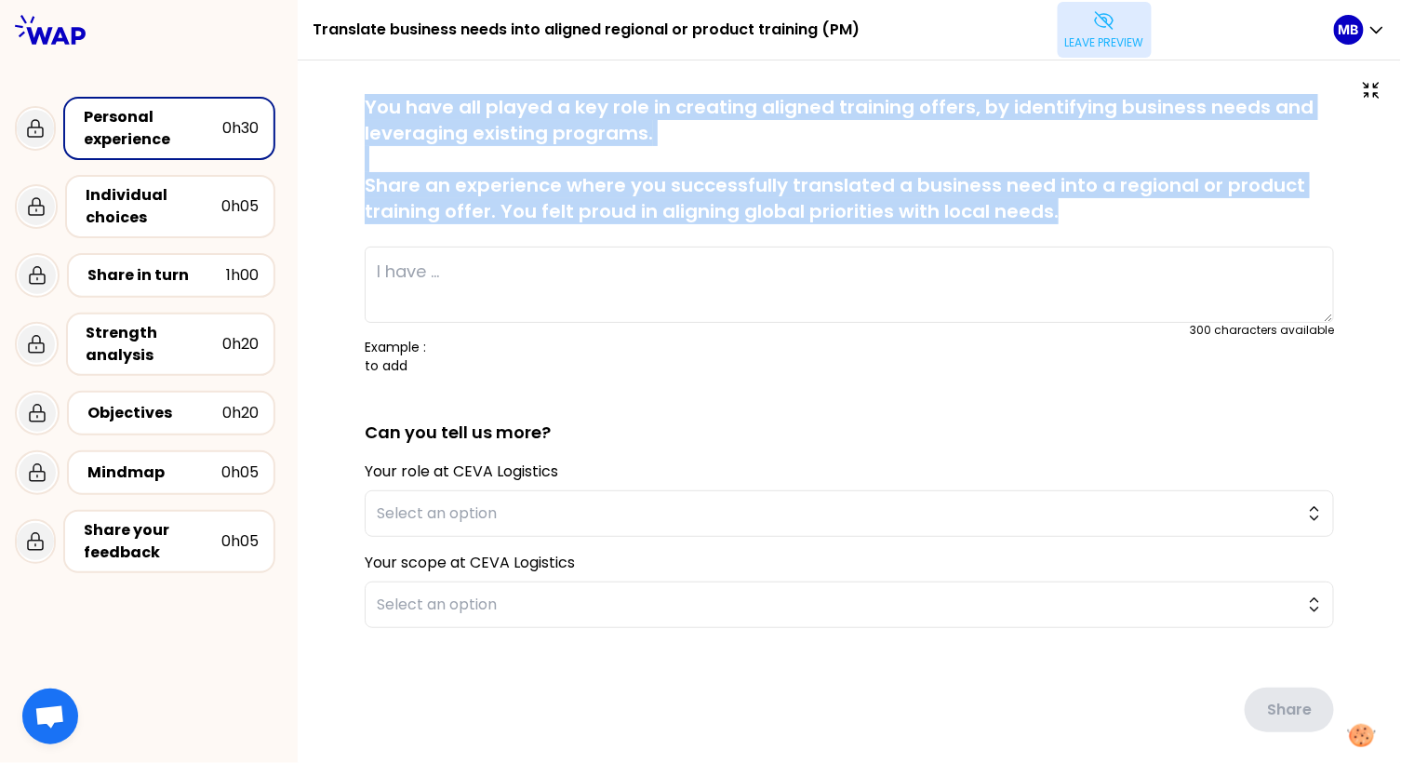
drag, startPoint x: 362, startPoint y: 99, endPoint x: 1100, endPoint y: 215, distance: 747.1
click at [1100, 215] on div "saved You have all played a key role in creating aligned training offers, by id…" at bounding box center [849, 450] width 1029 height 713
copy p "You have all played a key role in creating aligned training offers, by identify…"
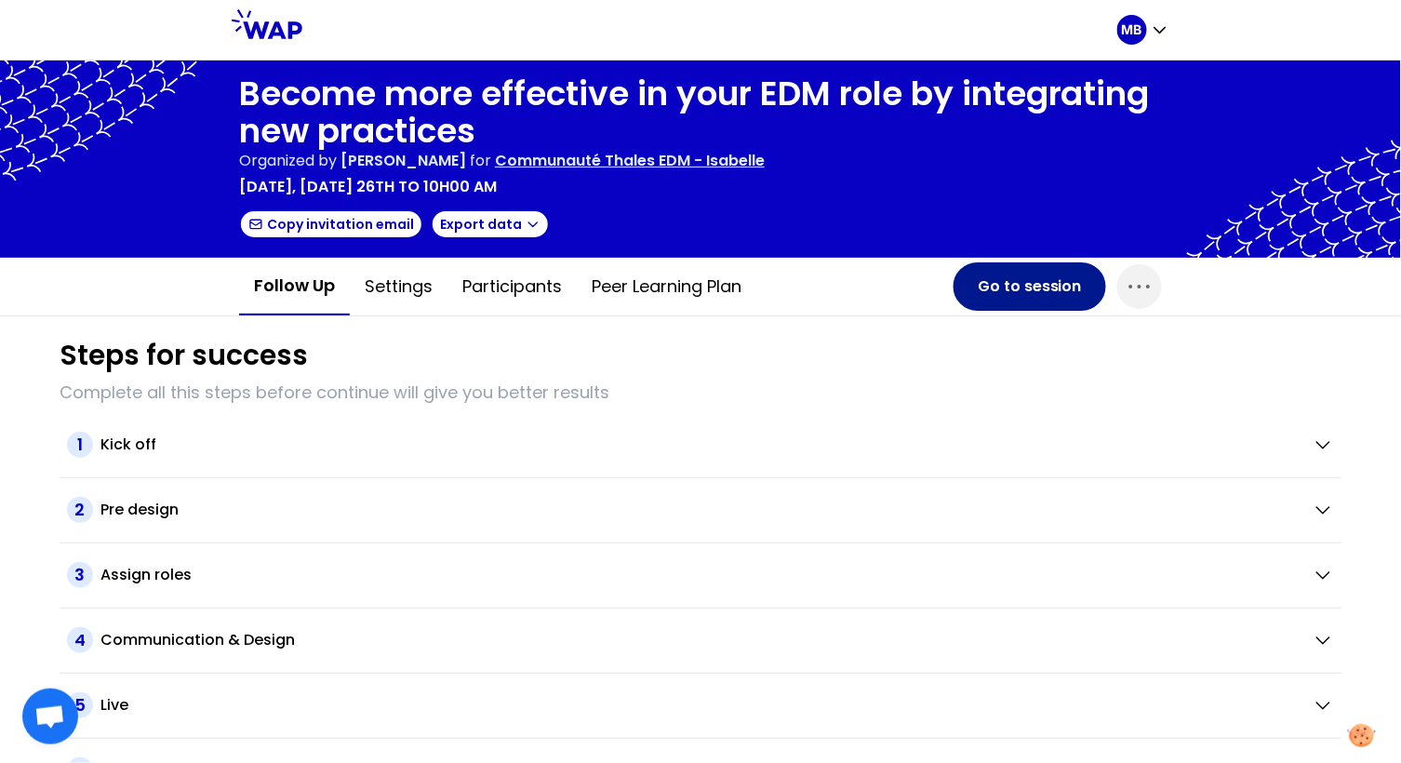
click at [1009, 283] on button "Go to session" at bounding box center [1030, 286] width 153 height 48
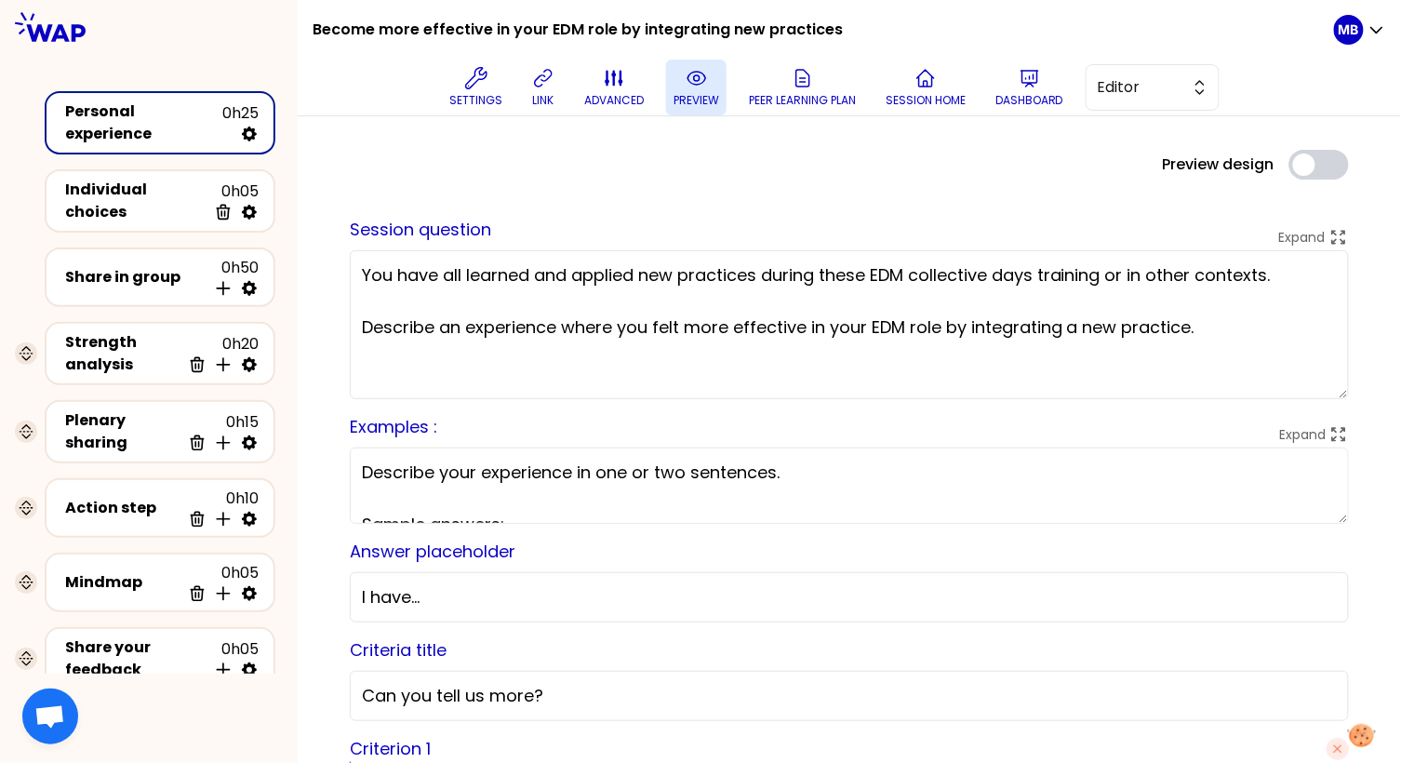
click at [686, 79] on icon at bounding box center [697, 78] width 22 height 22
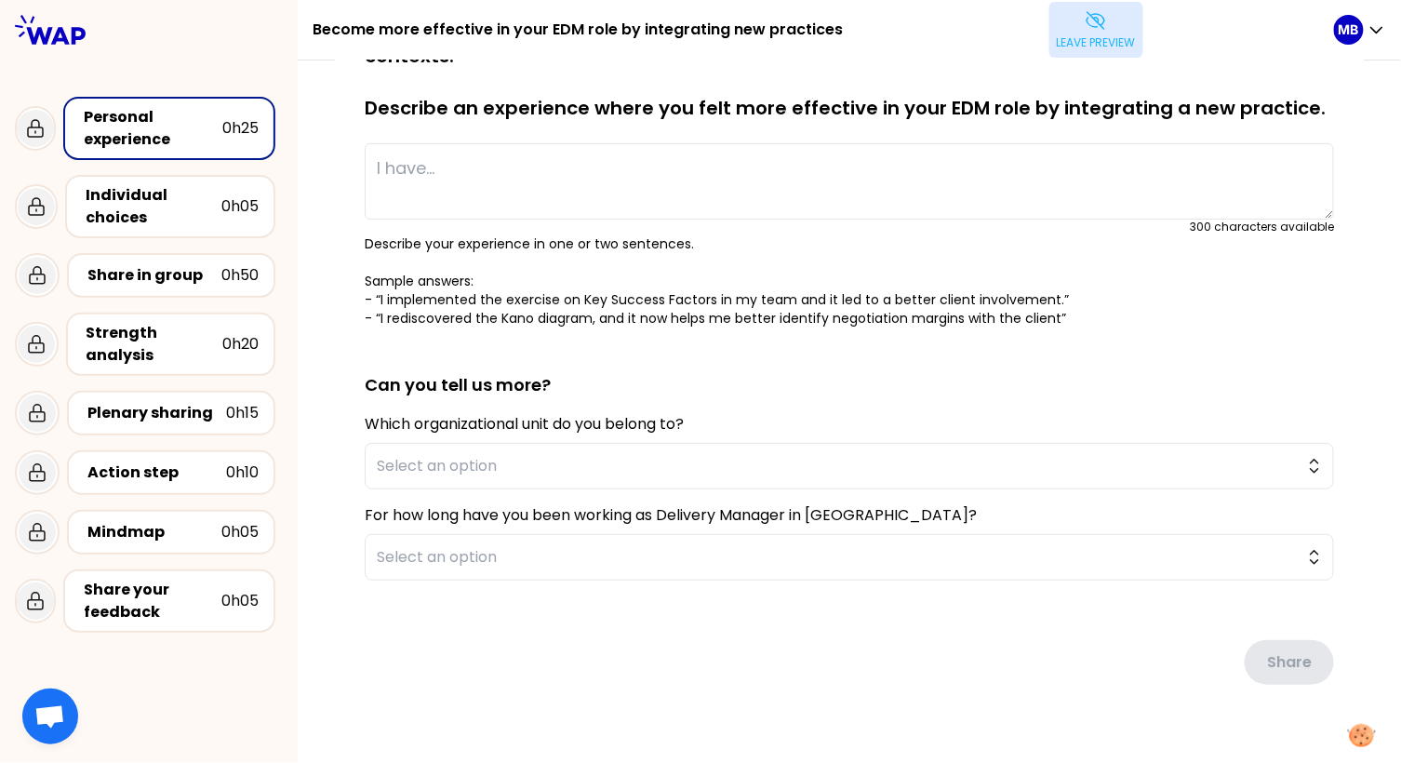
scroll to position [107, 0]
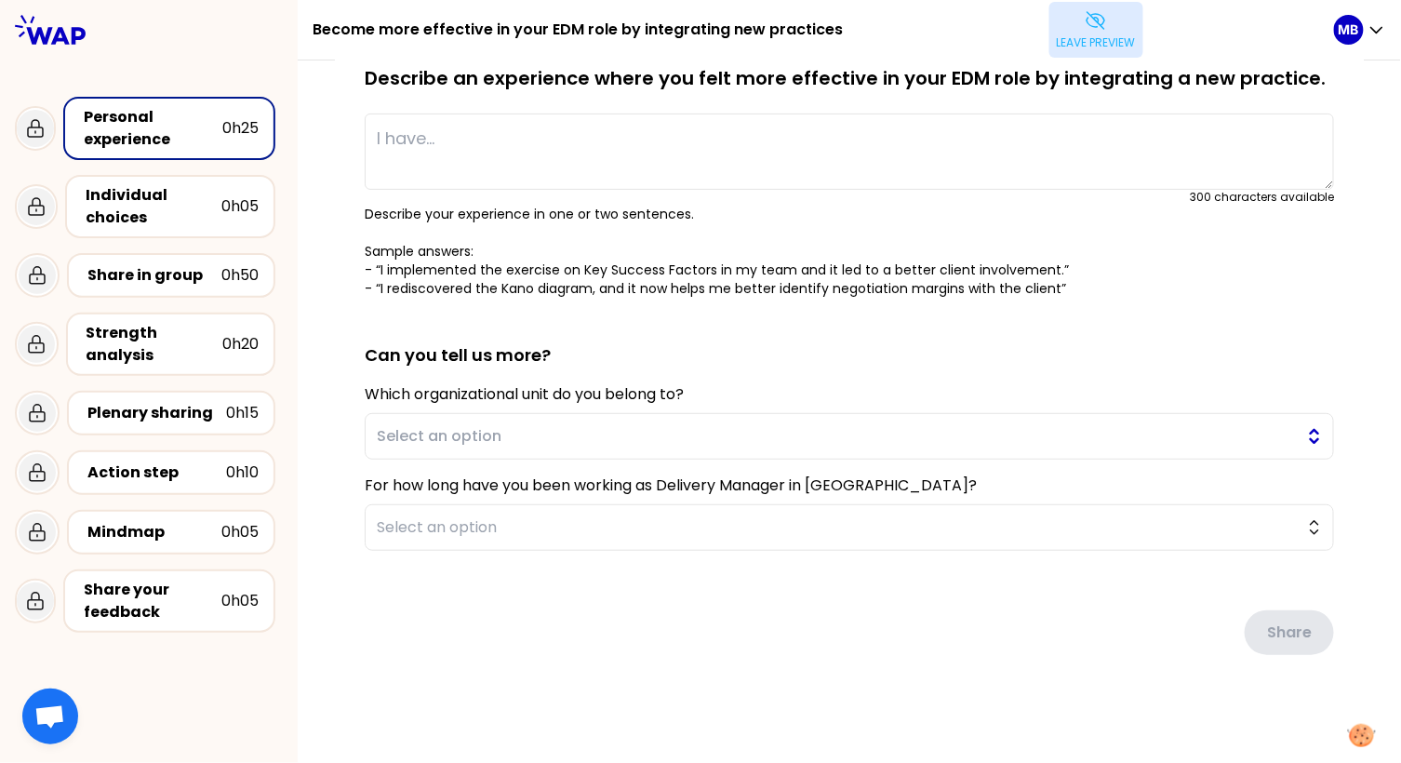
click at [382, 414] on button "Select an option" at bounding box center [850, 436] width 970 height 47
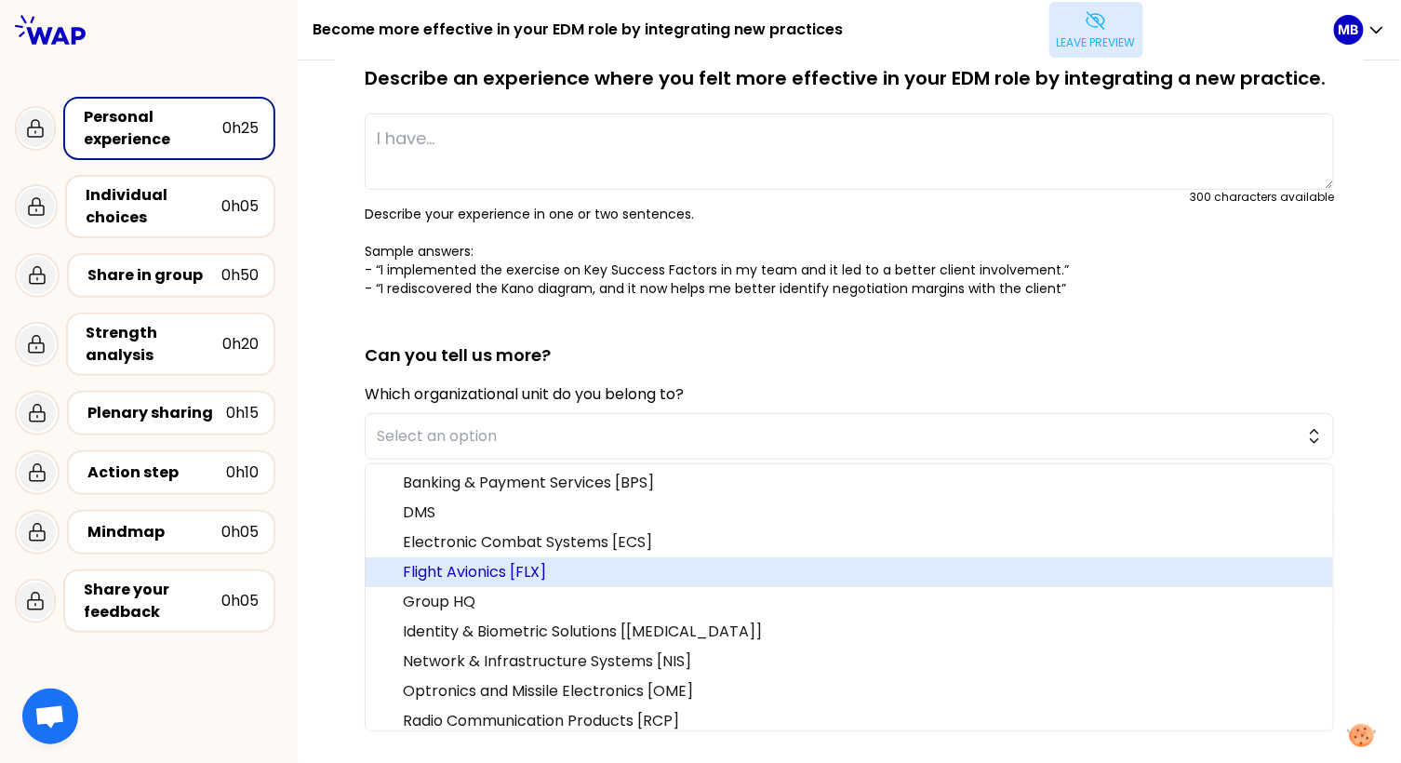
scroll to position [156, 0]
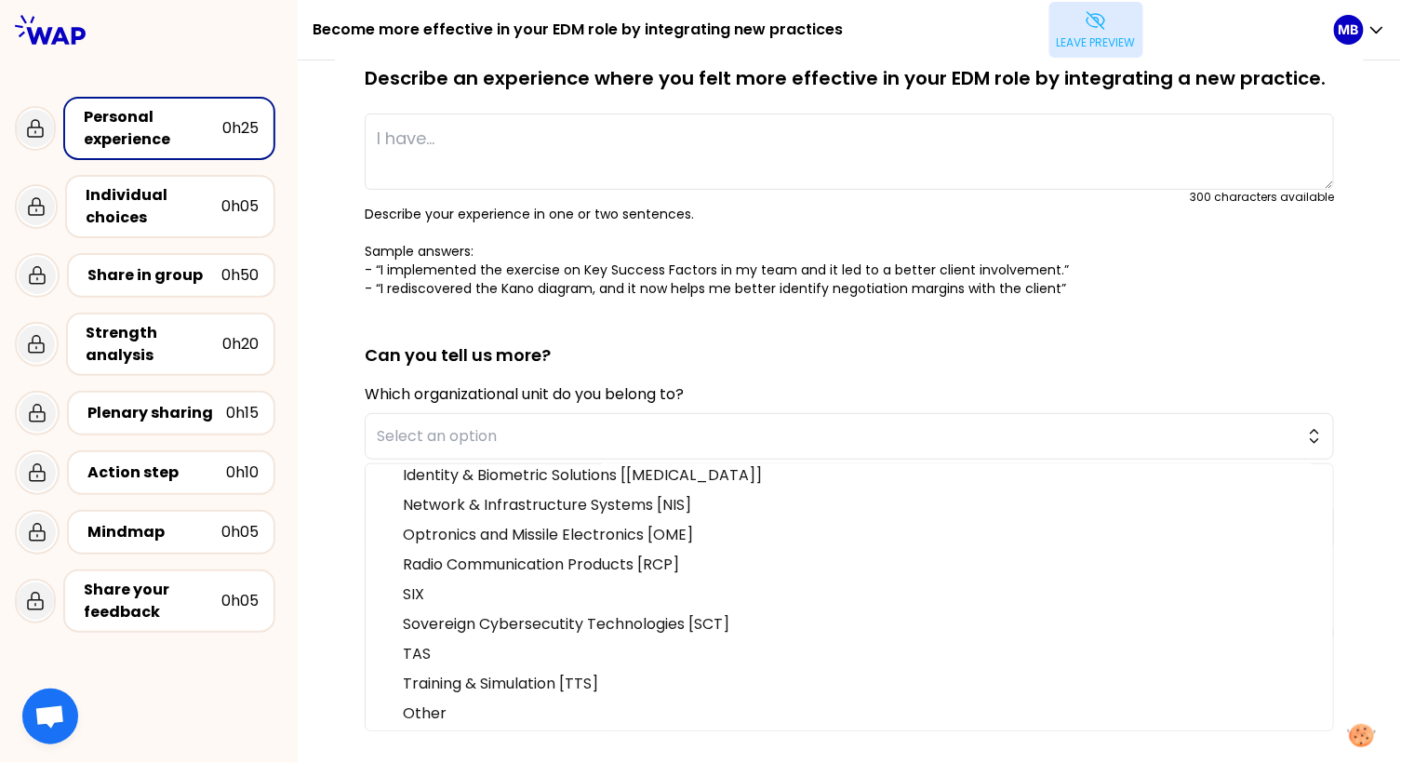
click at [328, 470] on div "saved You have all learned and applied new practices during these EDM collectiv…" at bounding box center [850, 359] width 1104 height 813
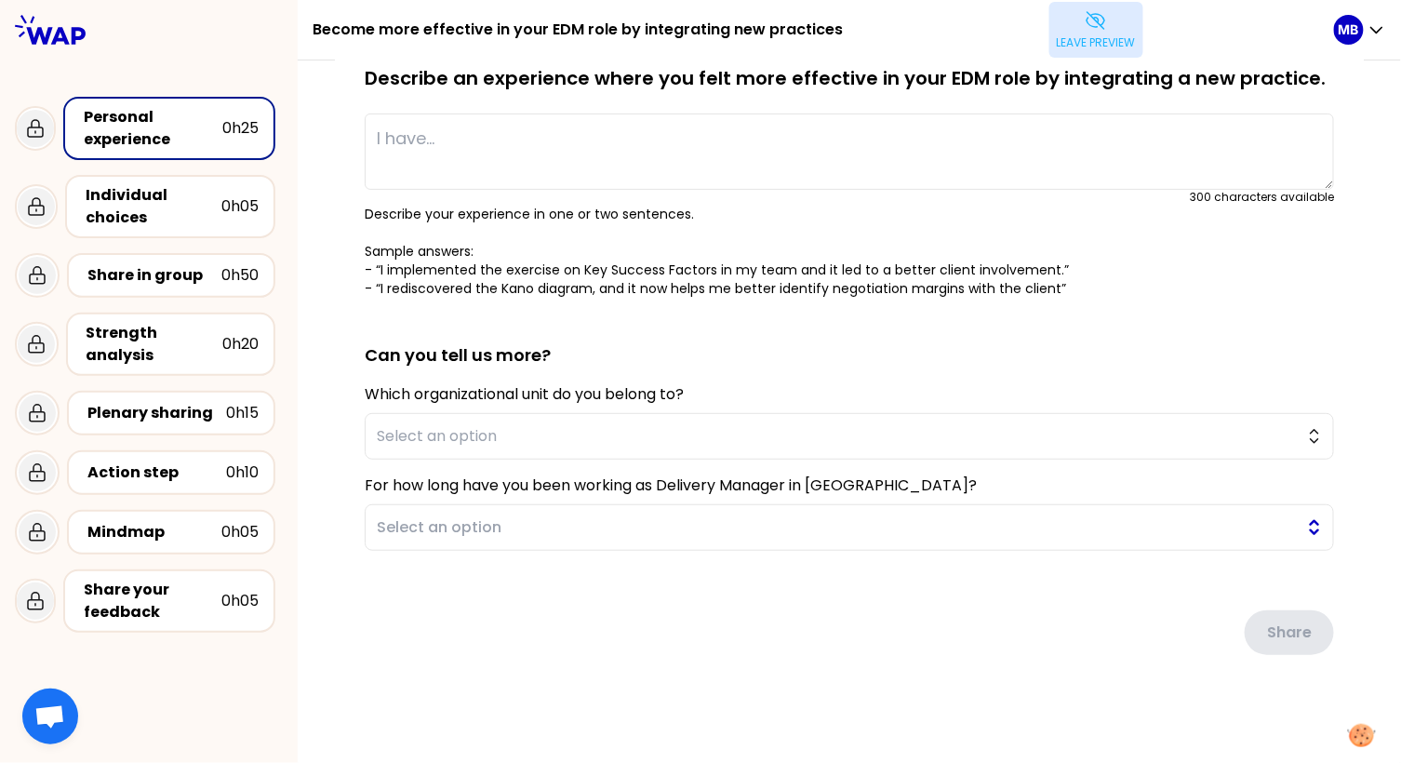
click at [400, 533] on span "Select an option" at bounding box center [836, 527] width 919 height 22
click at [332, 487] on div "saved You have all learned and applied new practices during these EDM collectiv…" at bounding box center [850, 359] width 1104 height 813
click at [387, 436] on span "Select an option" at bounding box center [836, 436] width 919 height 22
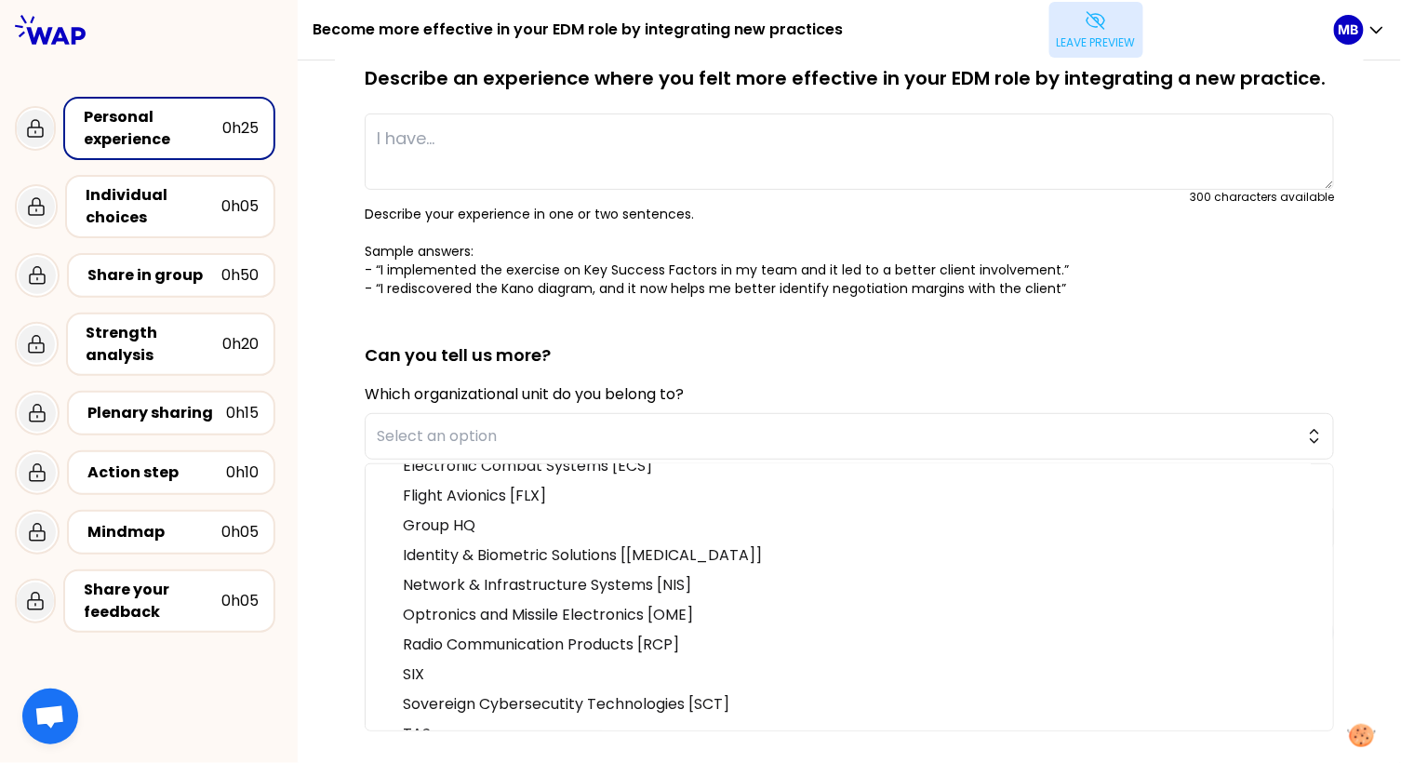
scroll to position [0, 0]
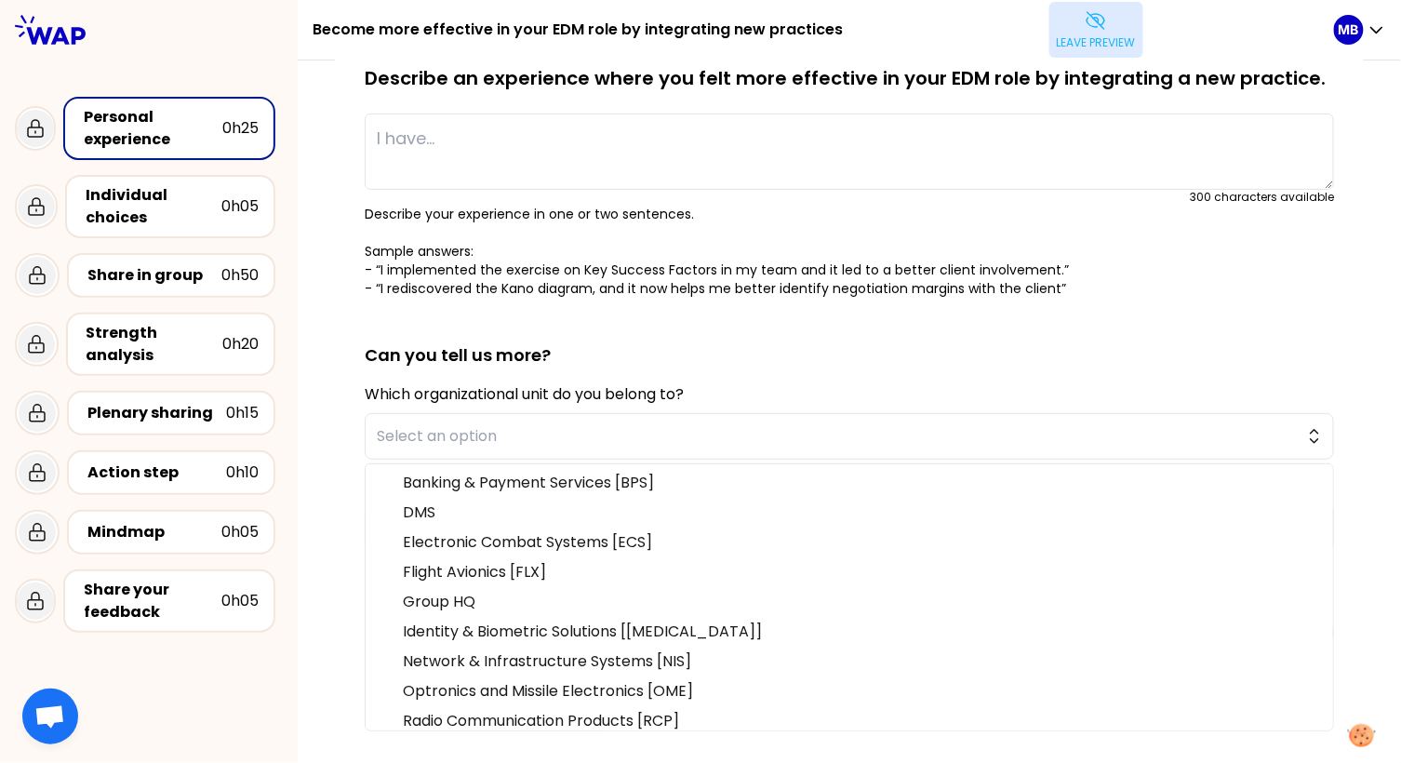
click at [329, 406] on div "saved You have all learned and applied new practices during these EDM collectiv…" at bounding box center [850, 359] width 1104 height 813
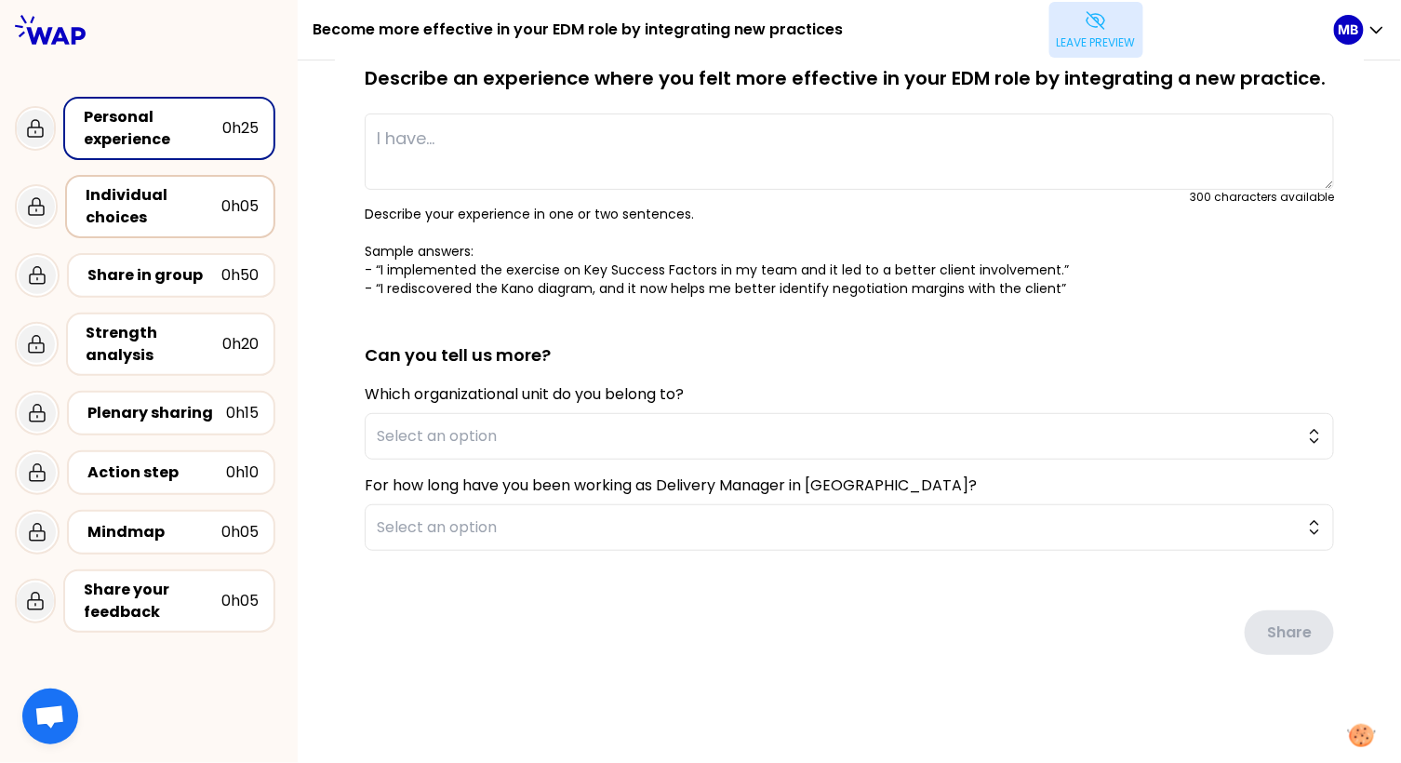
click at [178, 207] on div "Individual choices" at bounding box center [154, 206] width 136 height 45
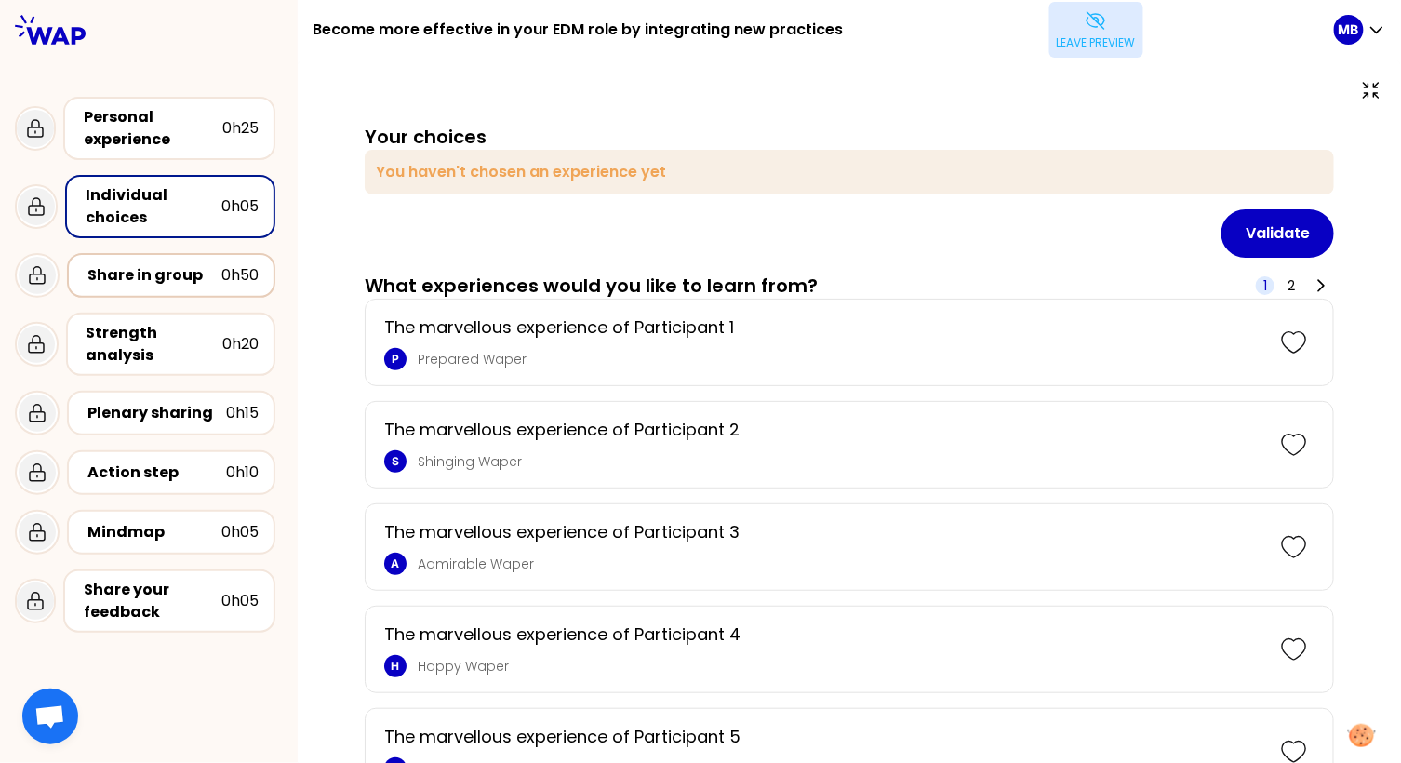
click at [174, 288] on div "Share in group 0h50" at bounding box center [171, 275] width 208 height 45
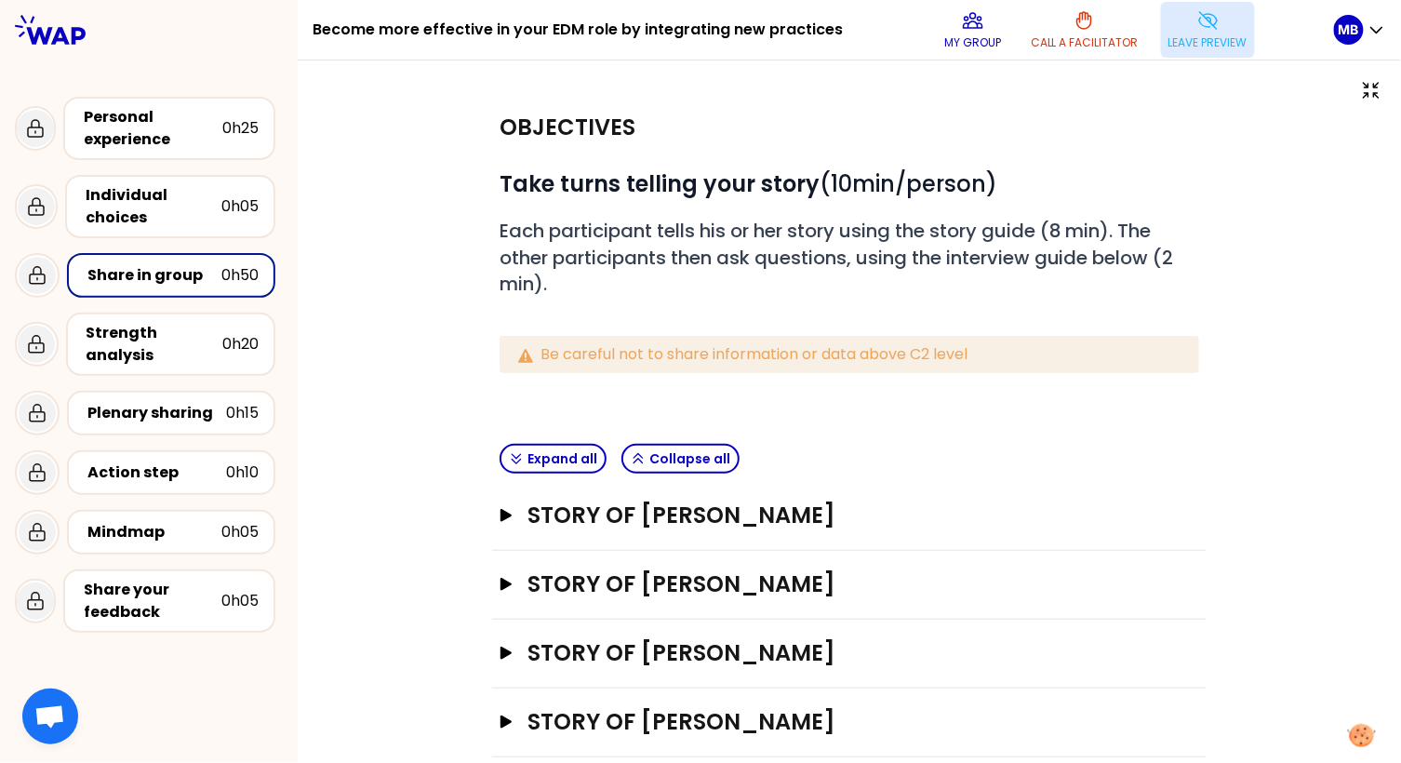
scroll to position [93, 0]
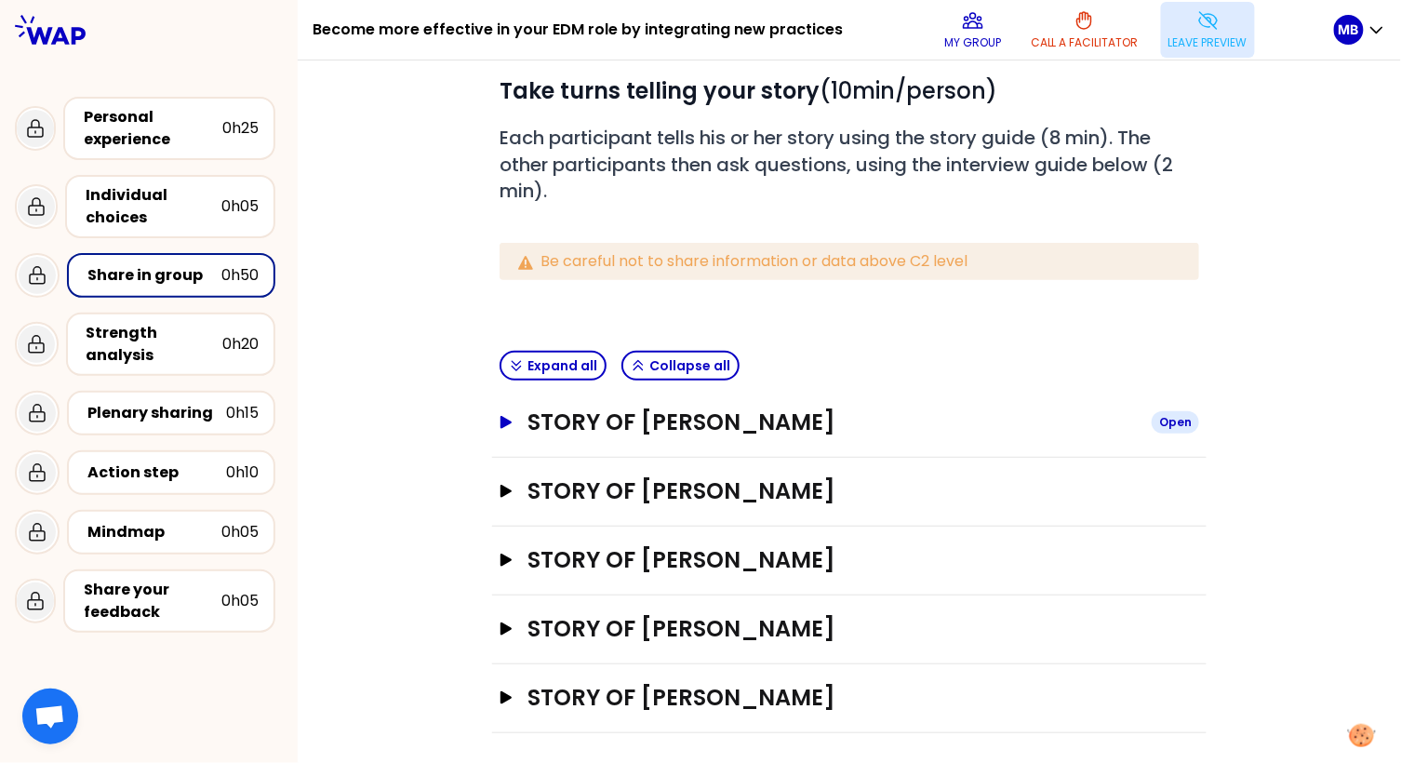
click at [500, 409] on button "Story of Marine Bourgeaud Open" at bounding box center [850, 423] width 700 height 30
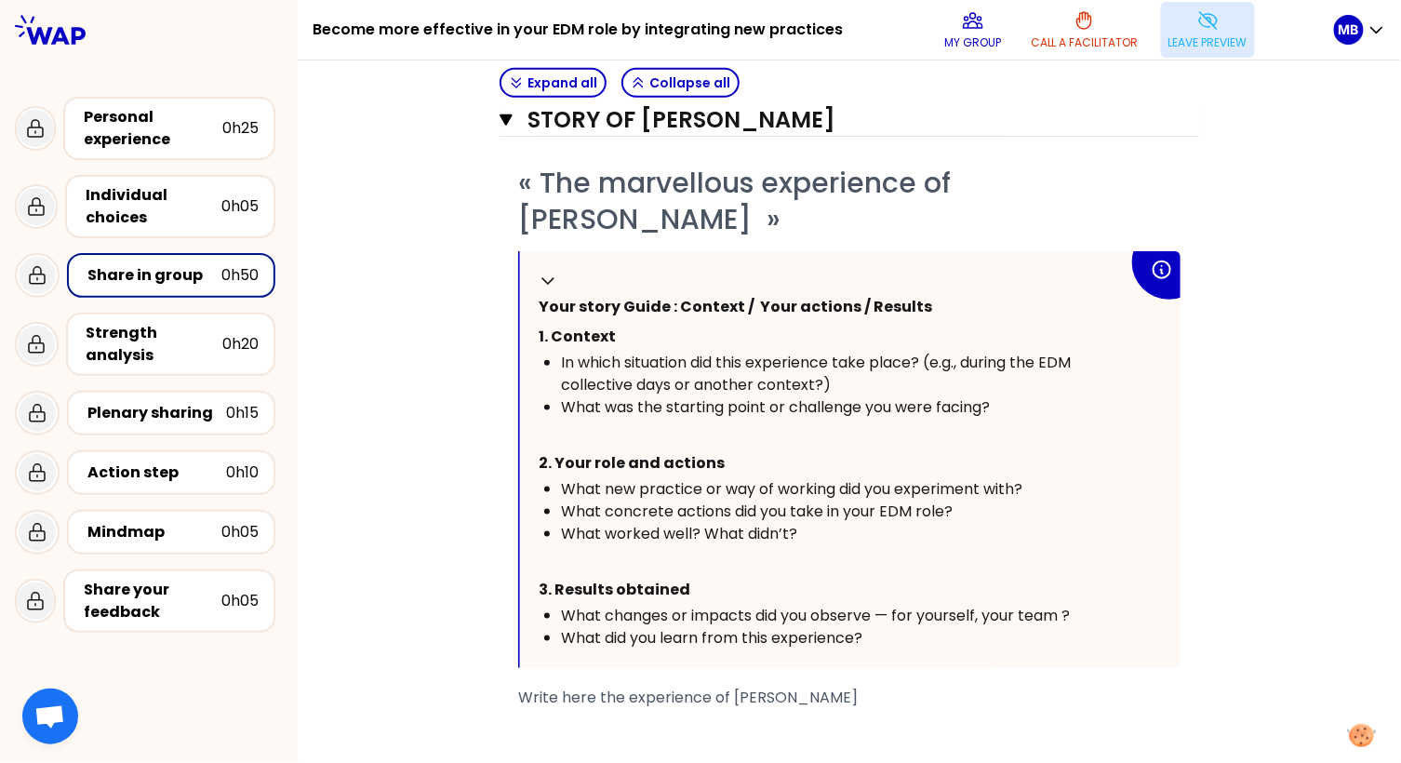
scroll to position [475, 0]
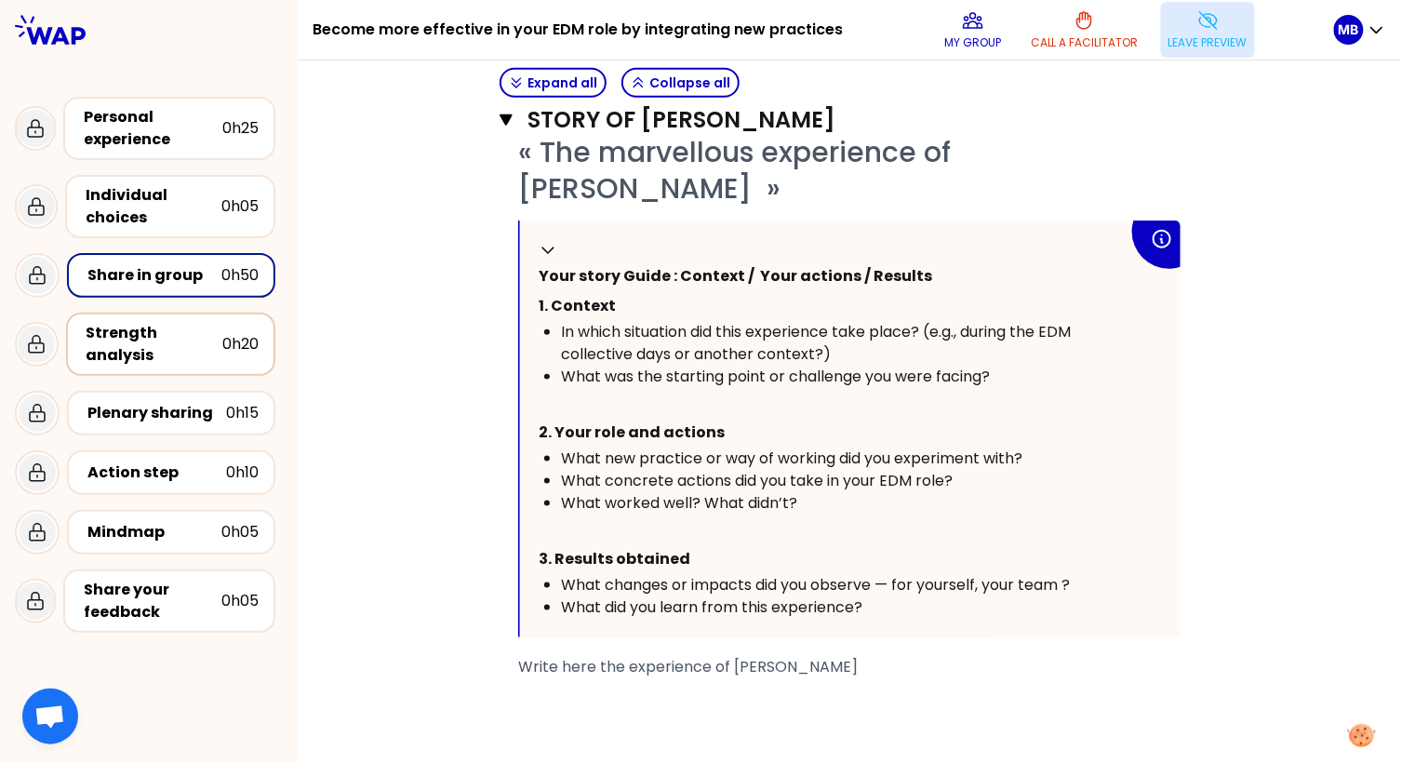
click at [165, 344] on div "Strength analysis" at bounding box center [155, 344] width 136 height 45
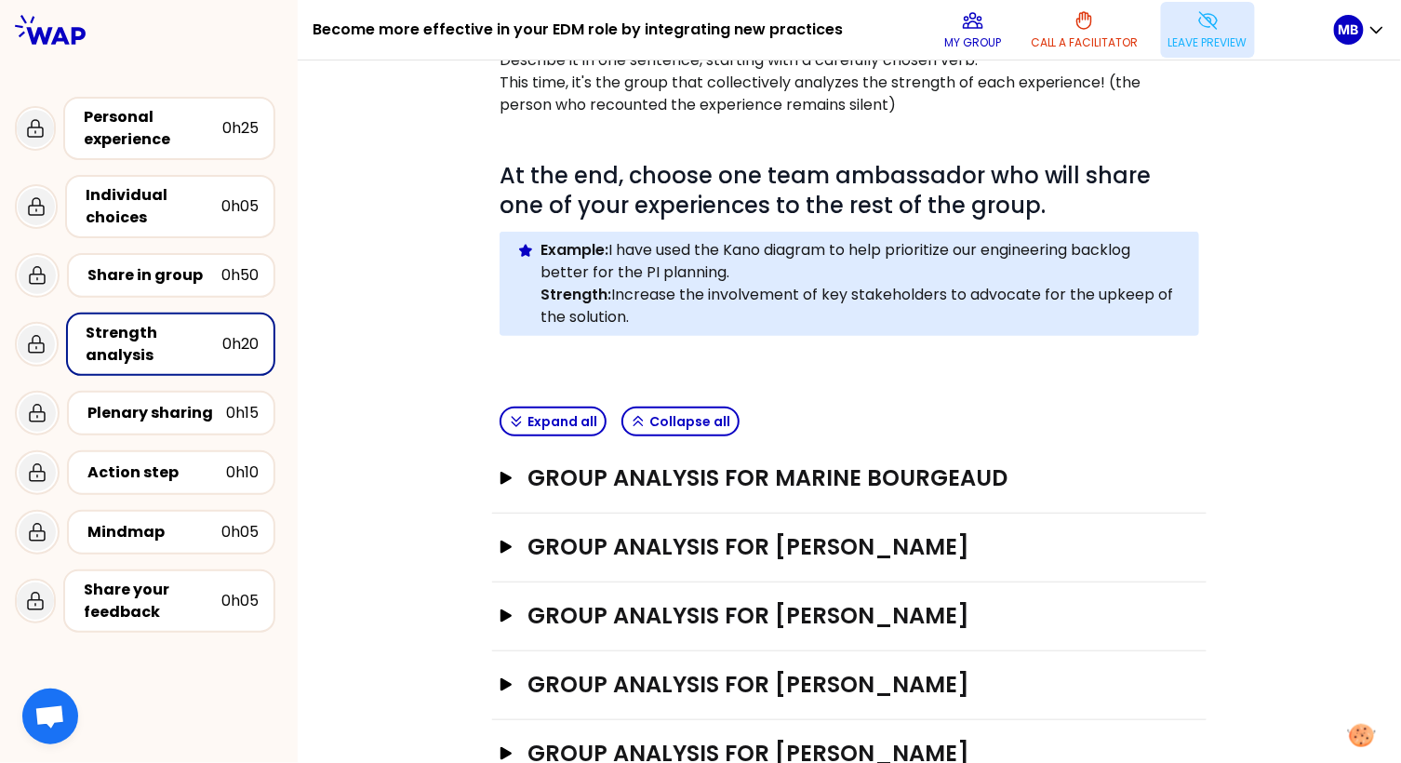
scroll to position [248, 0]
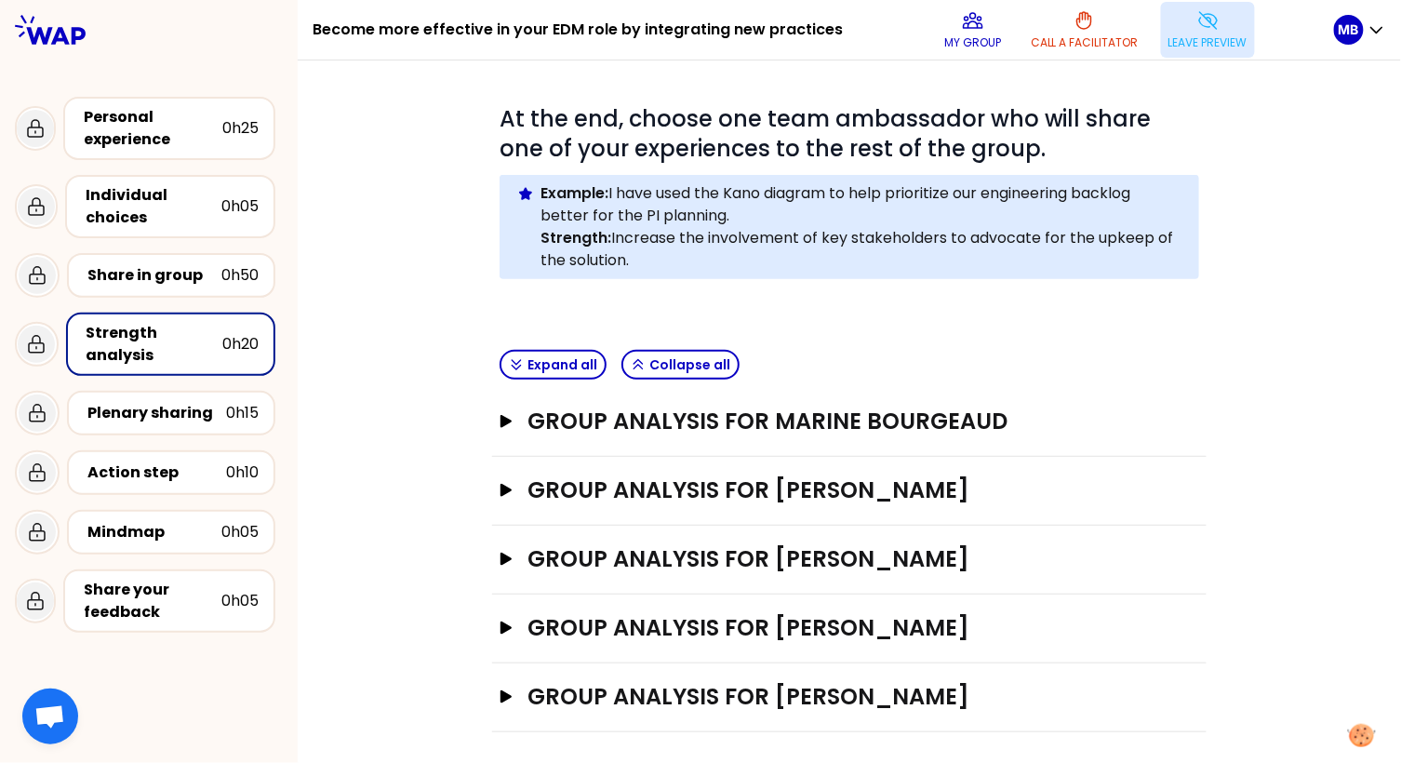
click at [507, 434] on div "Group analysis for Marine Bourgeaud Open" at bounding box center [850, 422] width 700 height 31
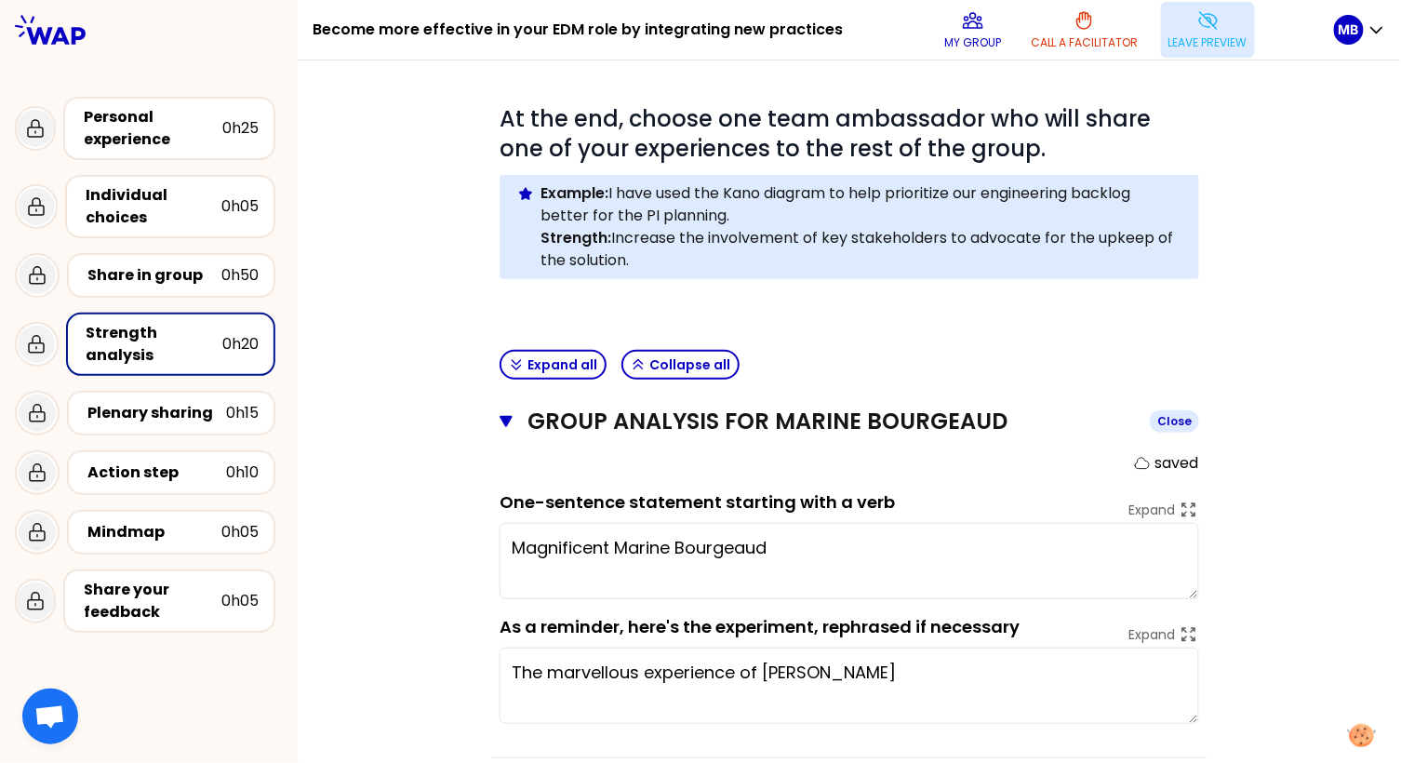
click at [507, 422] on icon "button" at bounding box center [506, 421] width 13 height 11
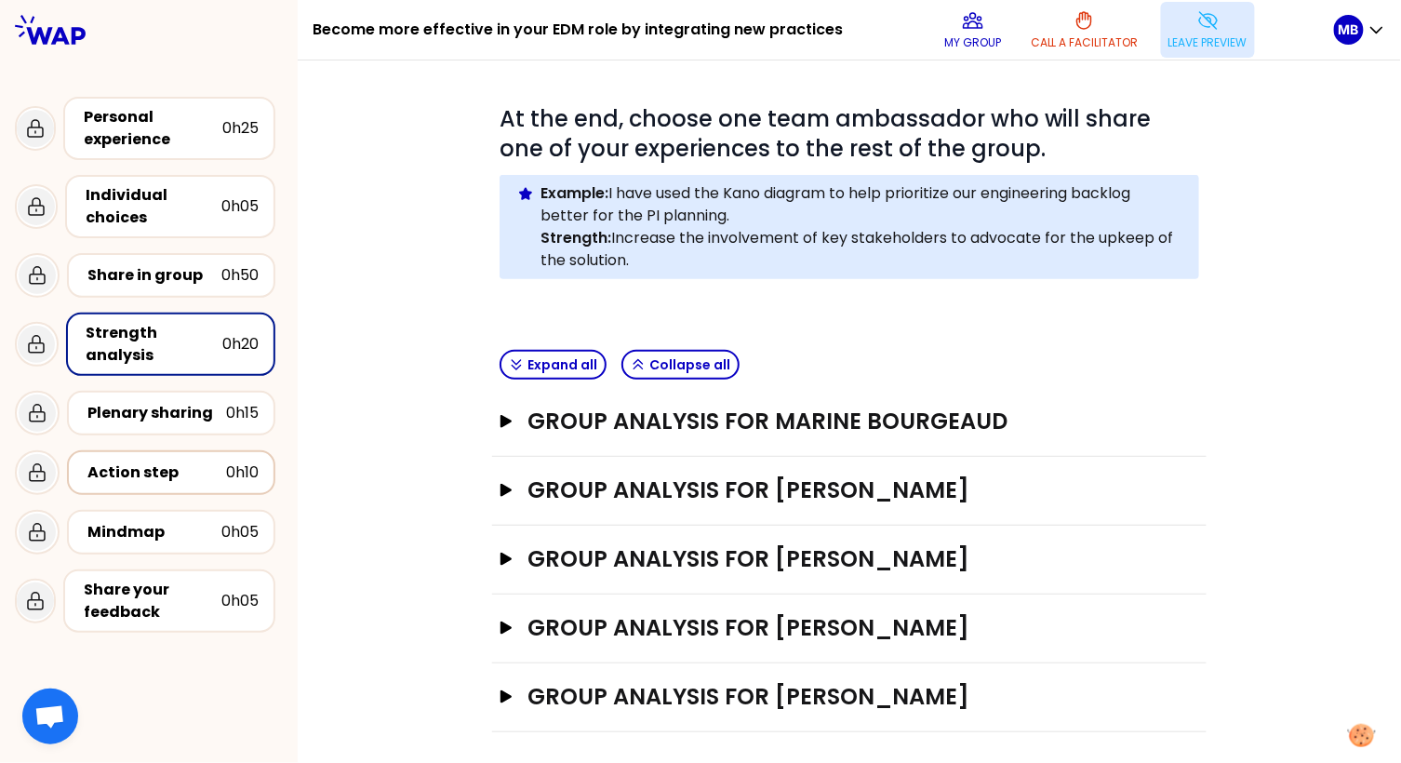
click at [176, 455] on div "Action step 0h10" at bounding box center [171, 472] width 208 height 45
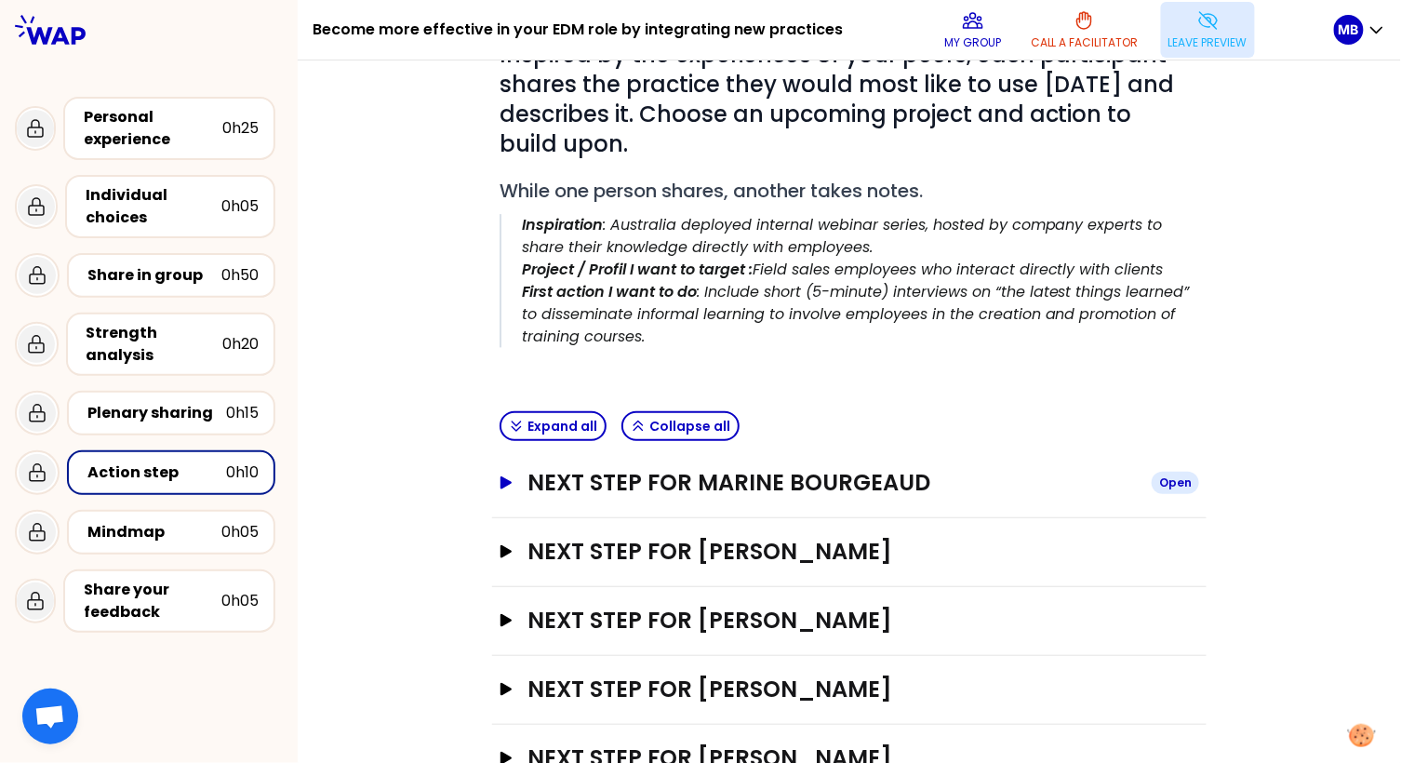
click at [515, 474] on button "Next step for Marine Bourgeaud Open" at bounding box center [850, 483] width 700 height 30
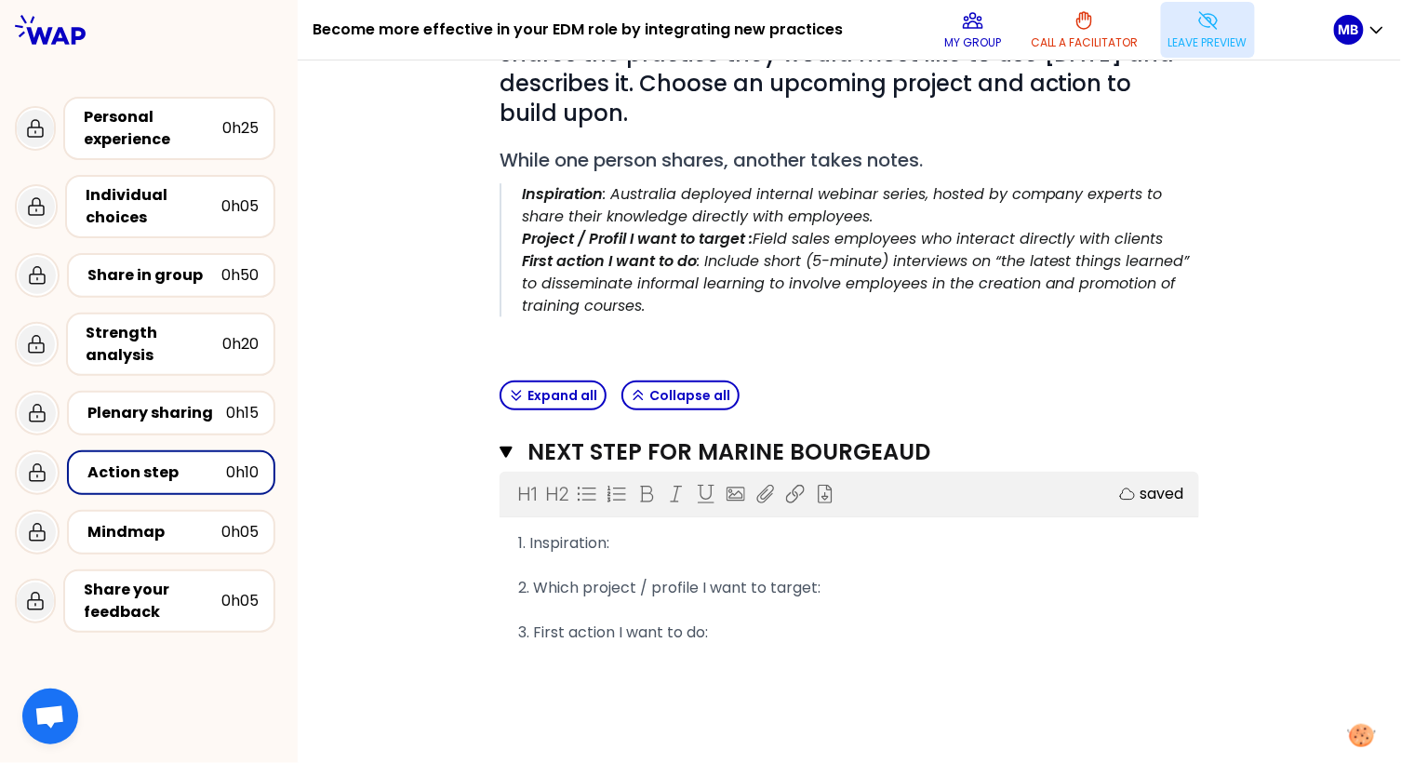
scroll to position [208, 0]
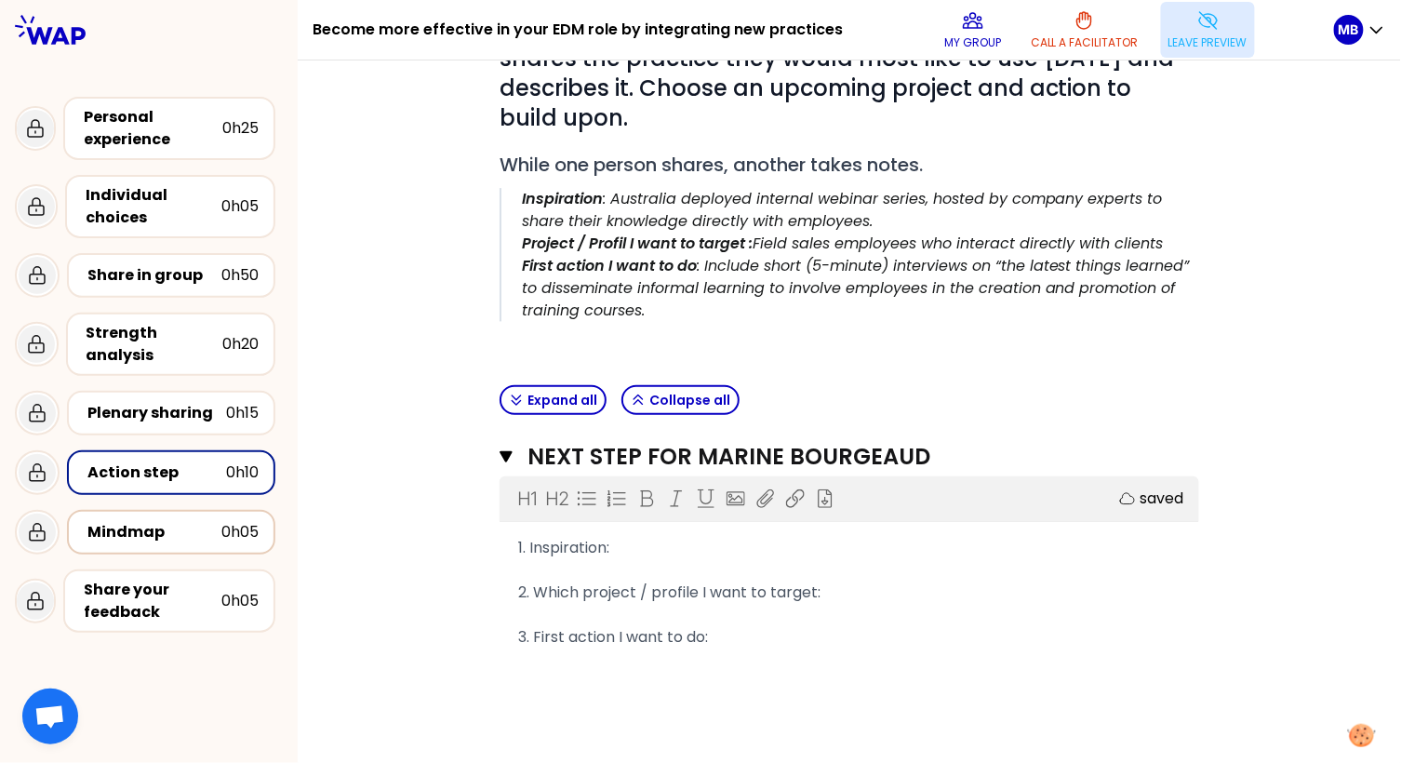
click at [140, 531] on div "Mindmap" at bounding box center [154, 532] width 134 height 22
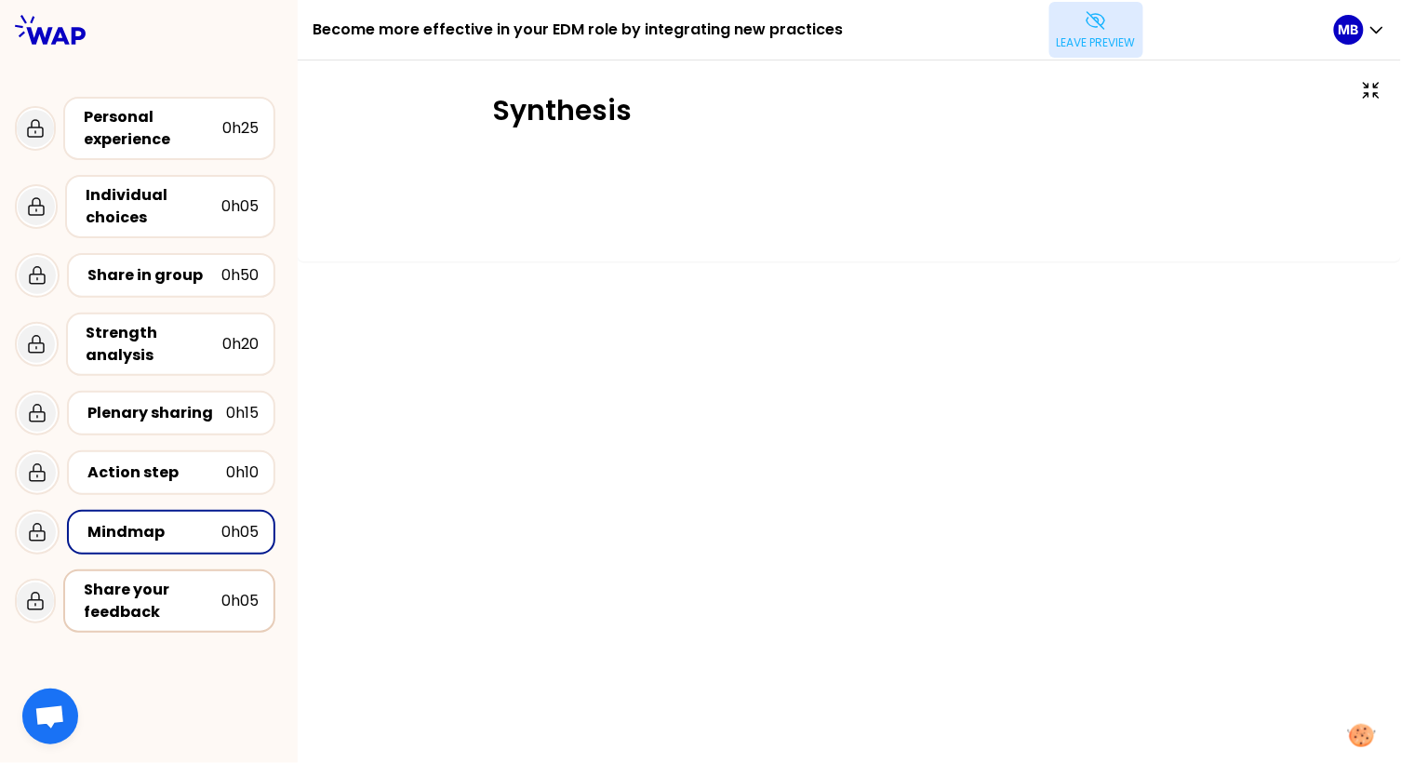
click at [150, 584] on div "Share your feedback" at bounding box center [153, 601] width 138 height 45
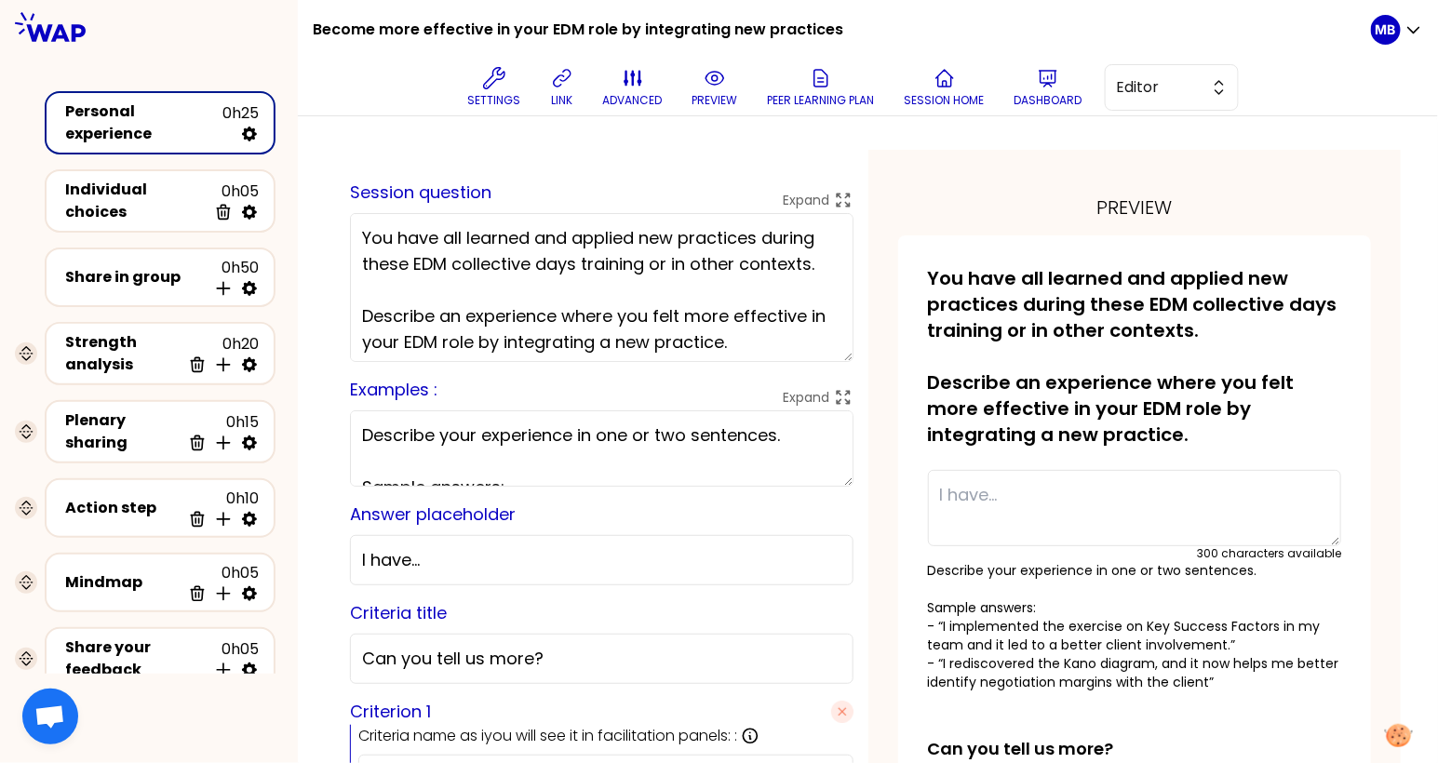
scroll to position [130, 0]
